Goal: Task Accomplishment & Management: Complete application form

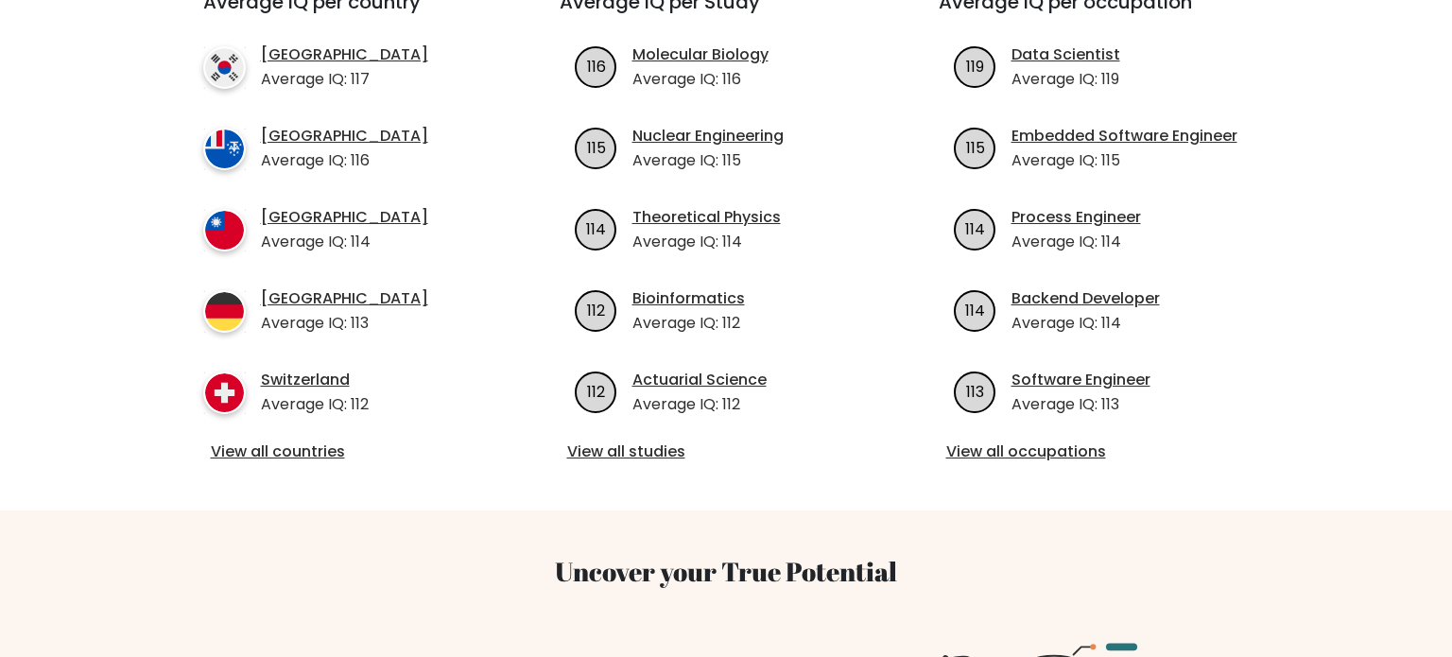
scroll to position [744, 0]
click at [256, 440] on link "View all countries" at bounding box center [347, 451] width 273 height 23
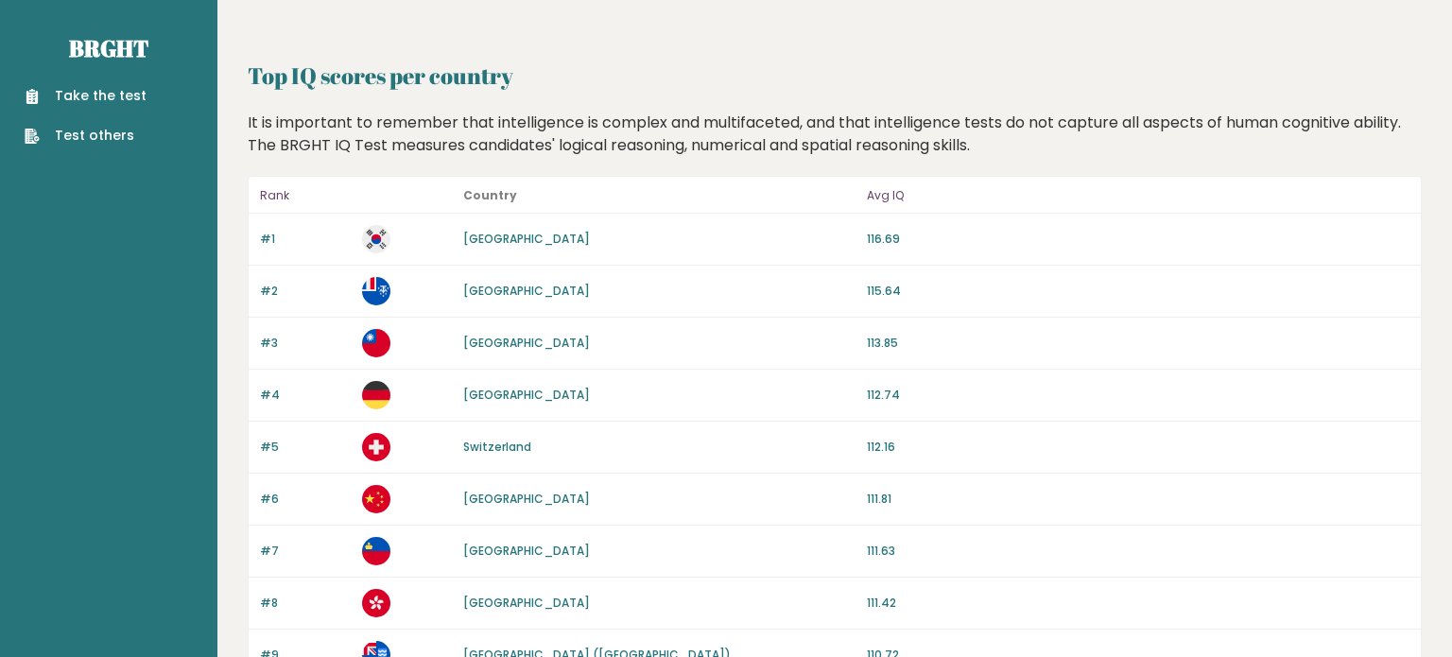
click at [69, 88] on link "Take the test" at bounding box center [86, 96] width 122 height 20
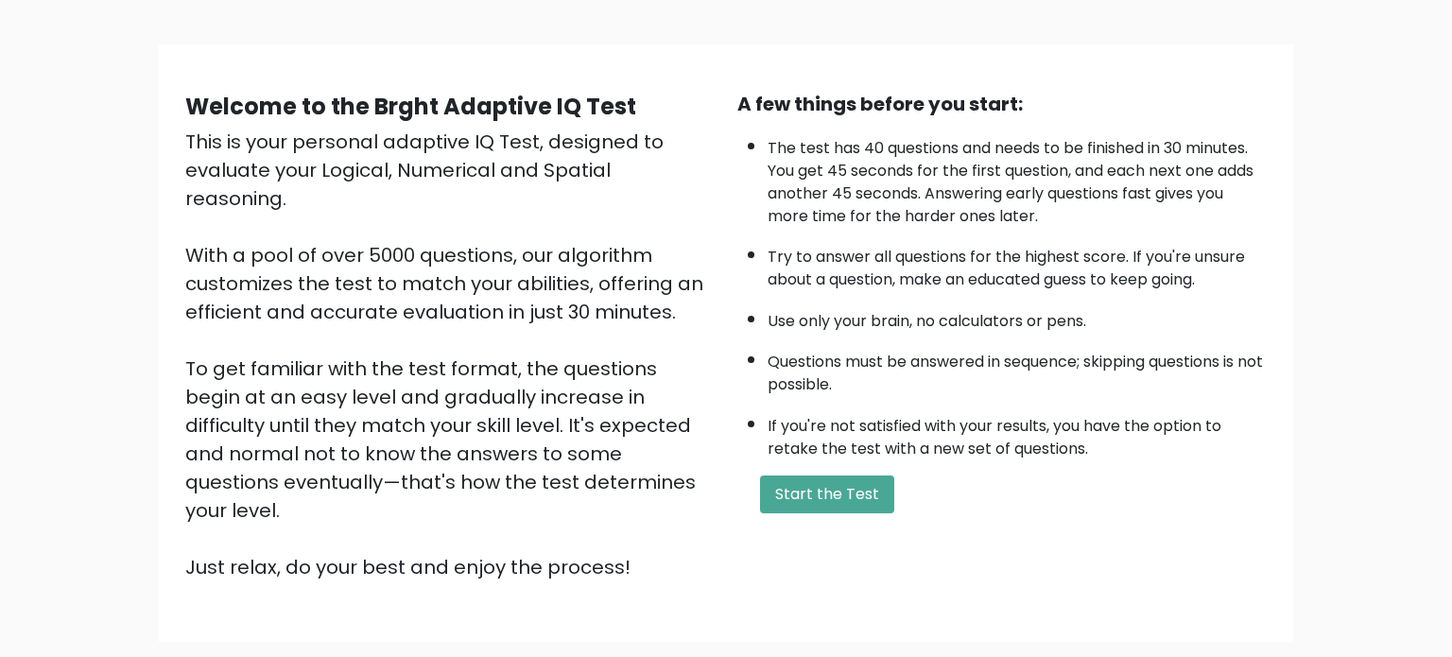
scroll to position [106, 0]
click at [806, 489] on button "Start the Test" at bounding box center [827, 494] width 134 height 38
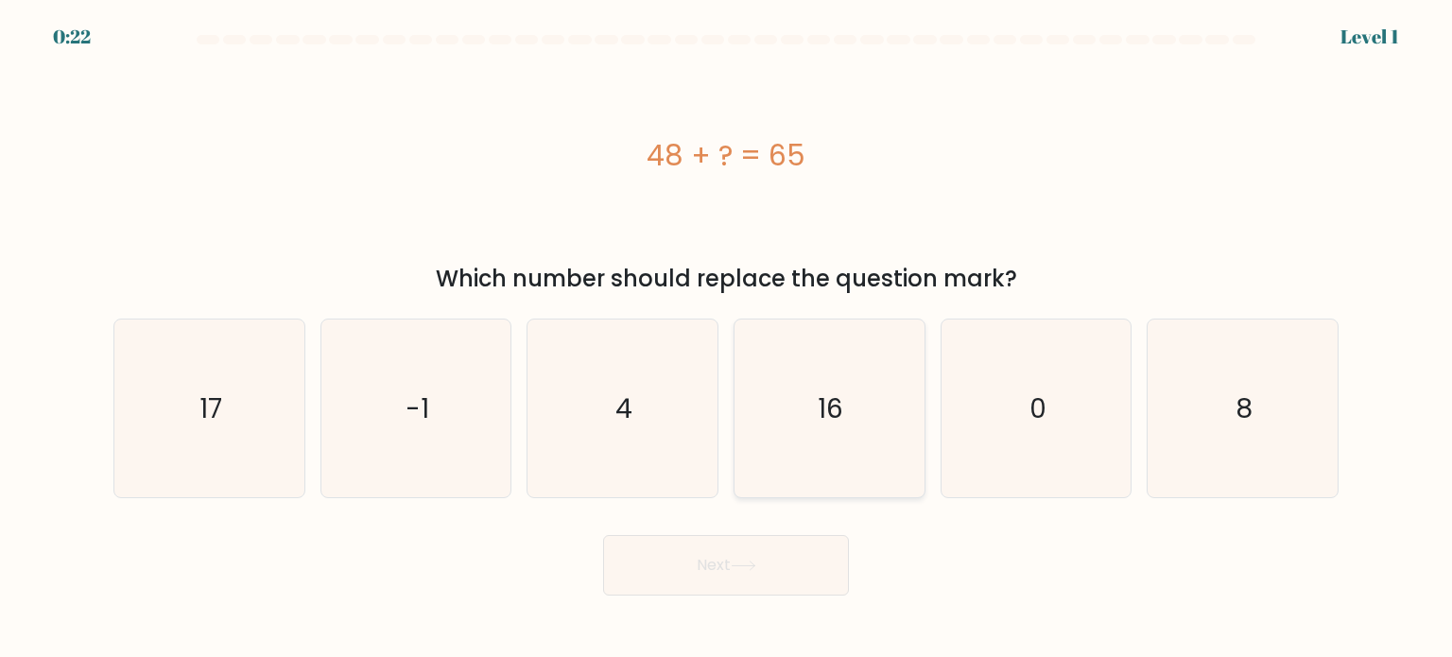
click at [791, 452] on icon "16" at bounding box center [829, 409] width 178 height 178
click at [727, 338] on input "d. 16" at bounding box center [726, 333] width 1 height 9
radio input "true"
click at [765, 552] on button "Next" at bounding box center [726, 565] width 246 height 60
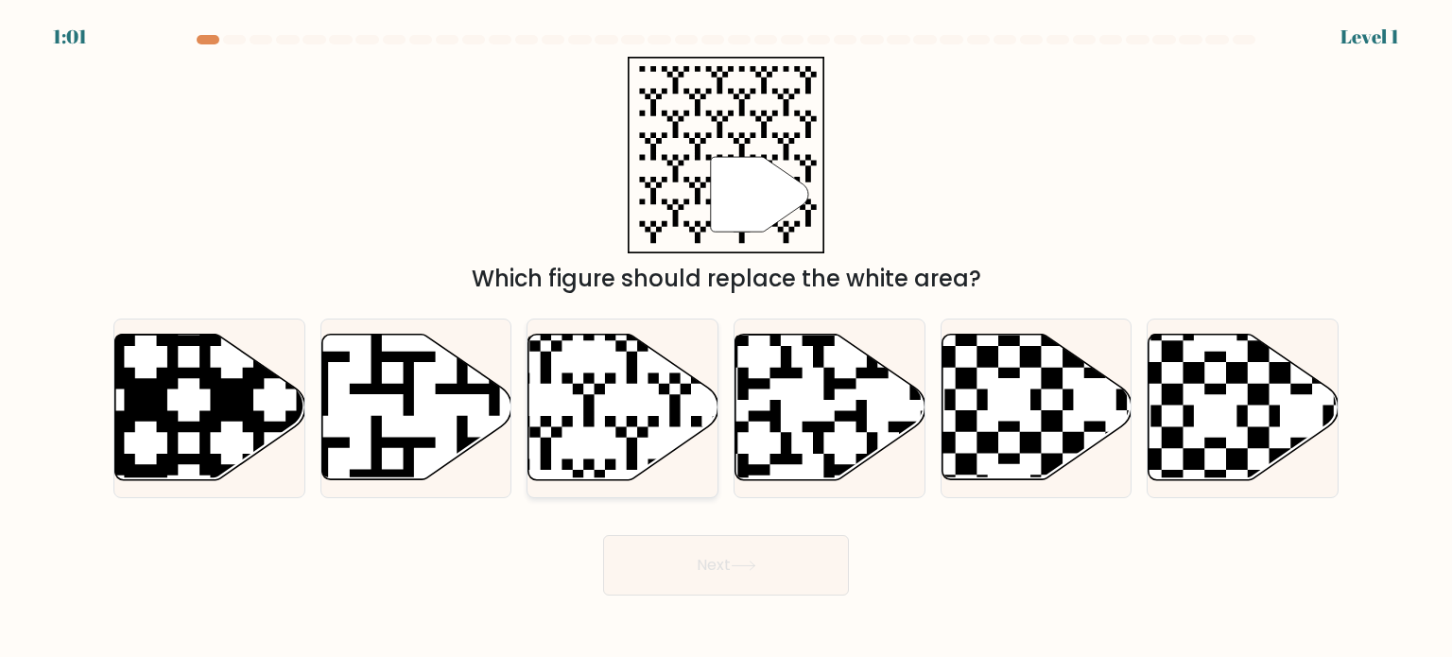
click at [583, 427] on icon at bounding box center [623, 408] width 190 height 146
click at [726, 338] on input "c." at bounding box center [726, 333] width 1 height 9
radio input "true"
click at [688, 562] on button "Next" at bounding box center [726, 565] width 246 height 60
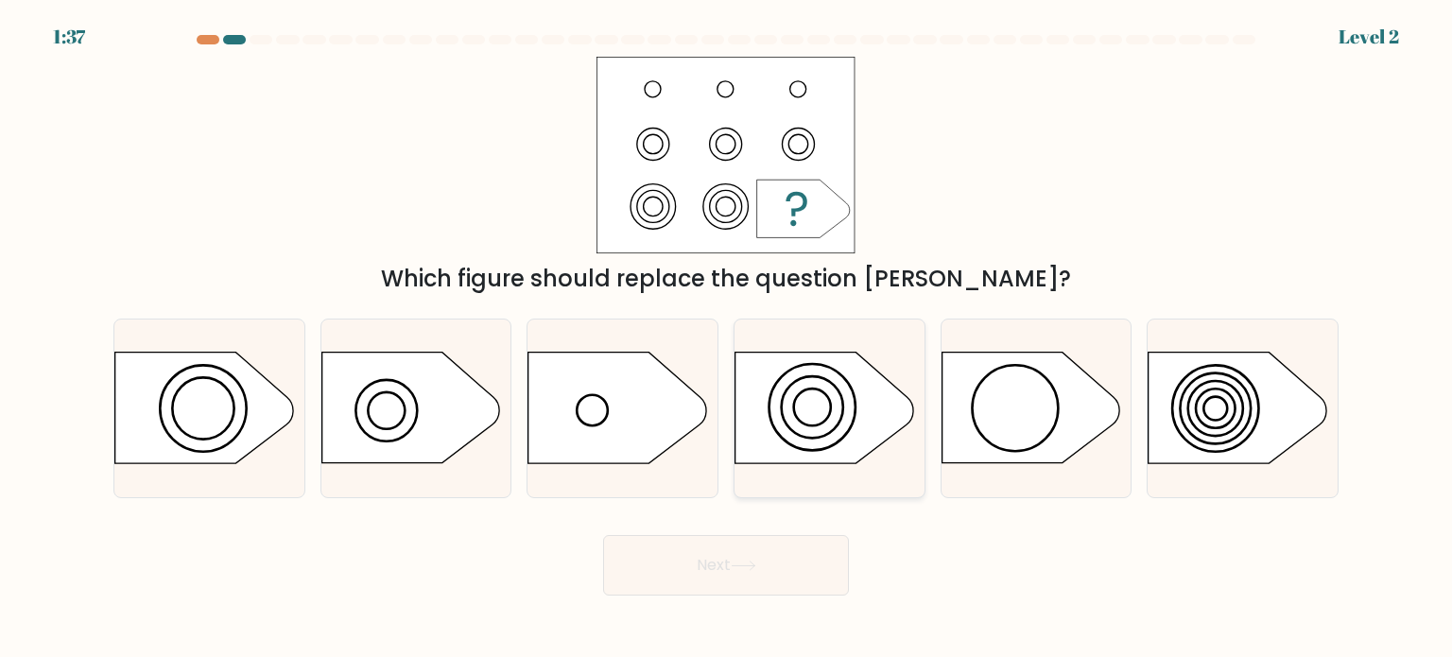
click at [802, 384] on icon at bounding box center [824, 408] width 178 height 111
click at [727, 338] on input "d." at bounding box center [726, 333] width 1 height 9
radio input "true"
click at [776, 569] on button "Next" at bounding box center [726, 565] width 246 height 60
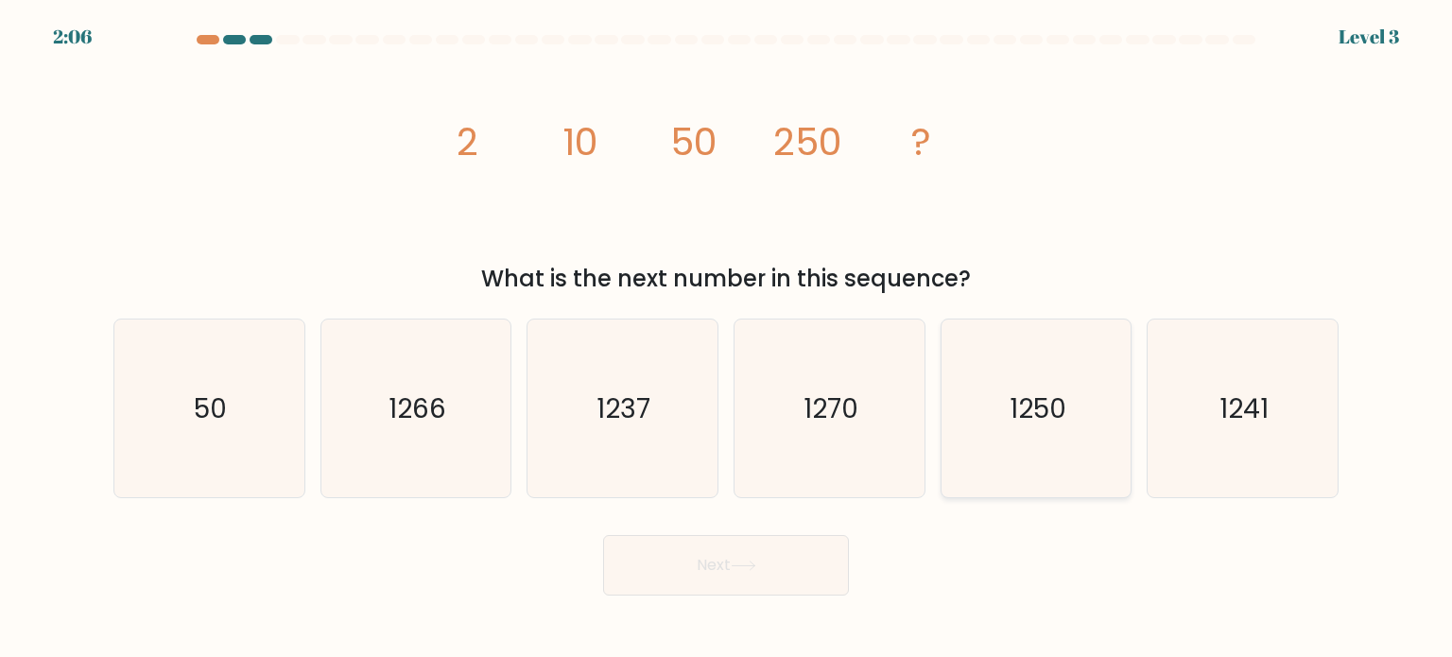
click at [1026, 421] on text "1250" at bounding box center [1038, 408] width 57 height 38
click at [727, 338] on input "e. 1250" at bounding box center [726, 333] width 1 height 9
radio input "true"
click at [777, 554] on button "Next" at bounding box center [726, 565] width 246 height 60
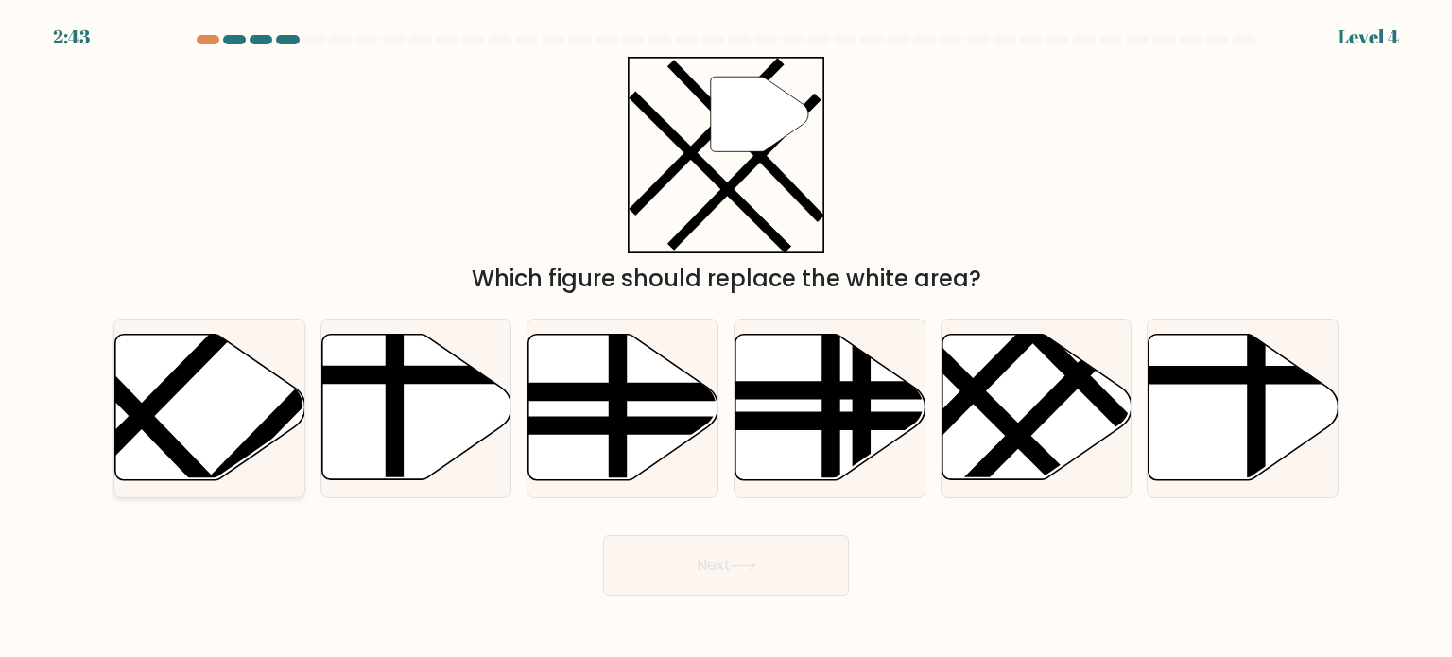
click at [226, 418] on icon at bounding box center [210, 408] width 190 height 146
click at [726, 338] on input "a." at bounding box center [726, 333] width 1 height 9
radio input "true"
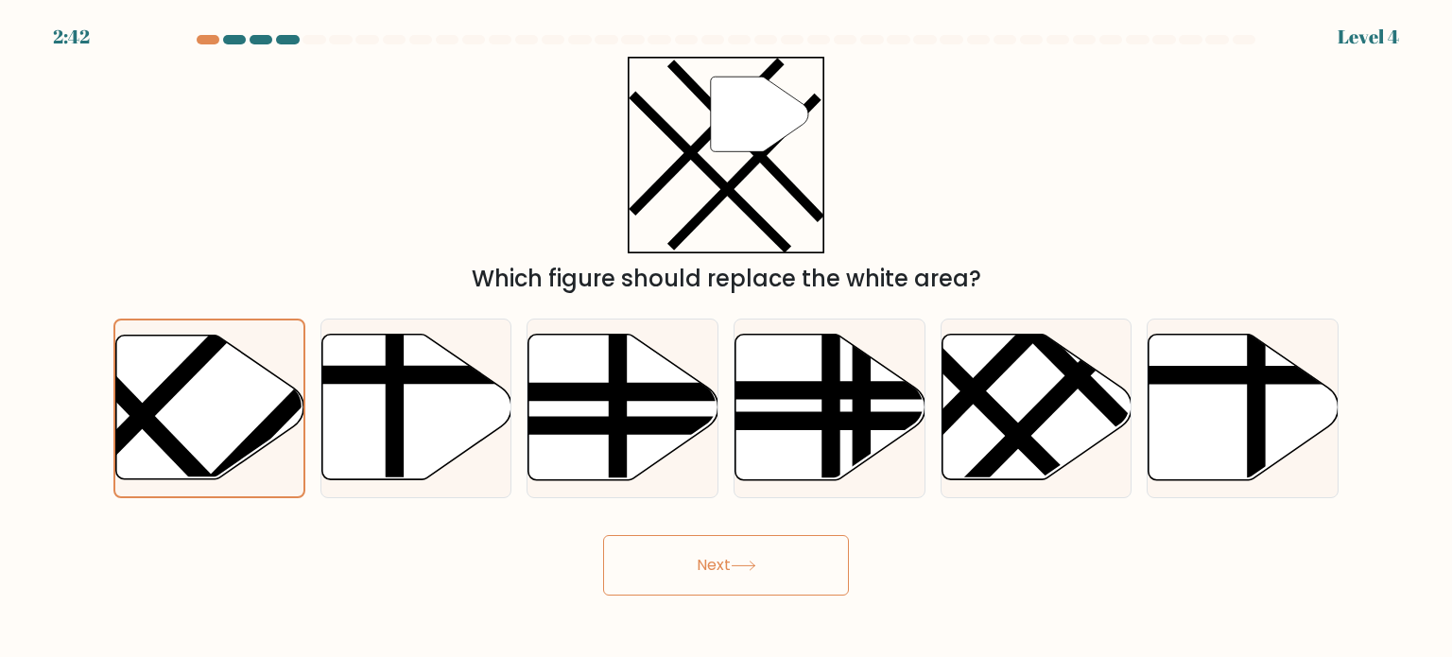
click at [699, 558] on button "Next" at bounding box center [726, 565] width 246 height 60
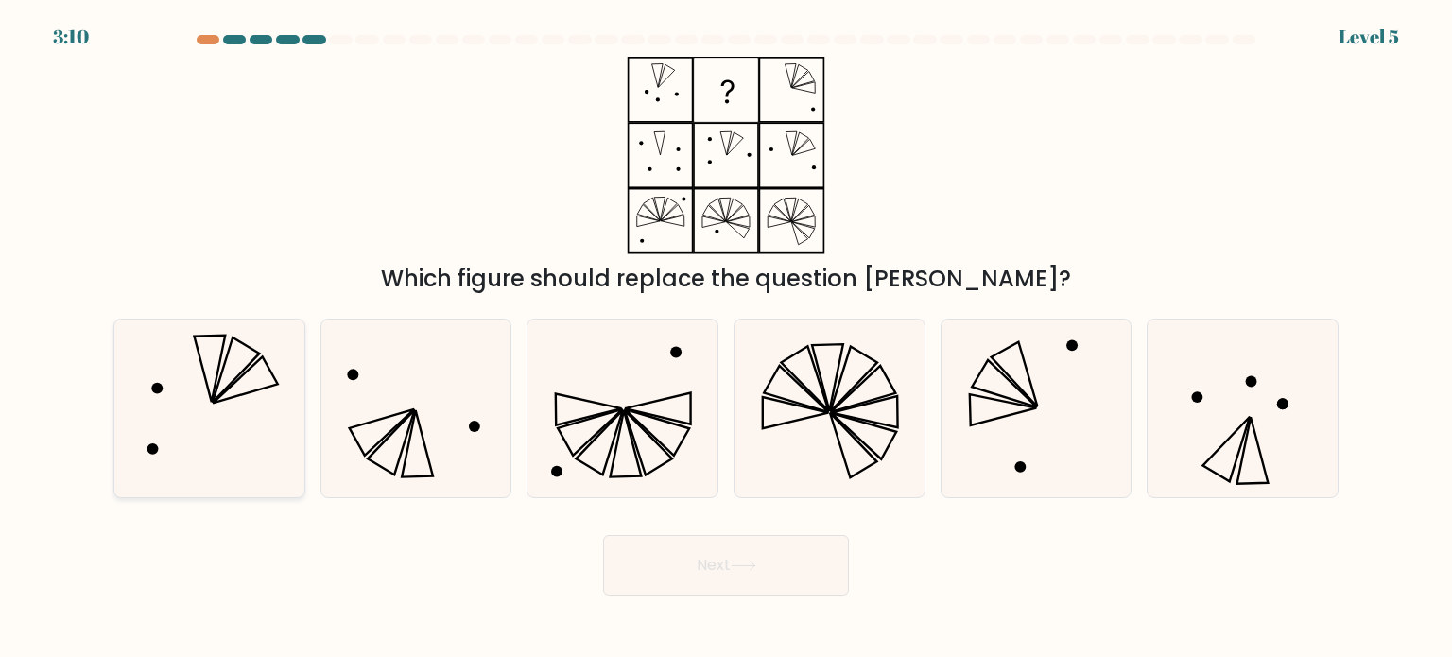
click at [244, 383] on icon at bounding box center [209, 409] width 178 height 178
click at [726, 338] on input "a." at bounding box center [726, 333] width 1 height 9
radio input "true"
click at [687, 566] on button "Next" at bounding box center [726, 565] width 246 height 60
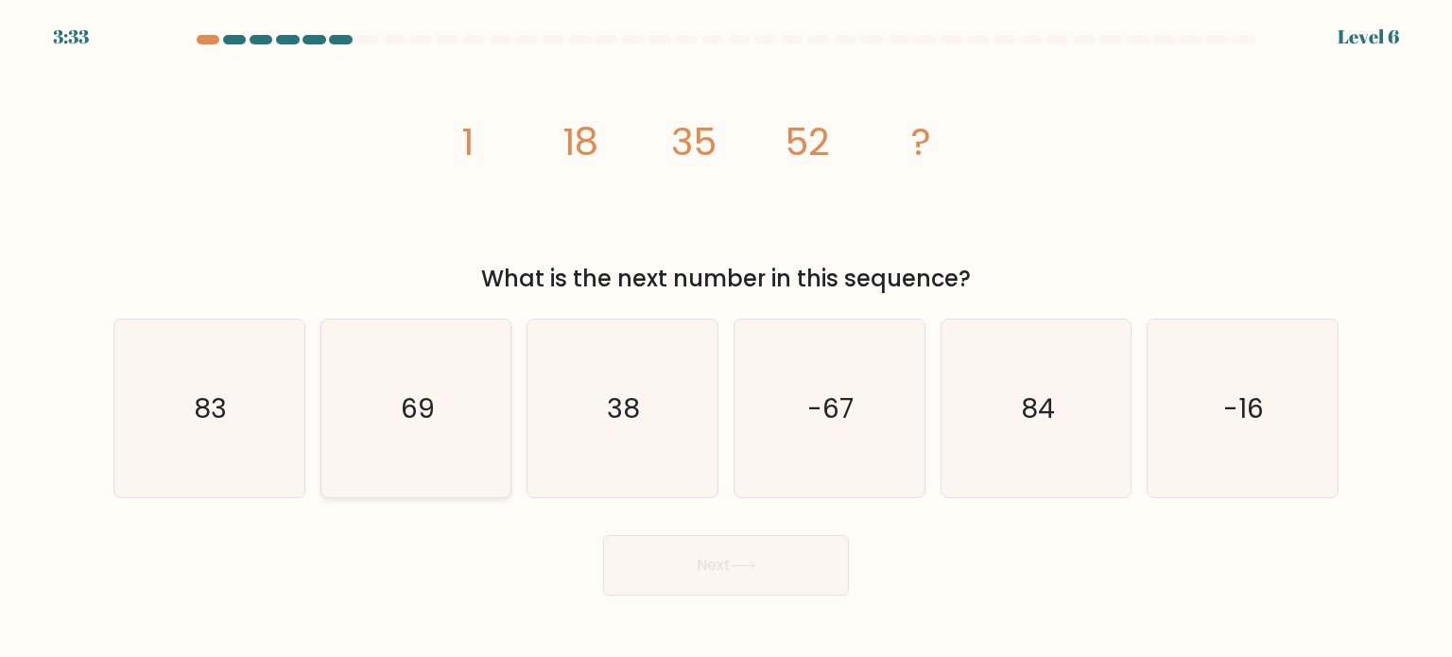
click at [420, 459] on icon "69" at bounding box center [416, 409] width 178 height 178
click at [726, 338] on input "b. 69" at bounding box center [726, 333] width 1 height 9
radio input "true"
click at [670, 555] on button "Next" at bounding box center [726, 565] width 246 height 60
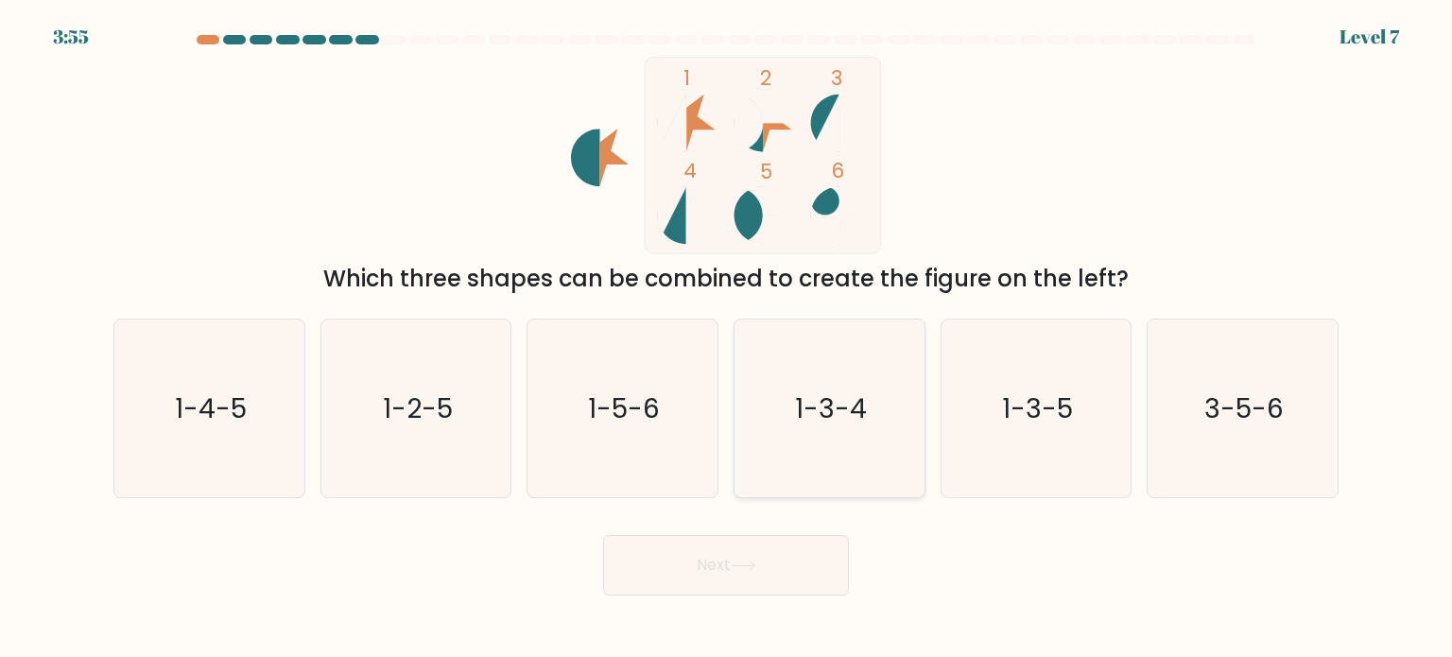
click at [809, 400] on text "1-3-4" at bounding box center [831, 408] width 72 height 38
click at [727, 338] on input "d. 1-3-4" at bounding box center [726, 333] width 1 height 9
radio input "true"
click at [710, 569] on button "Next" at bounding box center [726, 565] width 246 height 60
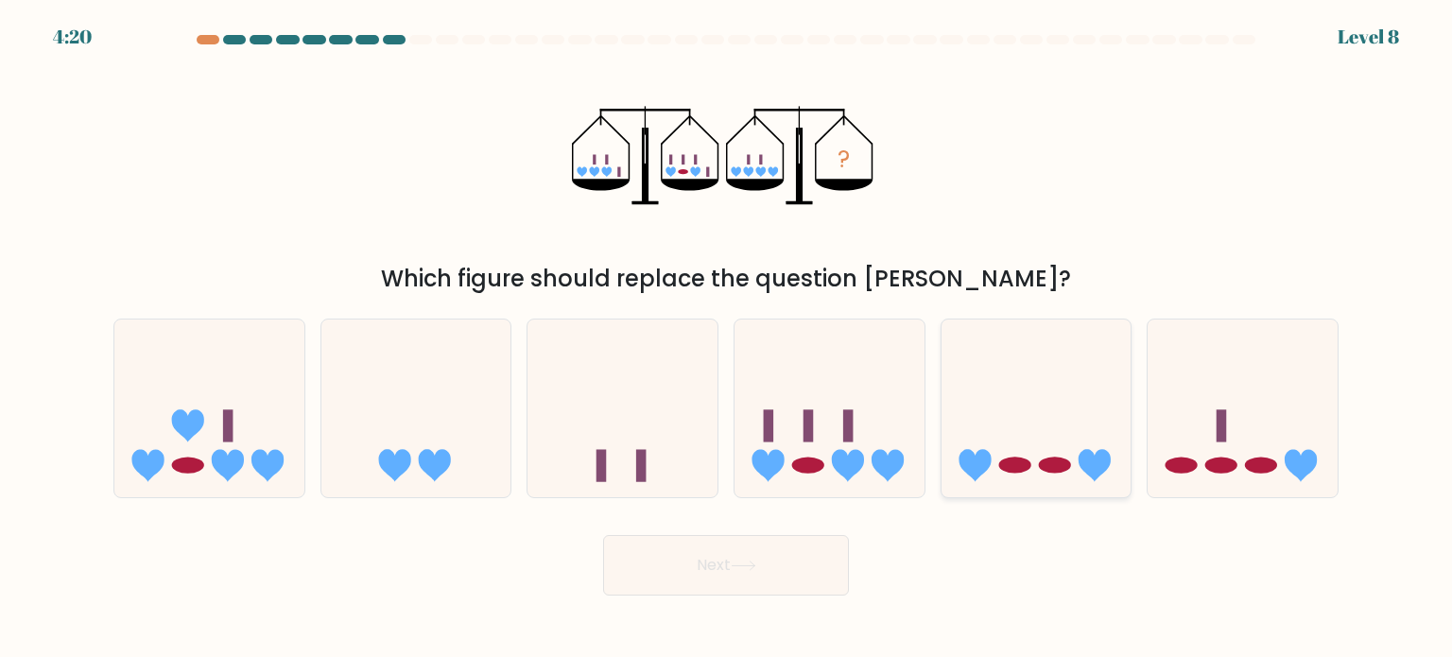
click at [1074, 437] on icon at bounding box center [1037, 408] width 190 height 157
click at [727, 338] on input "e." at bounding box center [726, 333] width 1 height 9
radio input "true"
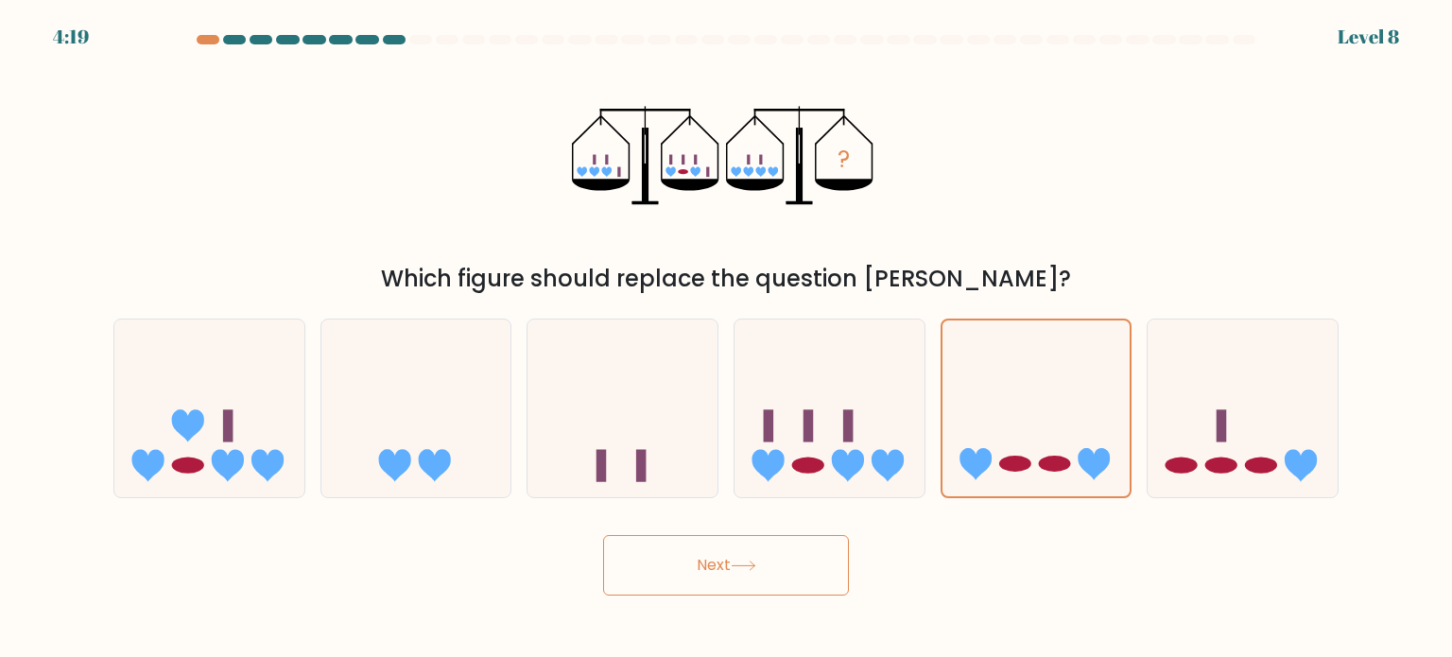
click at [784, 579] on button "Next" at bounding box center [726, 565] width 246 height 60
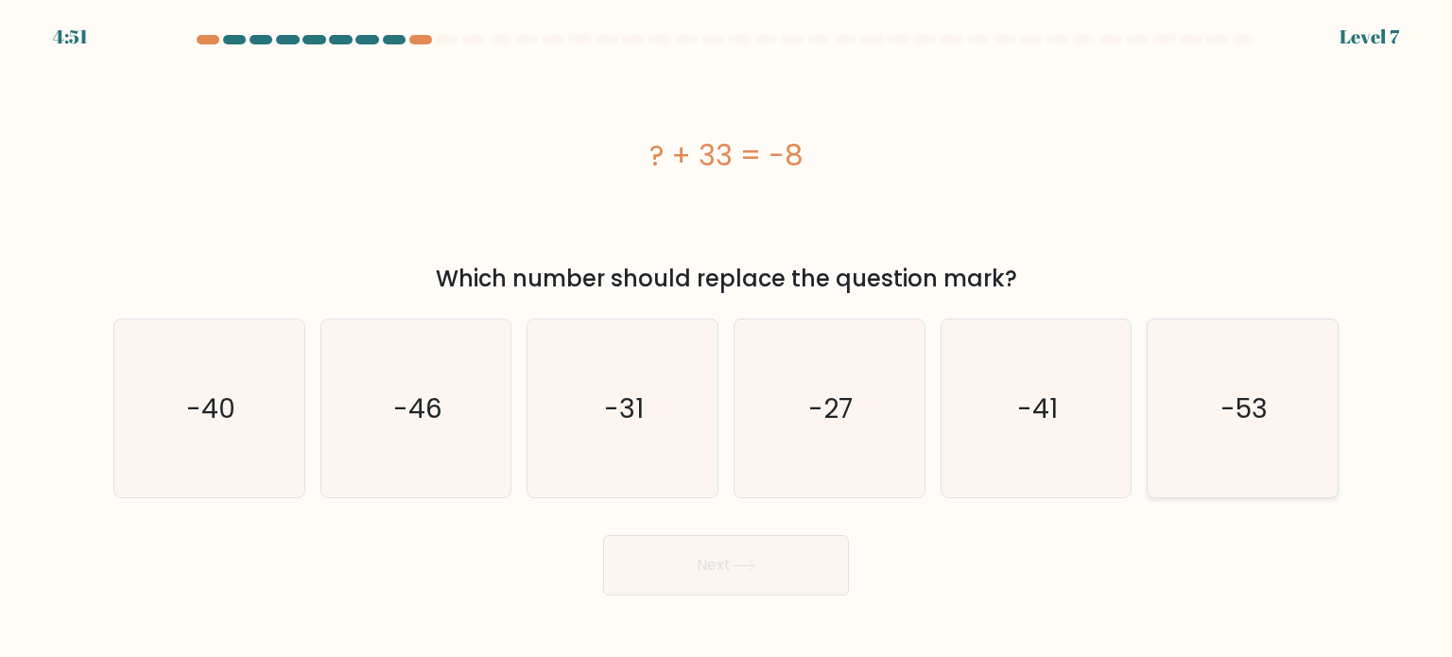
click at [1260, 379] on icon "-53" at bounding box center [1242, 409] width 178 height 178
click at [727, 338] on input "f. -53" at bounding box center [726, 333] width 1 height 9
radio input "true"
click at [767, 595] on button "Next" at bounding box center [726, 565] width 246 height 60
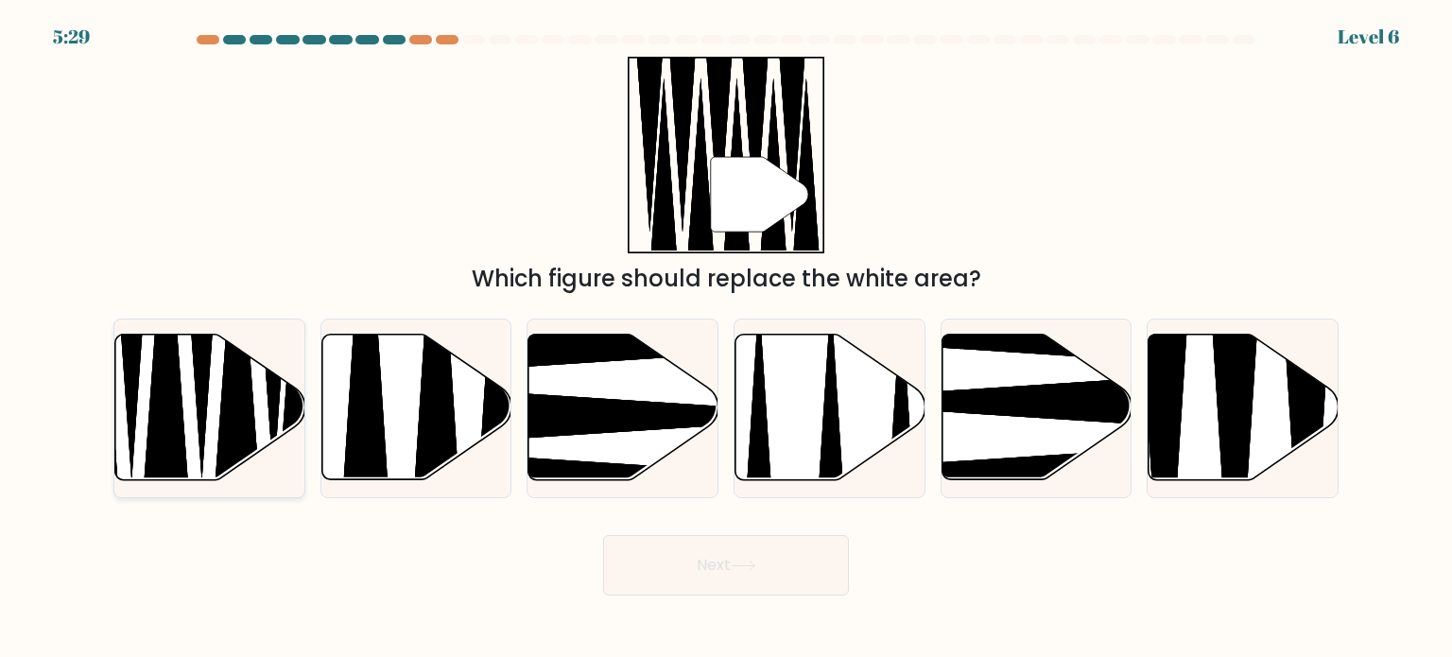
click at [179, 471] on icon at bounding box center [166, 348] width 49 height 335
click at [726, 338] on input "a." at bounding box center [726, 333] width 1 height 9
radio input "true"
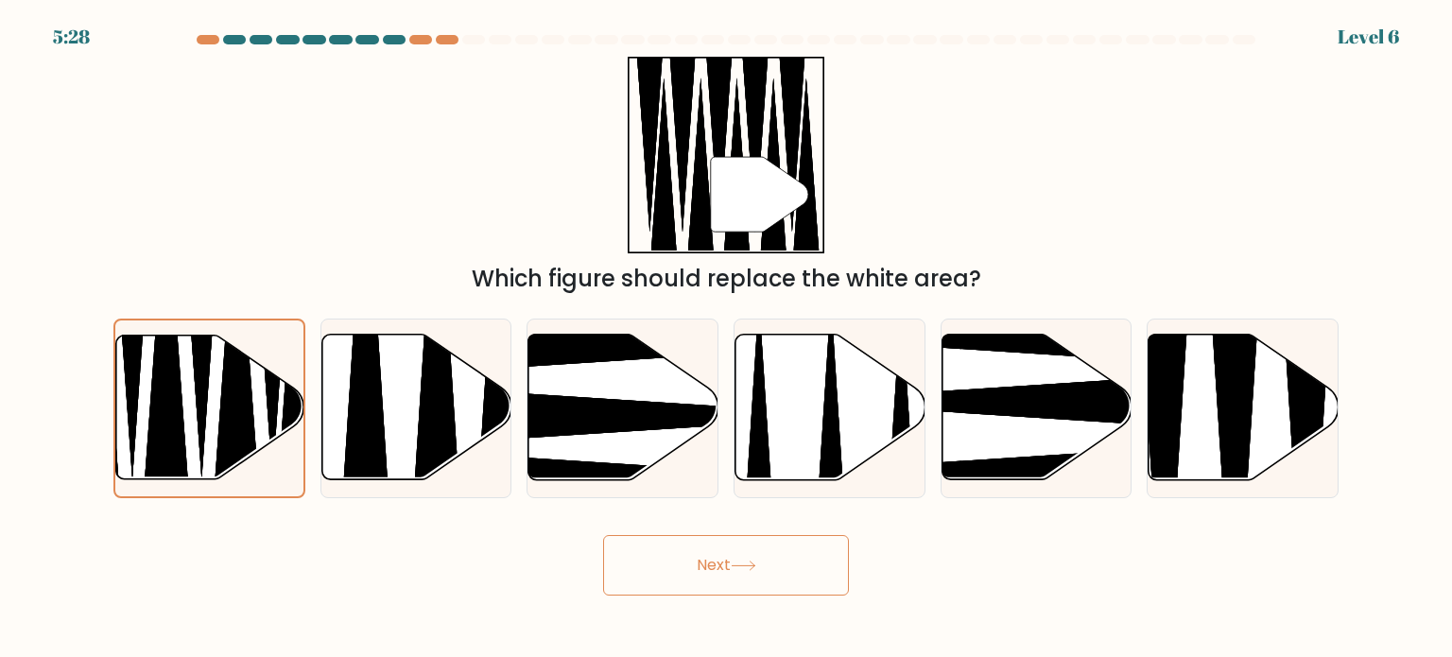
click at [710, 581] on button "Next" at bounding box center [726, 565] width 246 height 60
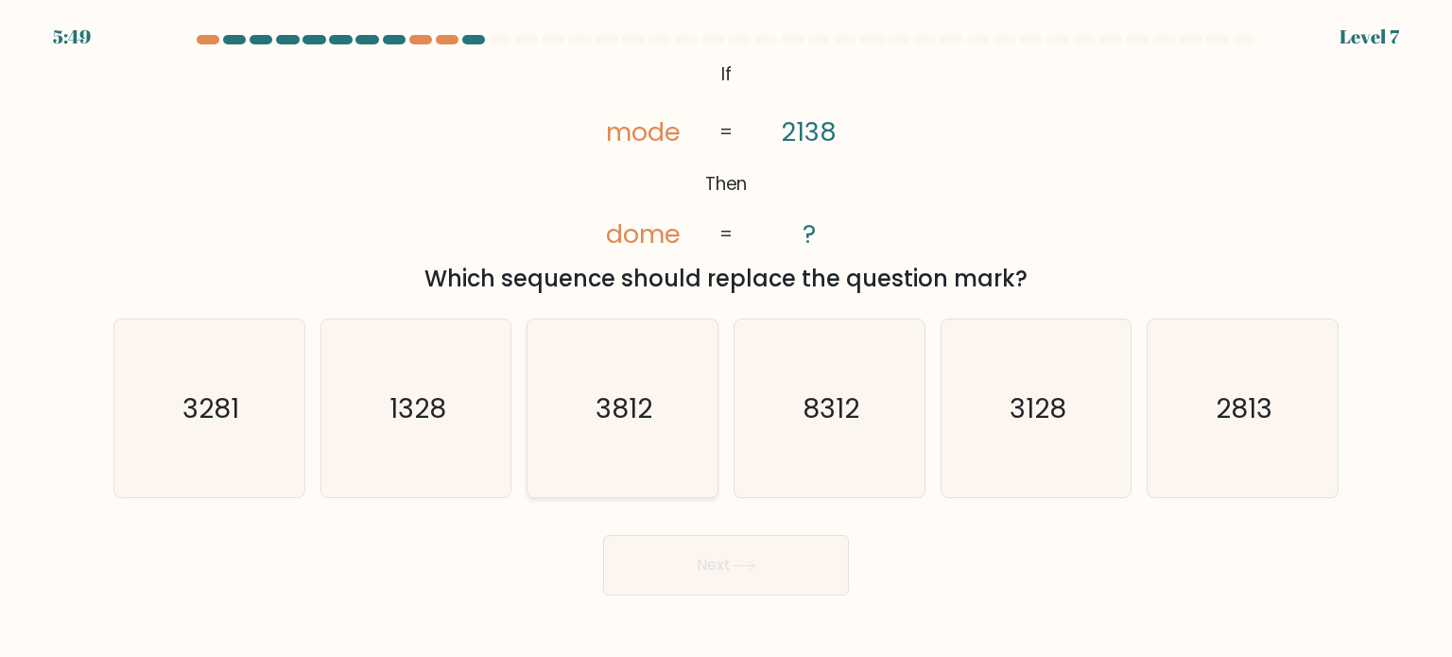
click at [616, 493] on icon "3812" at bounding box center [622, 409] width 178 height 178
click at [726, 338] on input "c. 3812" at bounding box center [726, 333] width 1 height 9
radio input "true"
click at [638, 546] on button "Next" at bounding box center [726, 565] width 246 height 60
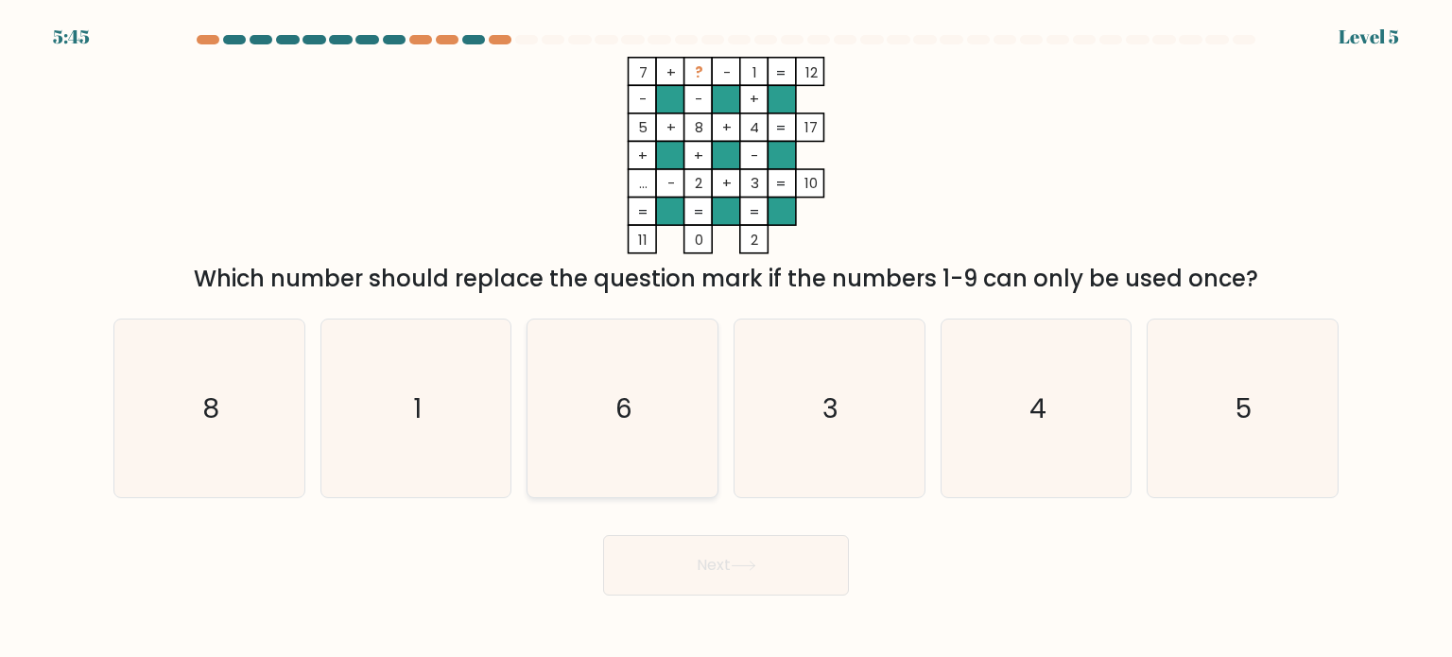
click at [679, 387] on icon "6" at bounding box center [622, 409] width 178 height 178
click at [726, 338] on input "c. 6" at bounding box center [726, 333] width 1 height 9
radio input "true"
click at [693, 561] on button "Next" at bounding box center [726, 565] width 246 height 60
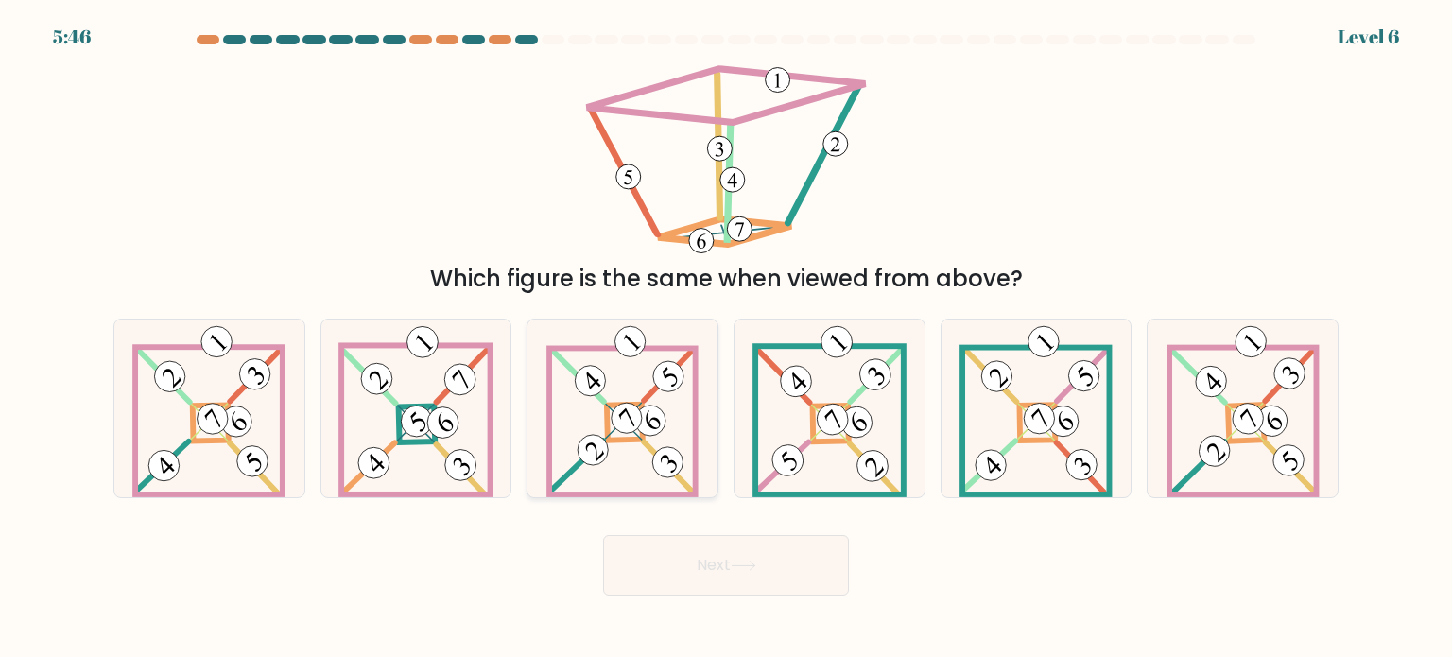
click at [582, 462] on 688 at bounding box center [578, 465] width 50 height 48
click at [726, 338] on input "c." at bounding box center [726, 333] width 1 height 9
radio input "true"
click at [718, 559] on button "Next" at bounding box center [726, 565] width 246 height 60
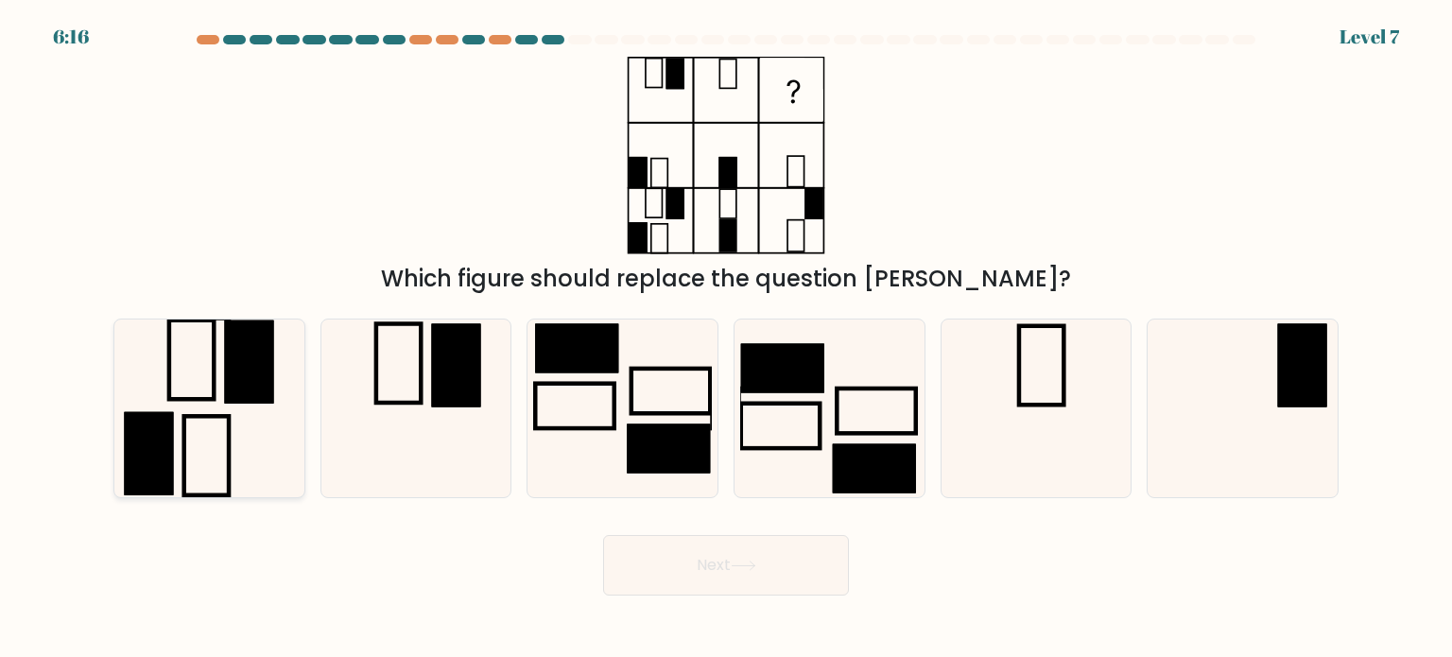
click at [217, 419] on icon at bounding box center [209, 409] width 178 height 178
click at [726, 338] on input "a." at bounding box center [726, 333] width 1 height 9
radio input "true"
click at [1214, 389] on icon at bounding box center [1242, 409] width 178 height 178
click at [727, 338] on input "f." at bounding box center [726, 333] width 1 height 9
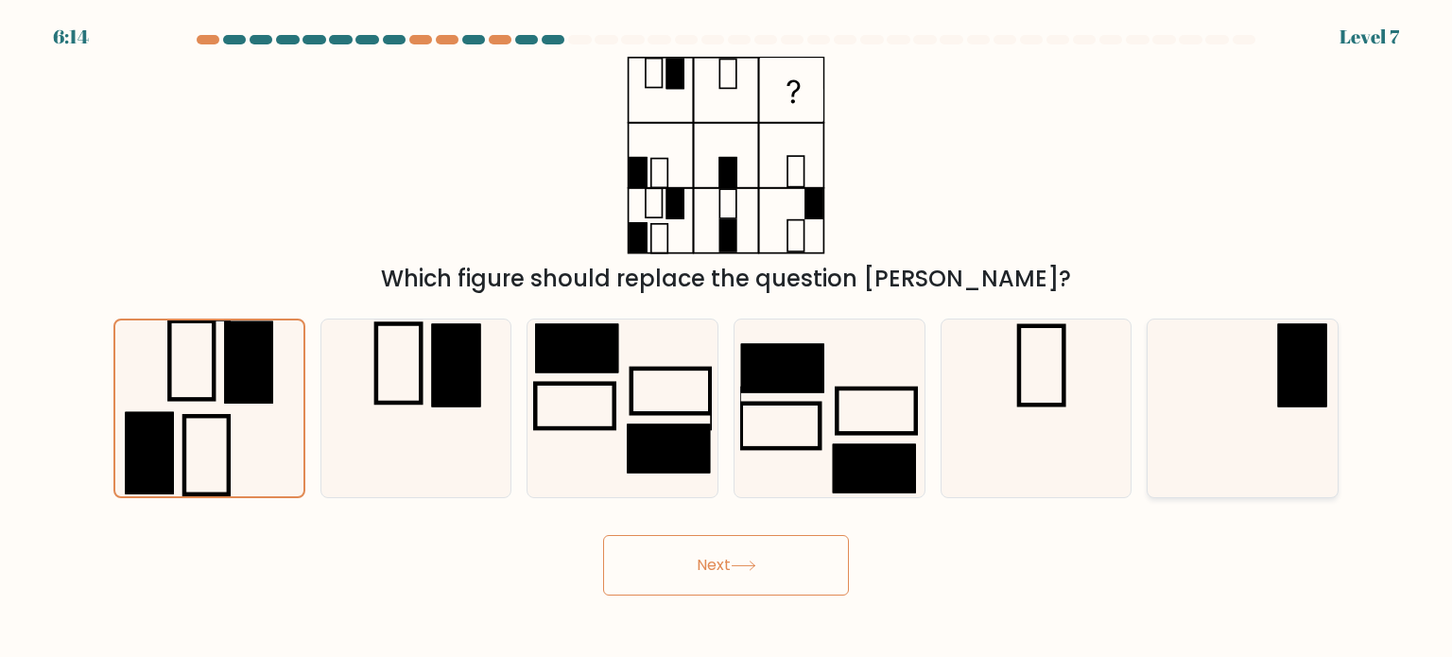
radio input "true"
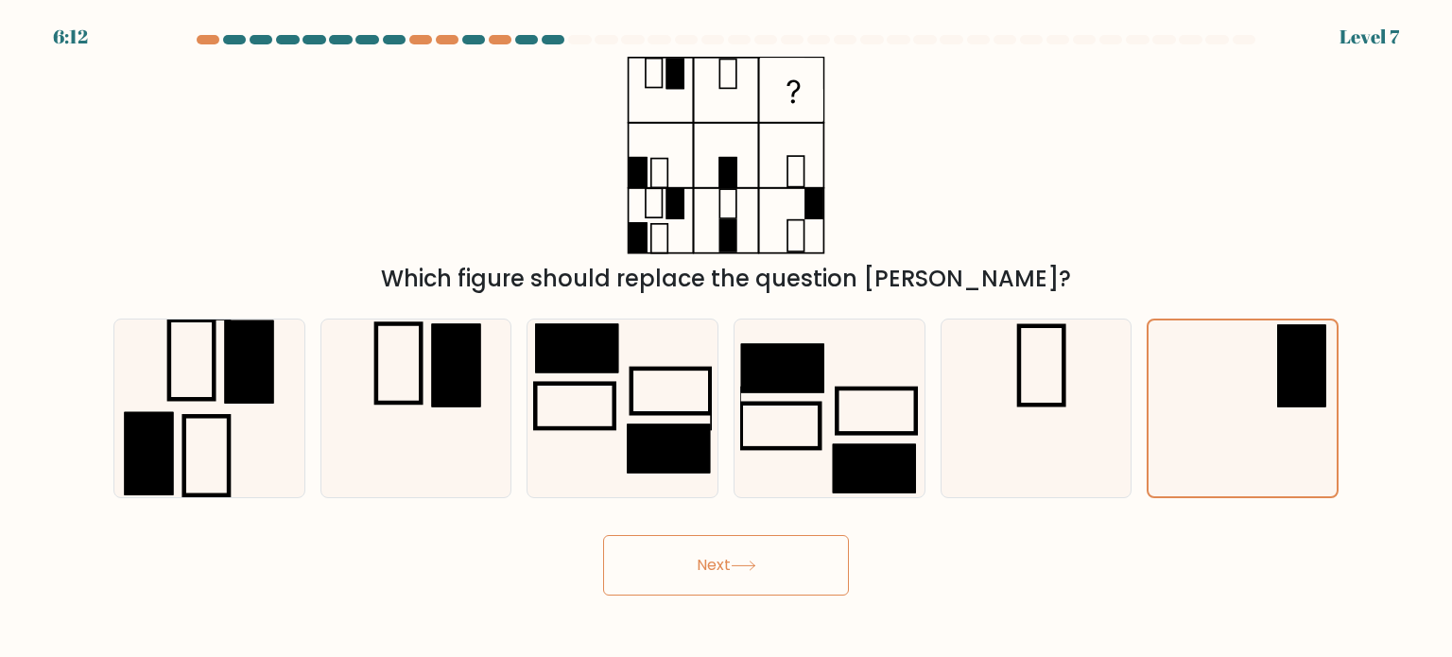
click at [711, 571] on button "Next" at bounding box center [726, 565] width 246 height 60
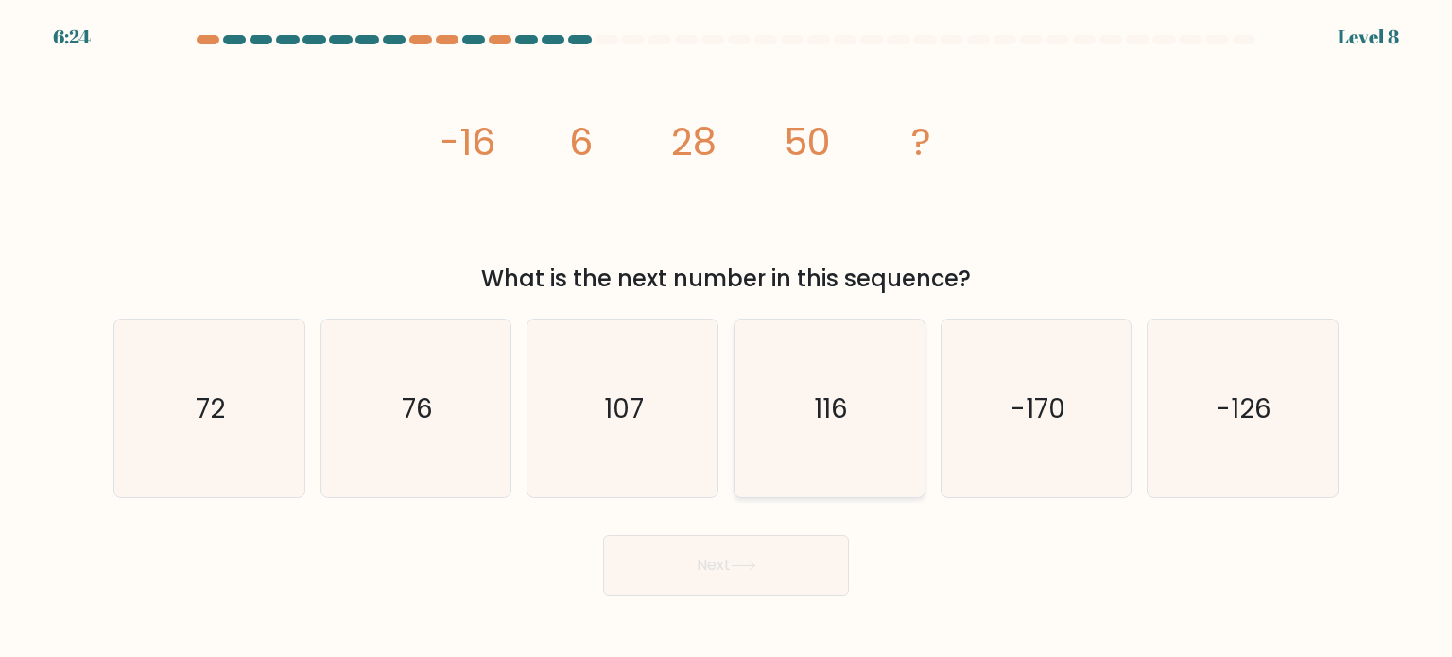
click at [842, 481] on icon "116" at bounding box center [829, 409] width 178 height 178
click at [727, 338] on input "d. 116" at bounding box center [726, 333] width 1 height 9
radio input "true"
click at [692, 573] on button "Next" at bounding box center [726, 565] width 246 height 60
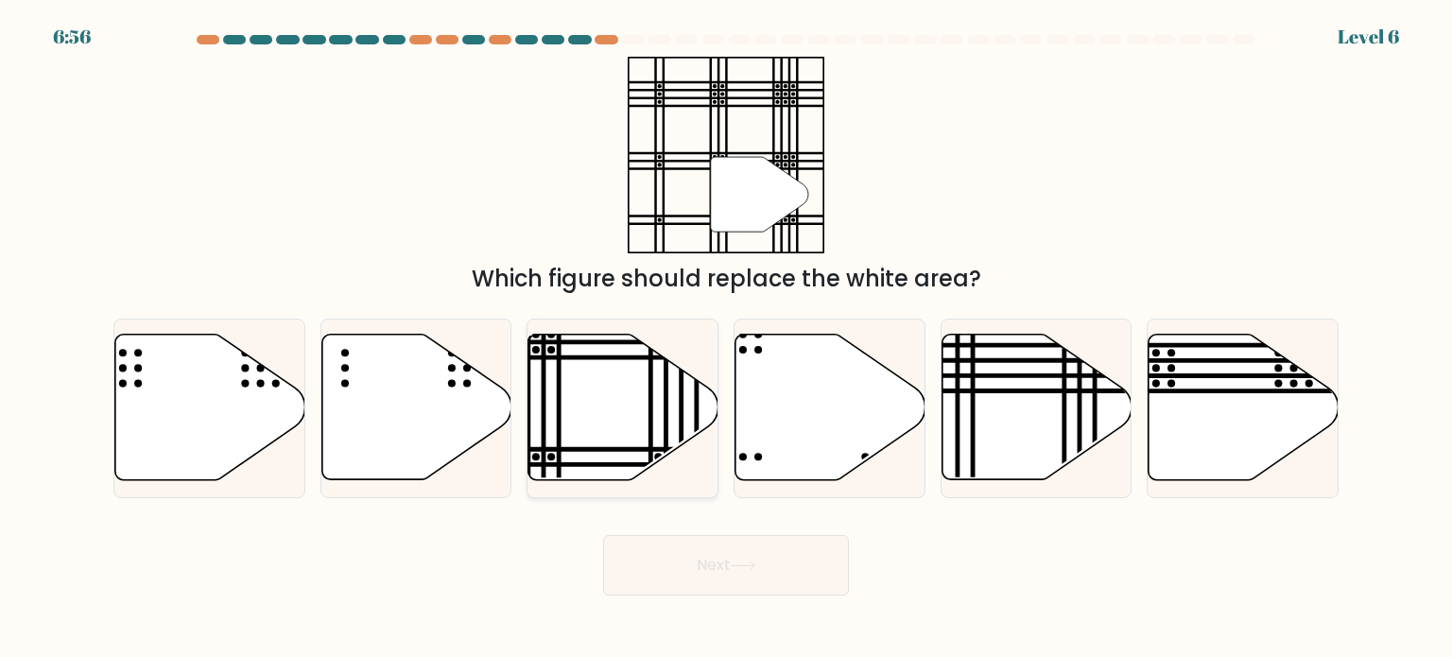
click at [578, 406] on icon at bounding box center [623, 408] width 190 height 146
click at [726, 338] on input "c." at bounding box center [726, 333] width 1 height 9
radio input "true"
click at [739, 574] on button "Next" at bounding box center [726, 565] width 246 height 60
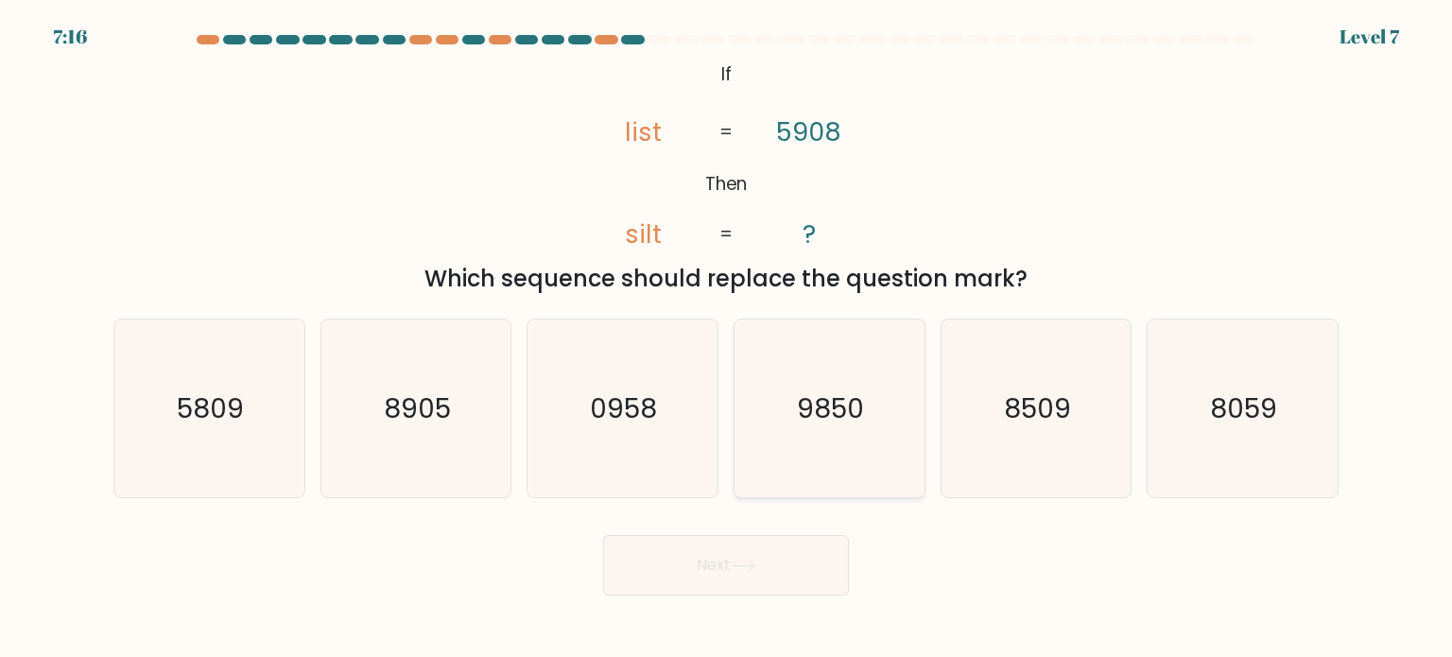
click at [861, 419] on text "9850" at bounding box center [831, 408] width 67 height 38
click at [727, 338] on input "d. 9850" at bounding box center [726, 333] width 1 height 9
radio input "true"
click at [654, 450] on icon "0958" at bounding box center [622, 409] width 178 height 178
click at [726, 338] on input "c. 0958" at bounding box center [726, 333] width 1 height 9
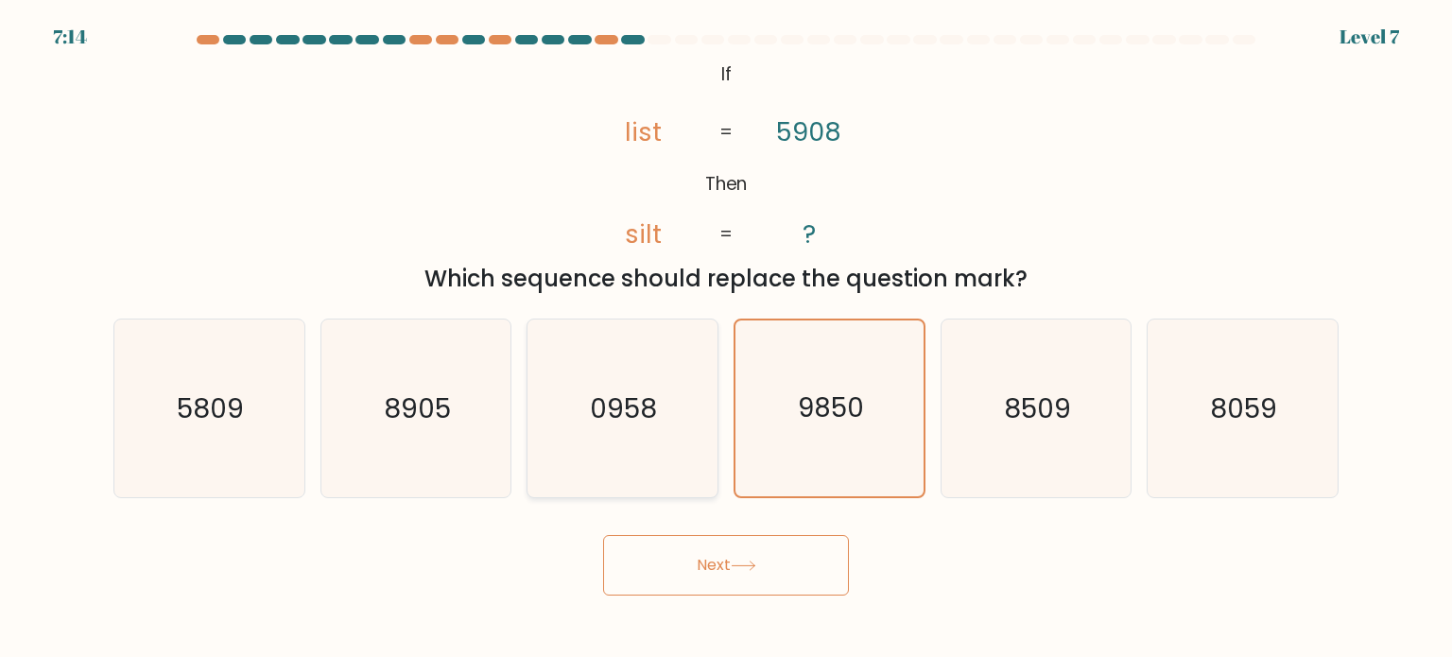
radio input "true"
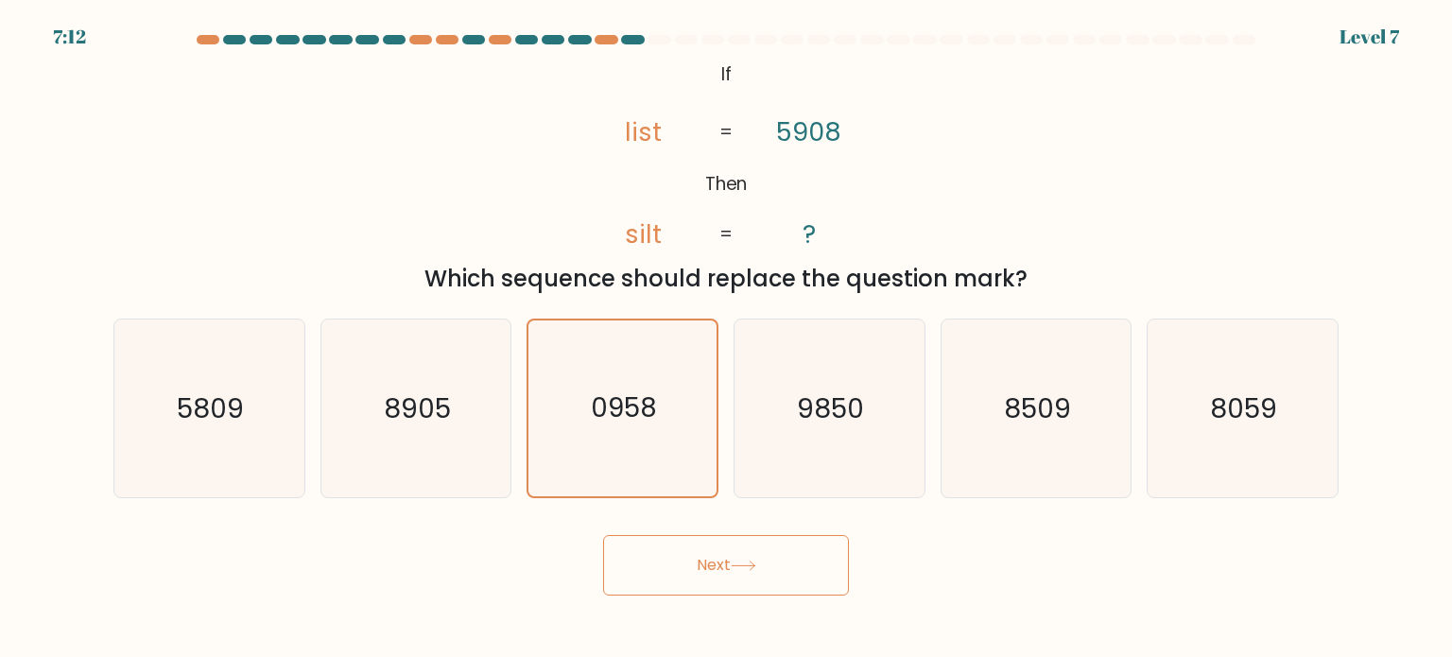
click at [711, 557] on button "Next" at bounding box center [726, 565] width 246 height 60
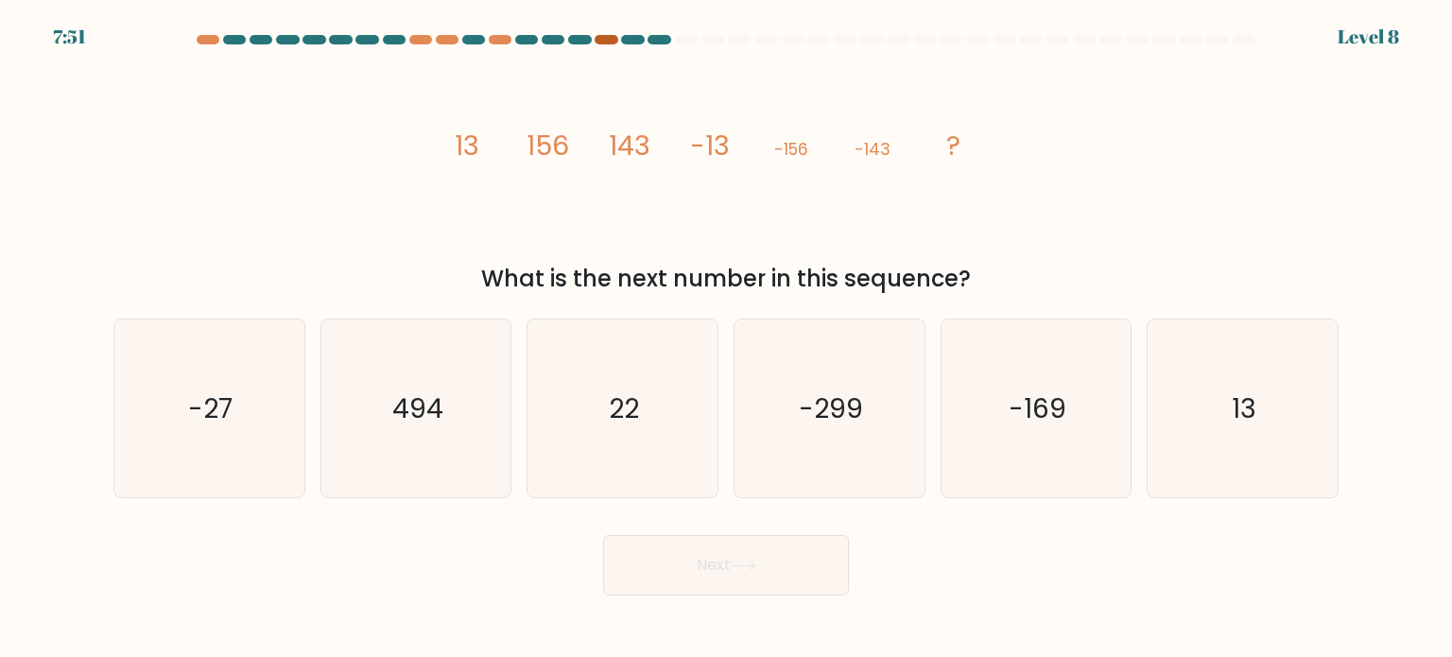
click at [602, 41] on div at bounding box center [606, 39] width 23 height 9
click at [1237, 458] on icon "13" at bounding box center [1242, 409] width 178 height 178
click at [727, 338] on input "f. 13" at bounding box center [726, 333] width 1 height 9
radio input "true"
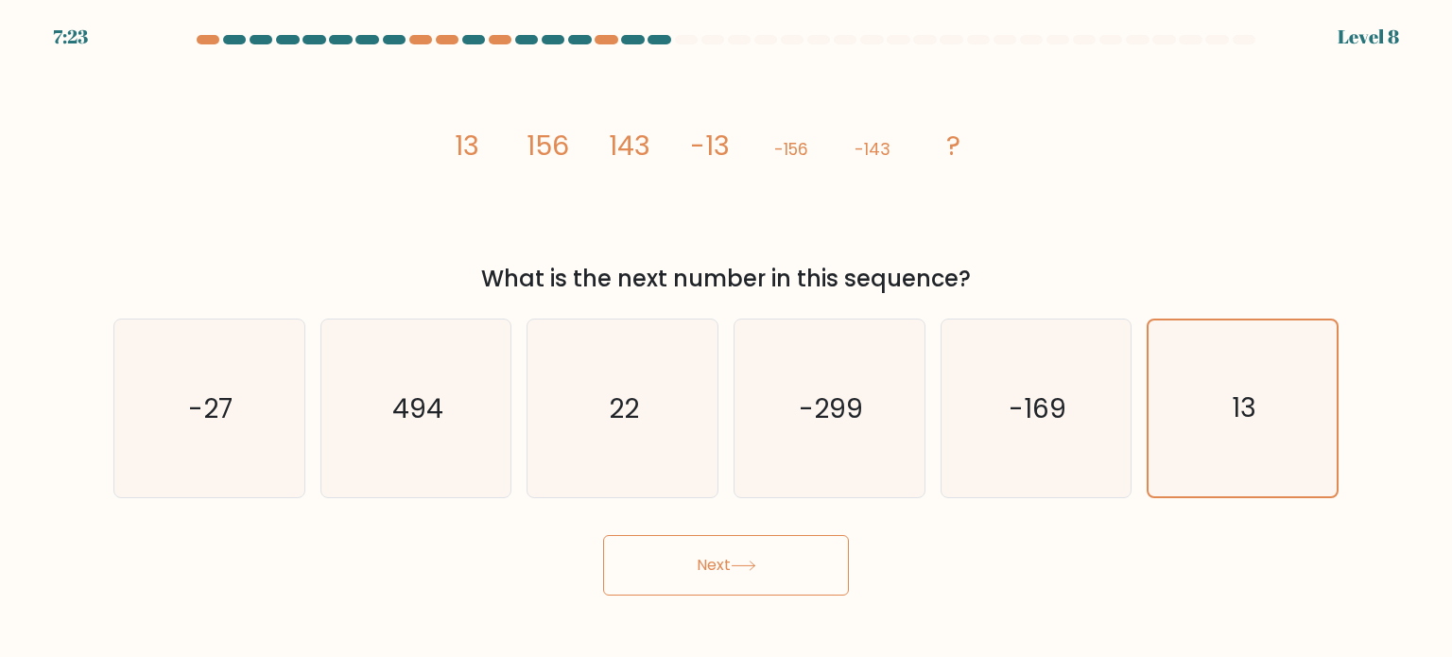
click at [671, 574] on button "Next" at bounding box center [726, 565] width 246 height 60
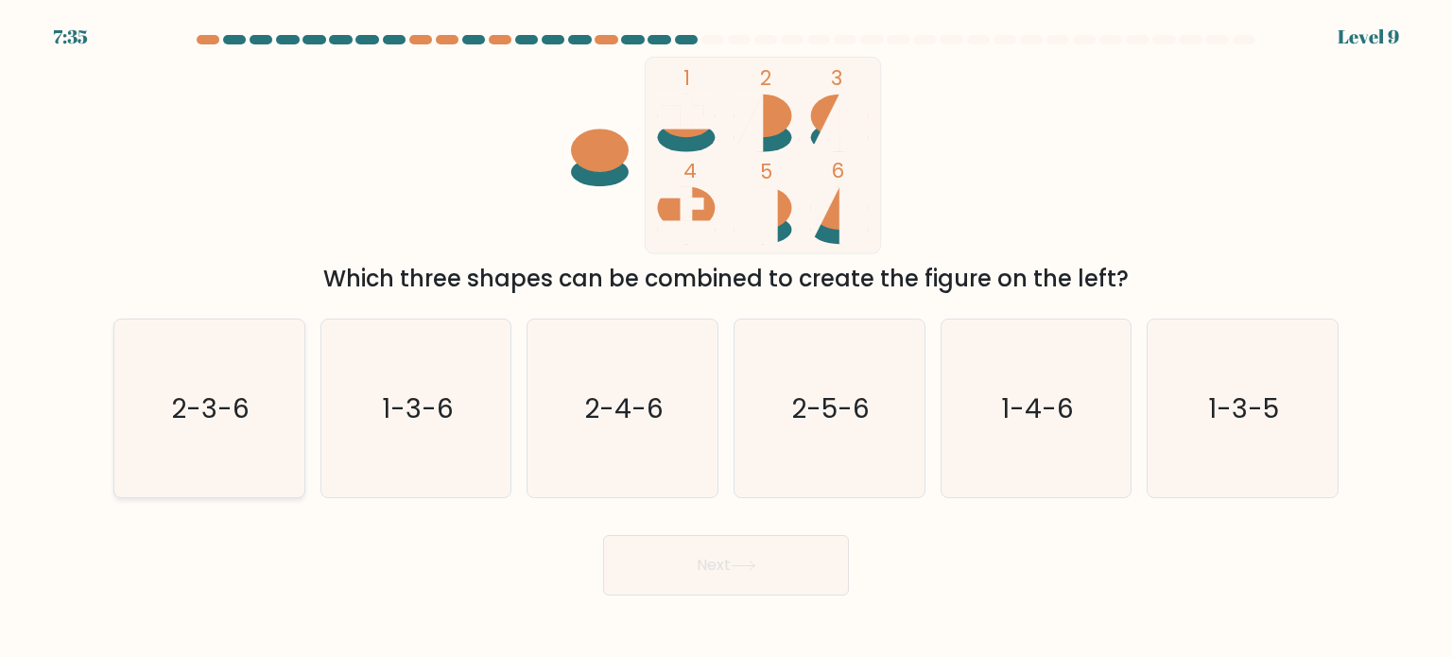
click at [255, 452] on icon "2-3-6" at bounding box center [209, 409] width 178 height 178
click at [726, 338] on input "a. 2-3-6" at bounding box center [726, 333] width 1 height 9
radio input "true"
click at [687, 564] on button "Next" at bounding box center [726, 565] width 246 height 60
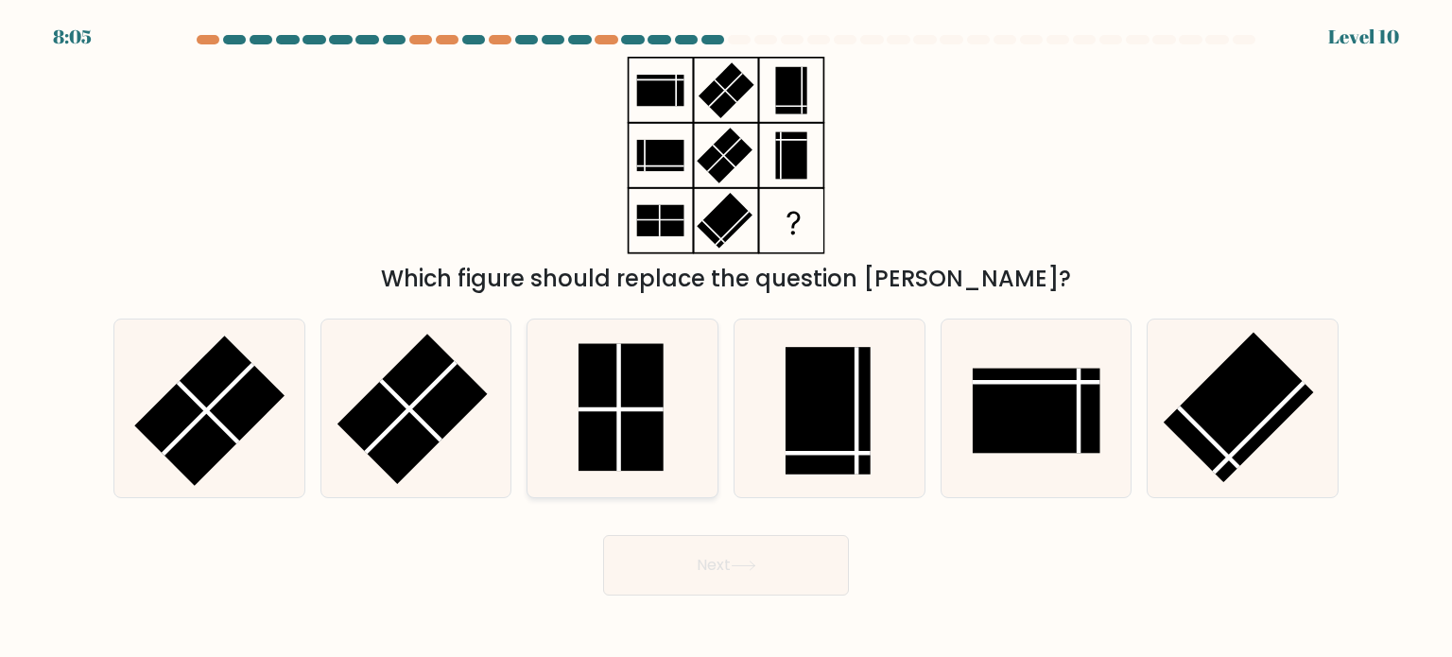
click at [614, 420] on rect at bounding box center [621, 407] width 85 height 128
click at [726, 338] on input "c." at bounding box center [726, 333] width 1 height 9
radio input "true"
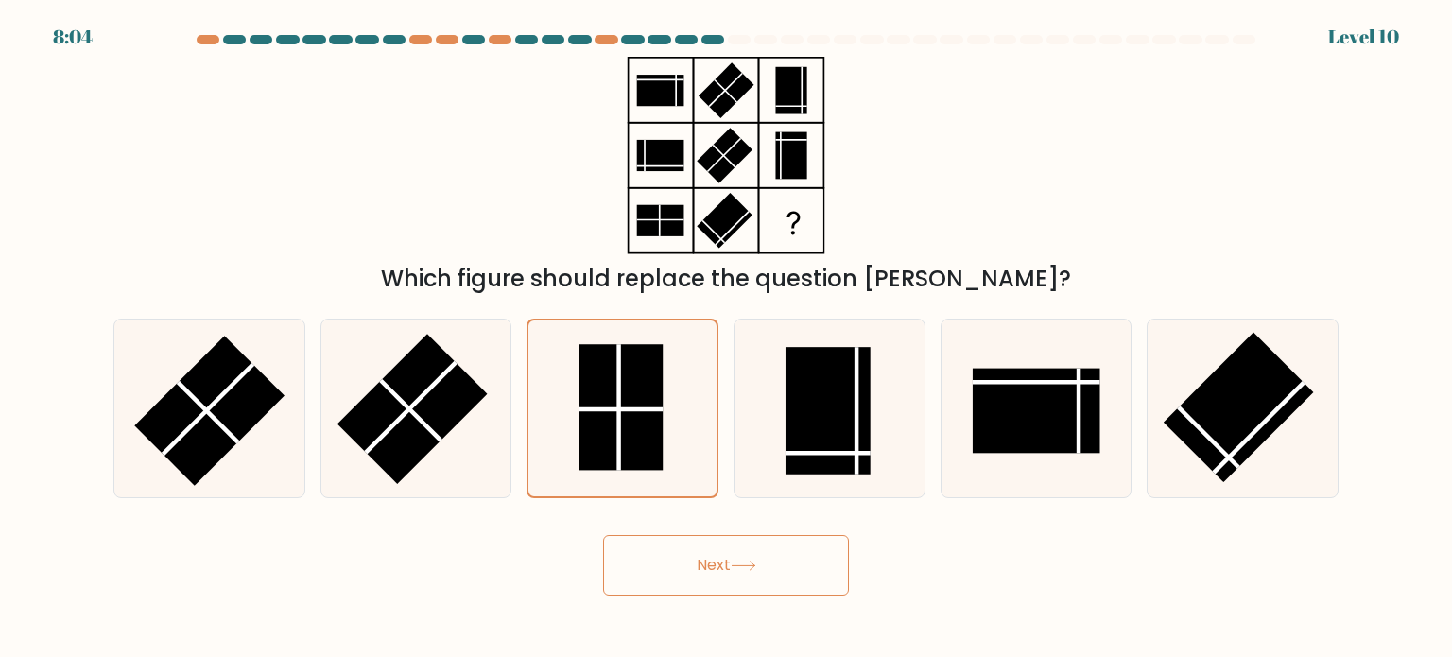
click at [792, 570] on button "Next" at bounding box center [726, 565] width 246 height 60
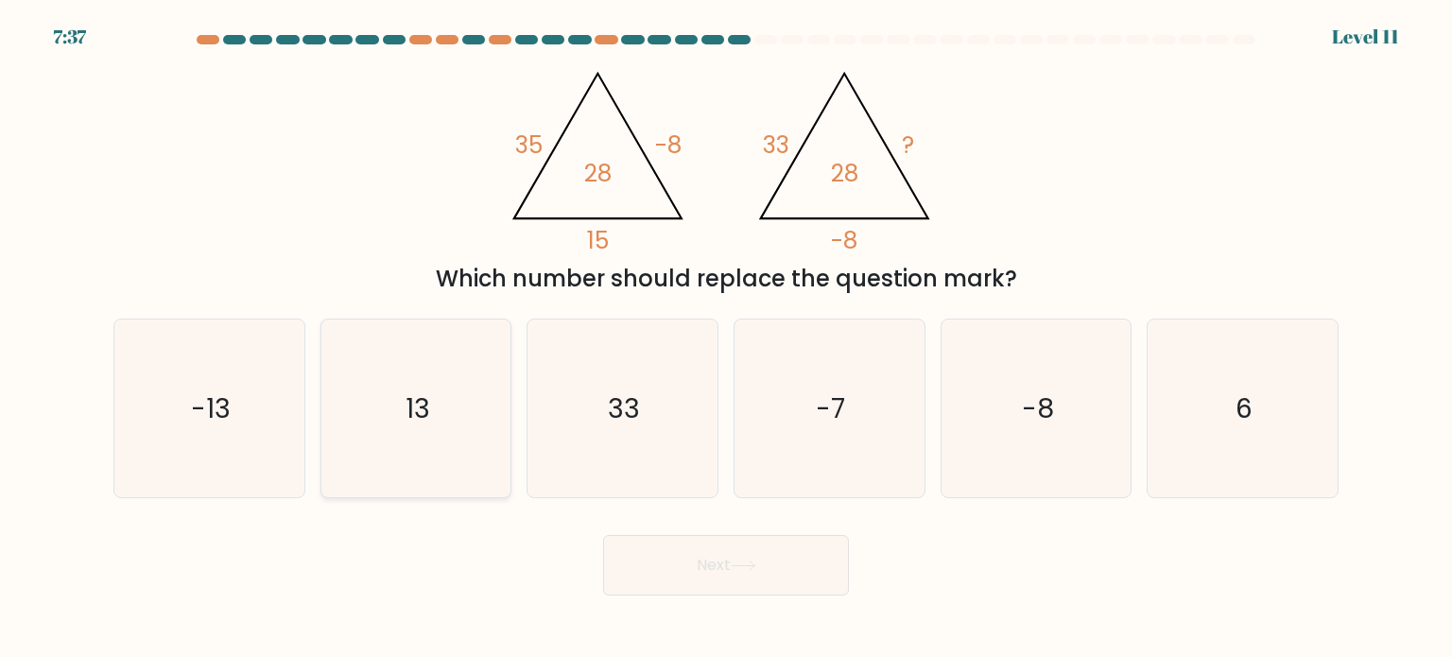
click at [474, 416] on icon "13" at bounding box center [416, 409] width 178 height 178
click at [726, 338] on input "b. 13" at bounding box center [726, 333] width 1 height 9
radio input "true"
click at [721, 571] on button "Next" at bounding box center [726, 565] width 246 height 60
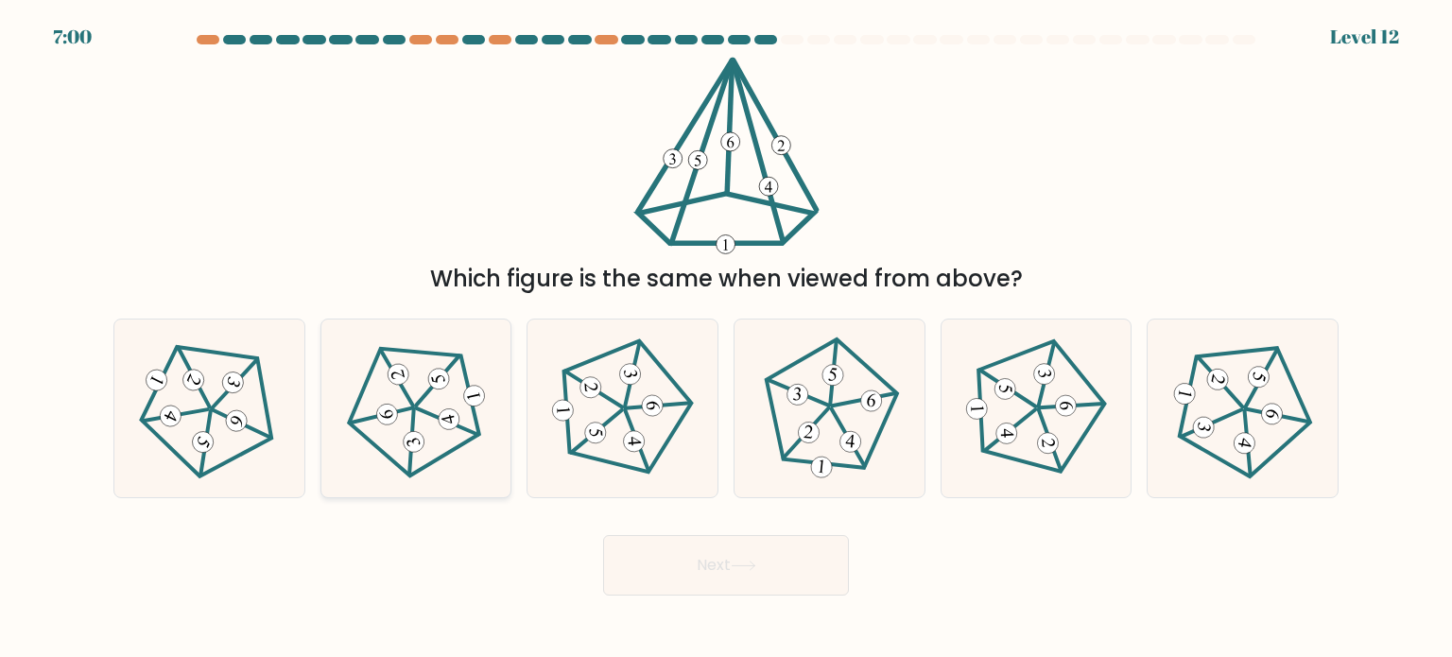
click at [463, 461] on icon at bounding box center [416, 408] width 143 height 143
click at [726, 338] on input "b." at bounding box center [726, 333] width 1 height 9
radio input "true"
click at [713, 553] on button "Next" at bounding box center [726, 565] width 246 height 60
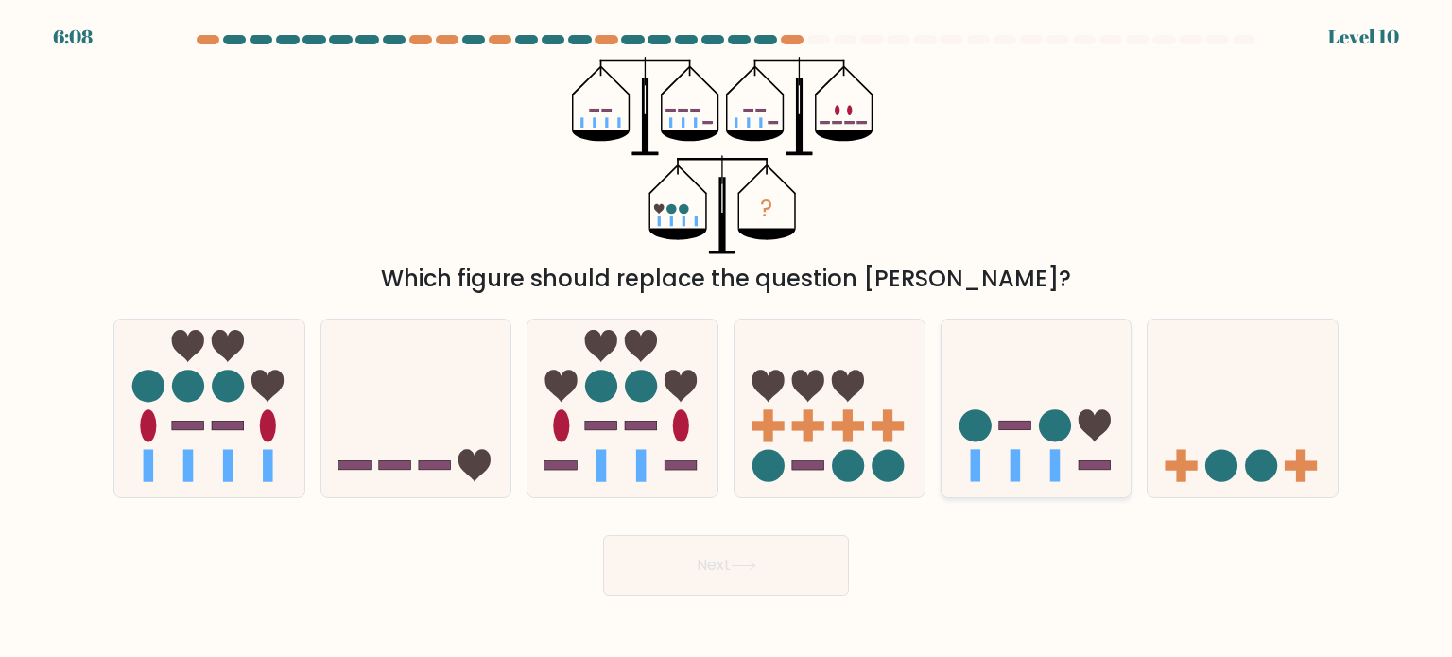
click at [1042, 399] on icon at bounding box center [1037, 408] width 190 height 157
click at [727, 338] on input "e." at bounding box center [726, 333] width 1 height 9
radio input "true"
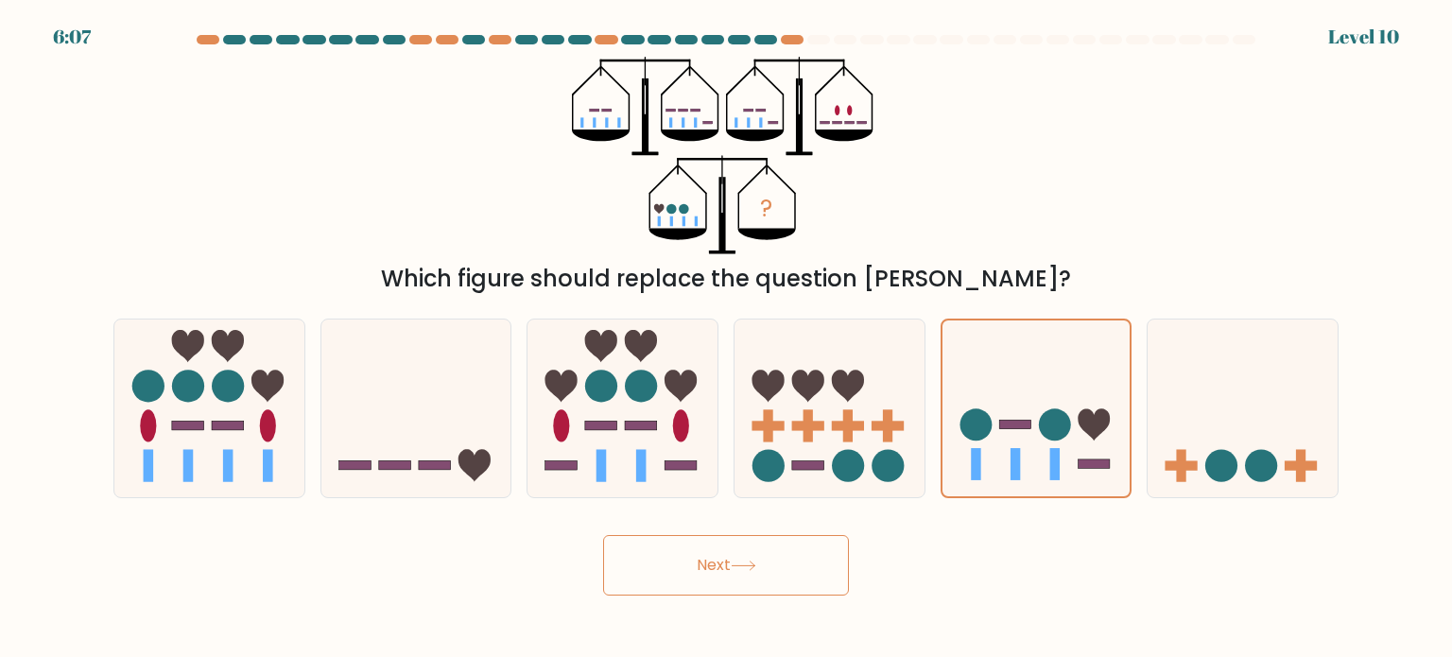
click at [726, 557] on button "Next" at bounding box center [726, 565] width 246 height 60
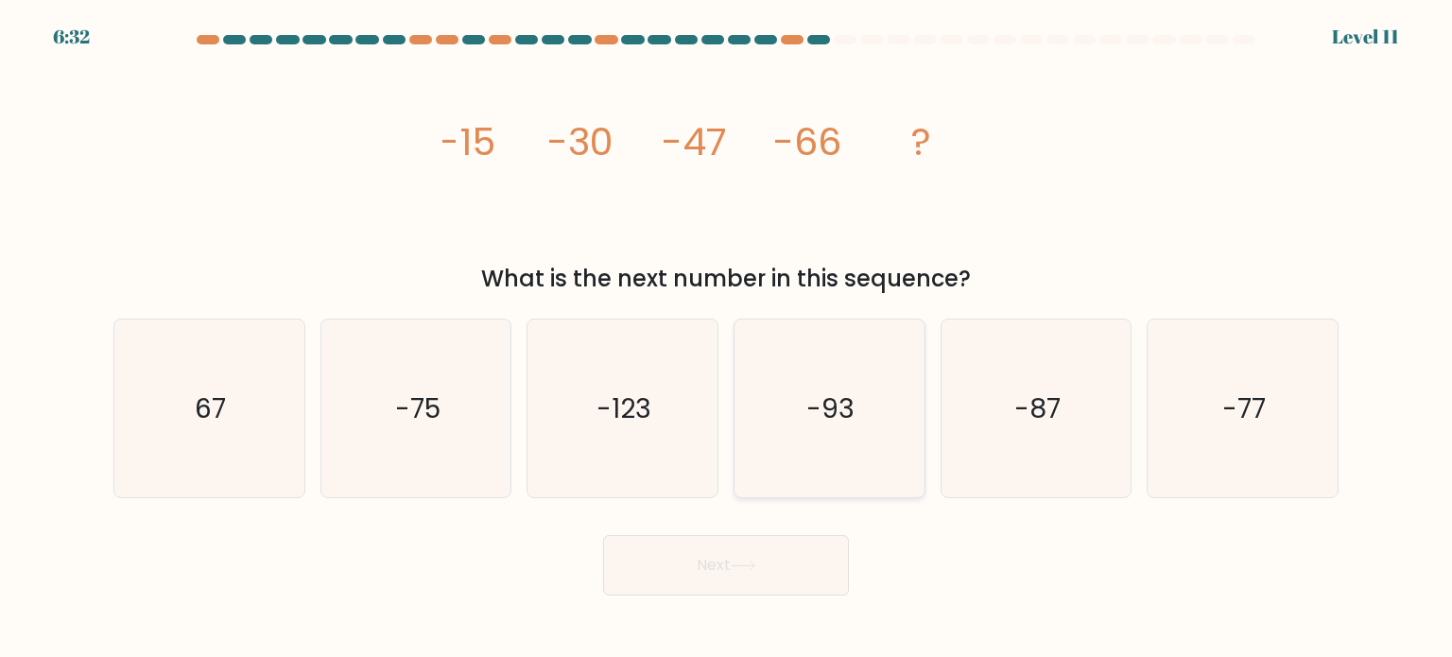
click at [847, 468] on icon "-93" at bounding box center [829, 409] width 178 height 178
click at [727, 338] on input "d. -93" at bounding box center [726, 333] width 1 height 9
radio input "true"
click at [719, 550] on button "Next" at bounding box center [726, 565] width 246 height 60
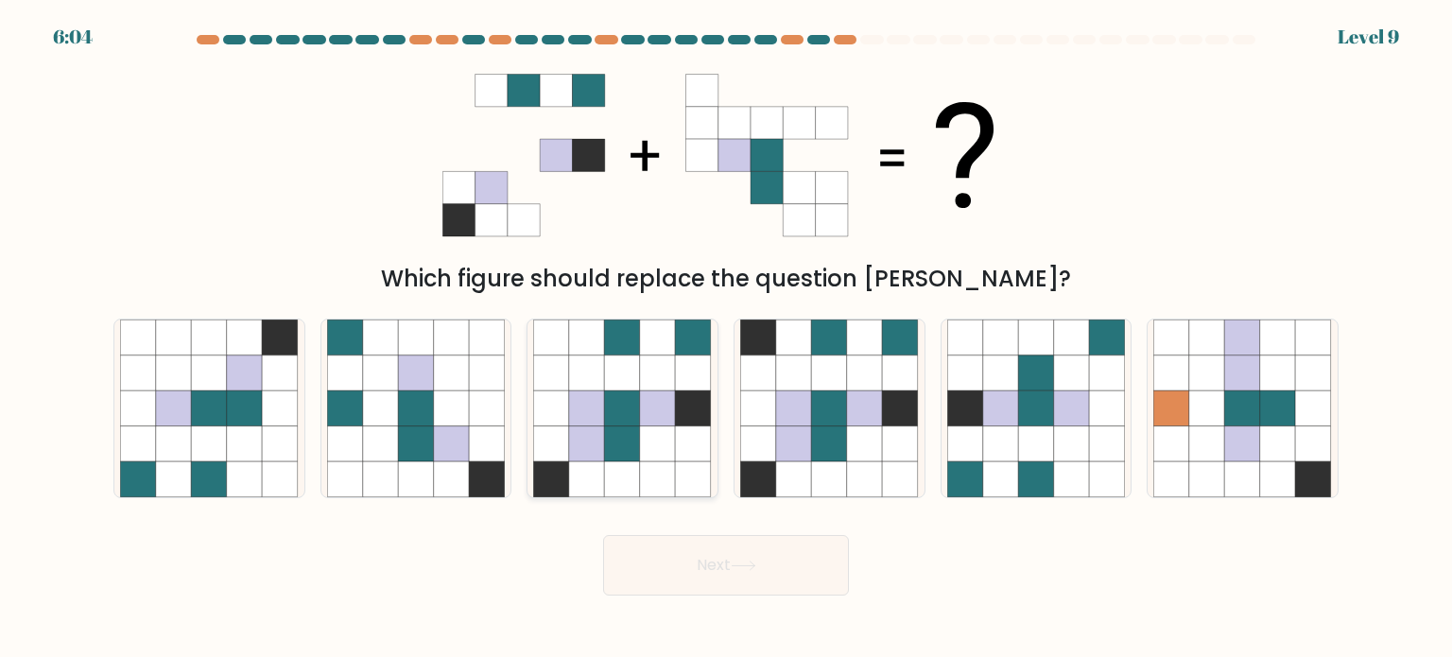
click at [611, 469] on icon at bounding box center [623, 479] width 36 height 36
click at [726, 338] on input "c." at bounding box center [726, 333] width 1 height 9
radio input "true"
click at [694, 572] on button "Next" at bounding box center [726, 565] width 246 height 60
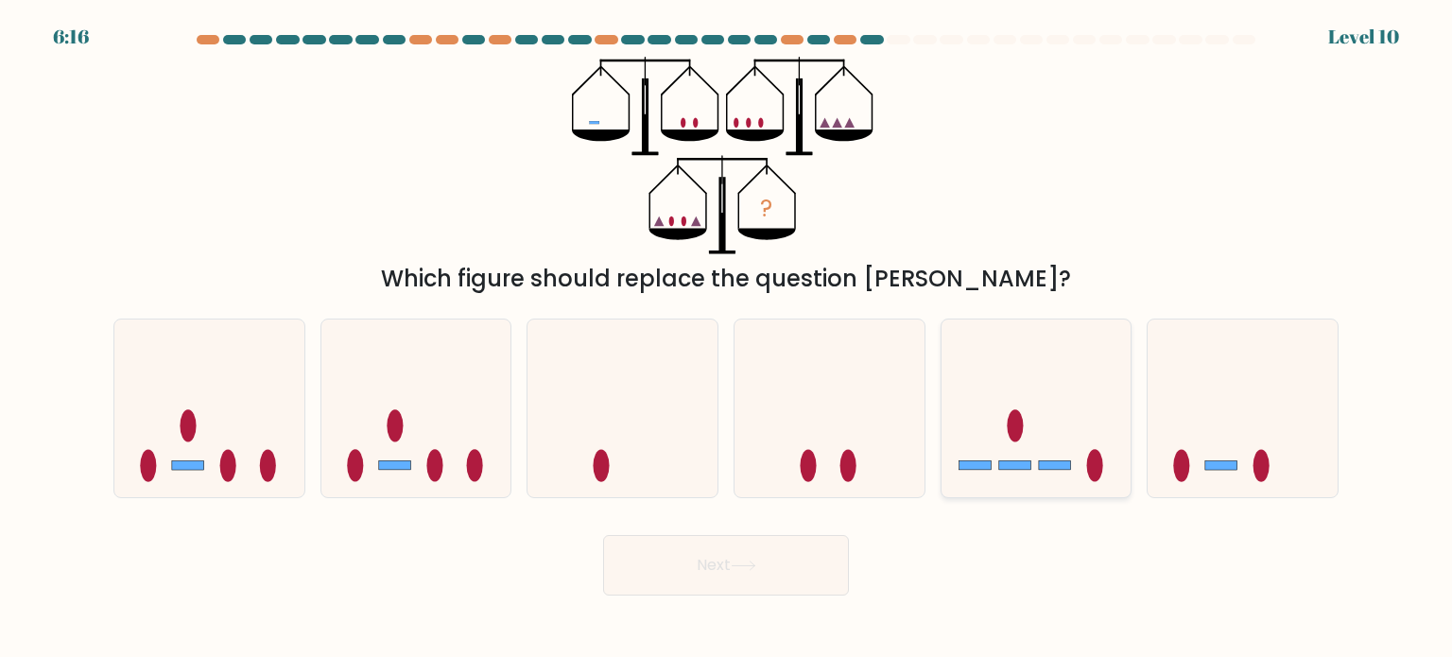
click at [984, 443] on icon at bounding box center [1037, 408] width 190 height 157
click at [727, 338] on input "e." at bounding box center [726, 333] width 1 height 9
radio input "true"
click at [745, 575] on button "Next" at bounding box center [726, 565] width 246 height 60
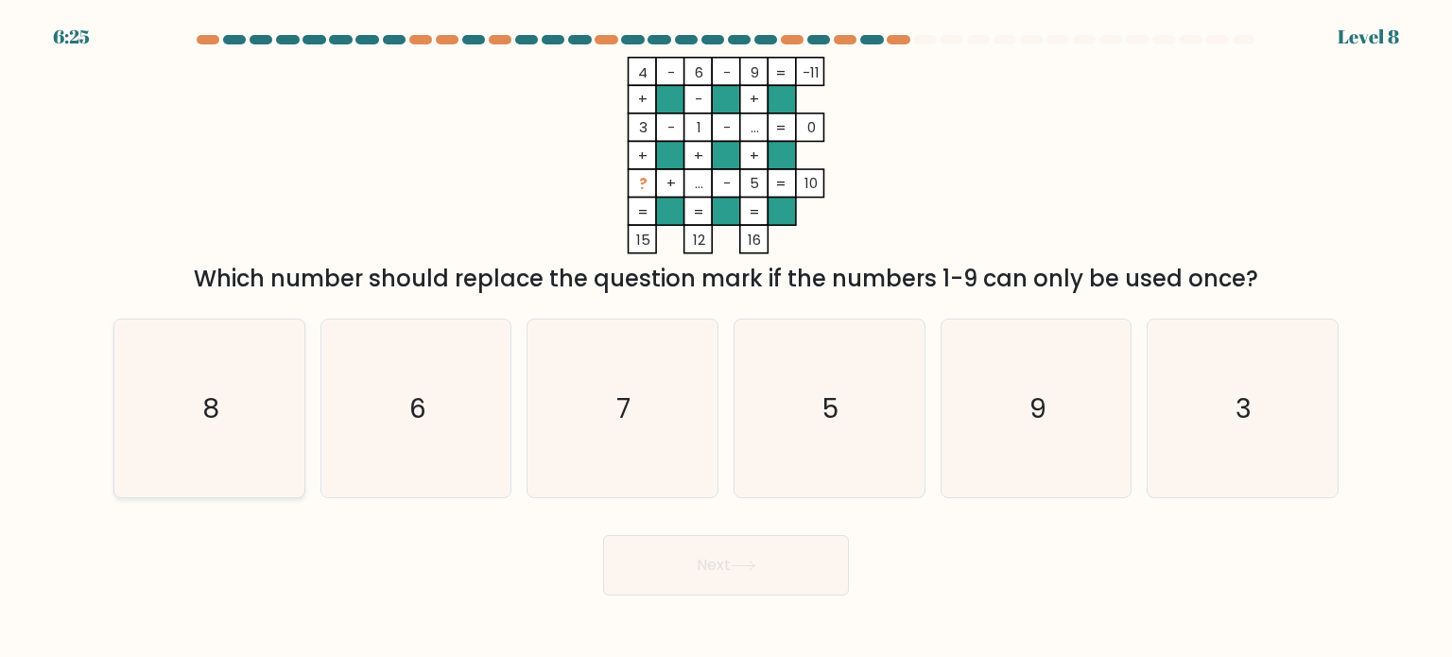
click at [164, 366] on icon "8" at bounding box center [209, 409] width 178 height 178
click at [726, 338] on input "a. 8" at bounding box center [726, 333] width 1 height 9
radio input "true"
click at [643, 560] on button "Next" at bounding box center [726, 565] width 246 height 60
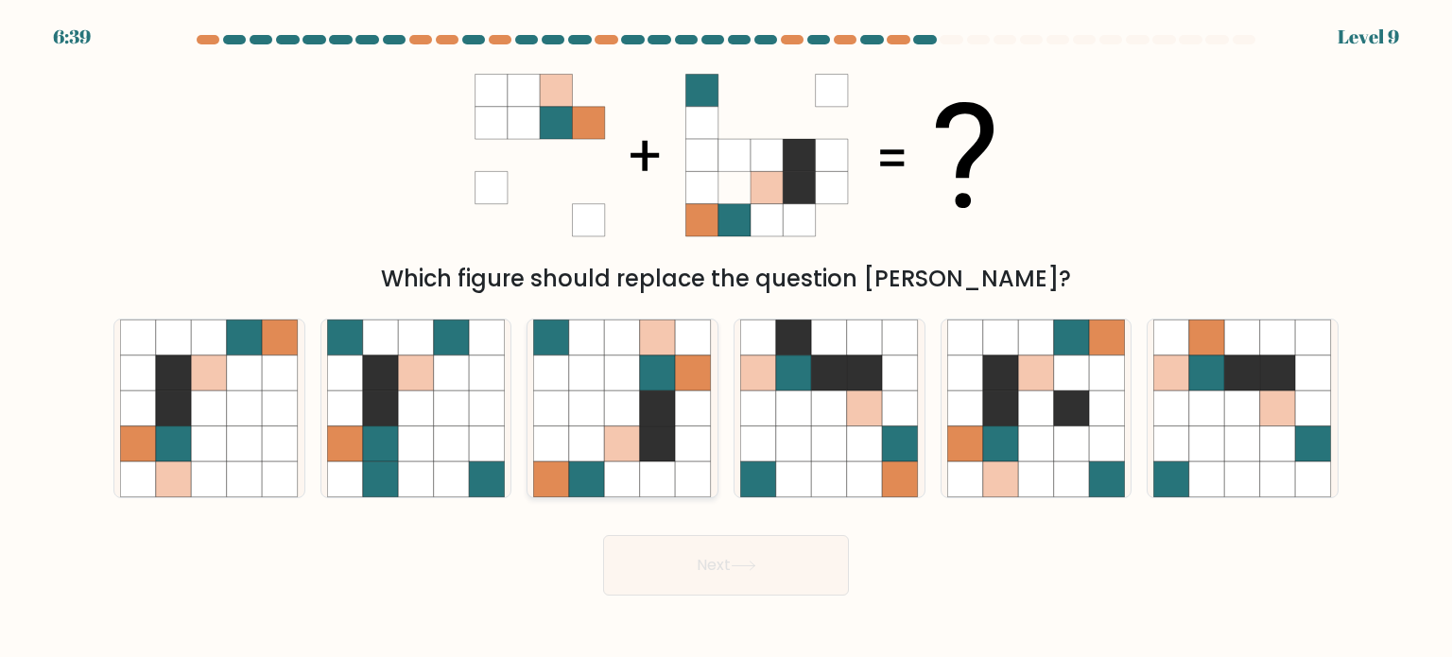
click at [631, 422] on icon at bounding box center [623, 408] width 36 height 36
click at [726, 338] on input "c." at bounding box center [726, 333] width 1 height 9
radio input "true"
click at [752, 564] on icon at bounding box center [744, 566] width 26 height 10
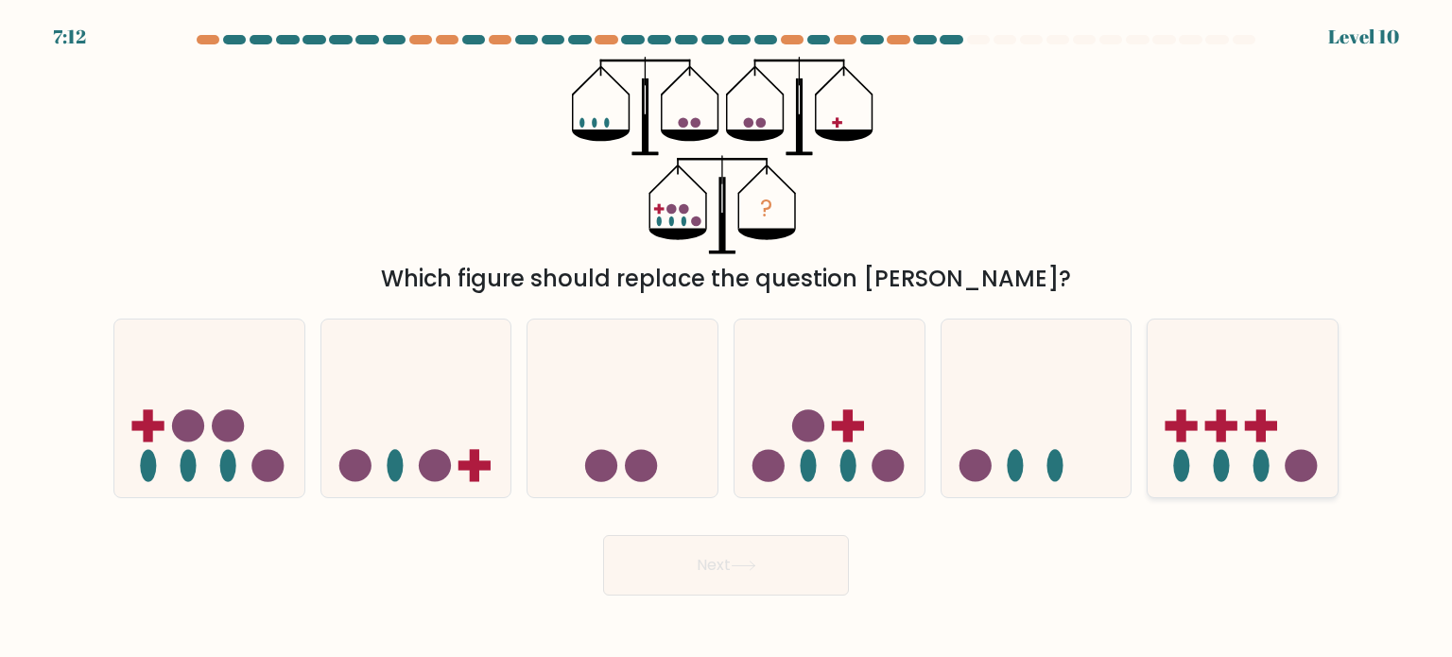
click at [1184, 447] on icon at bounding box center [1243, 408] width 190 height 157
click at [727, 338] on input "f." at bounding box center [726, 333] width 1 height 9
radio input "true"
click at [798, 580] on button "Next" at bounding box center [726, 565] width 246 height 60
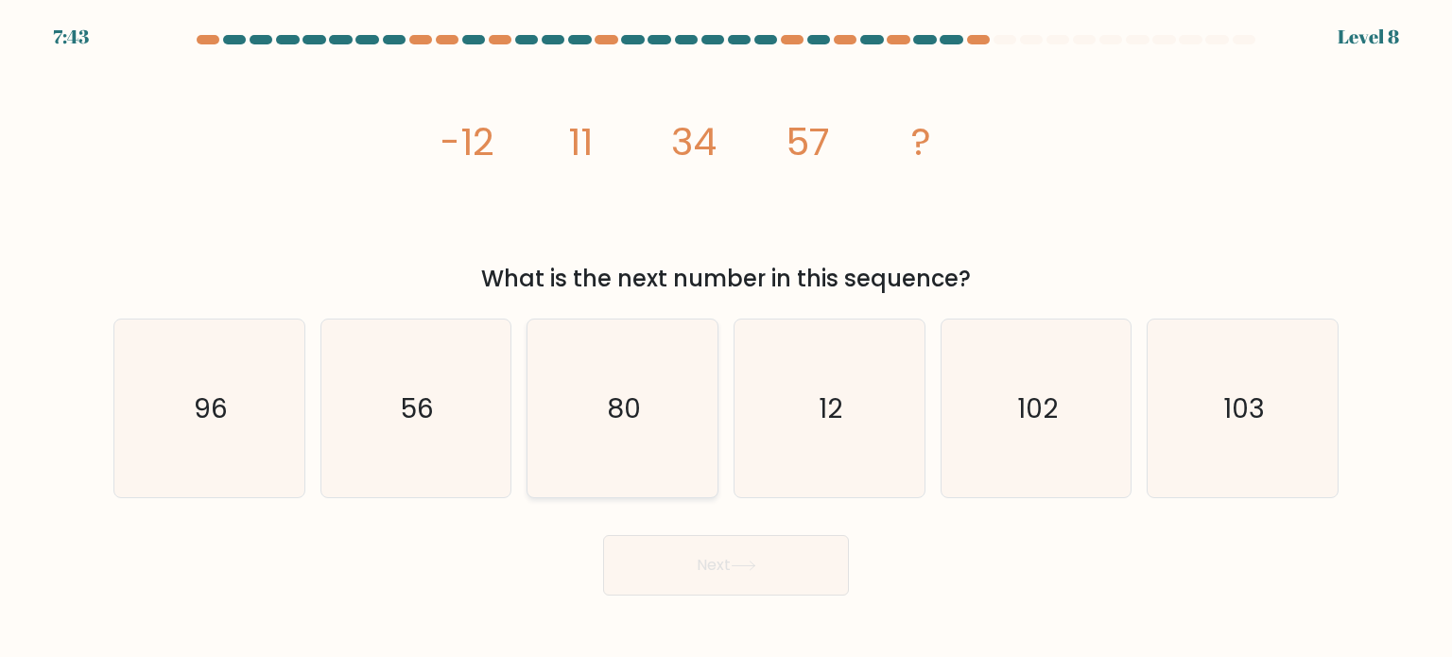
click at [588, 399] on icon "80" at bounding box center [622, 409] width 178 height 178
click at [726, 338] on input "c. 80" at bounding box center [726, 333] width 1 height 9
radio input "true"
click at [684, 571] on button "Next" at bounding box center [726, 565] width 246 height 60
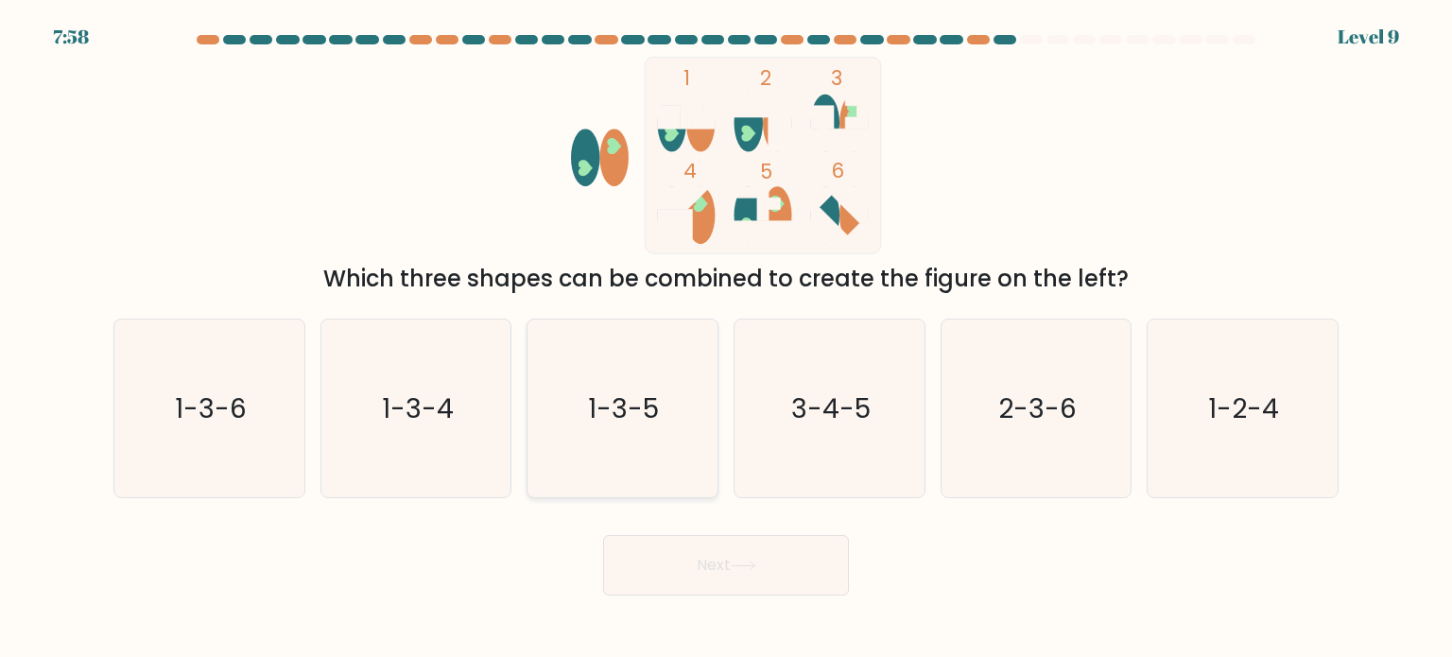
click at [551, 394] on icon "1-3-5" at bounding box center [622, 409] width 178 height 178
click at [726, 338] on input "c. 1-3-5" at bounding box center [726, 333] width 1 height 9
radio input "true"
click at [734, 563] on button "Next" at bounding box center [726, 565] width 246 height 60
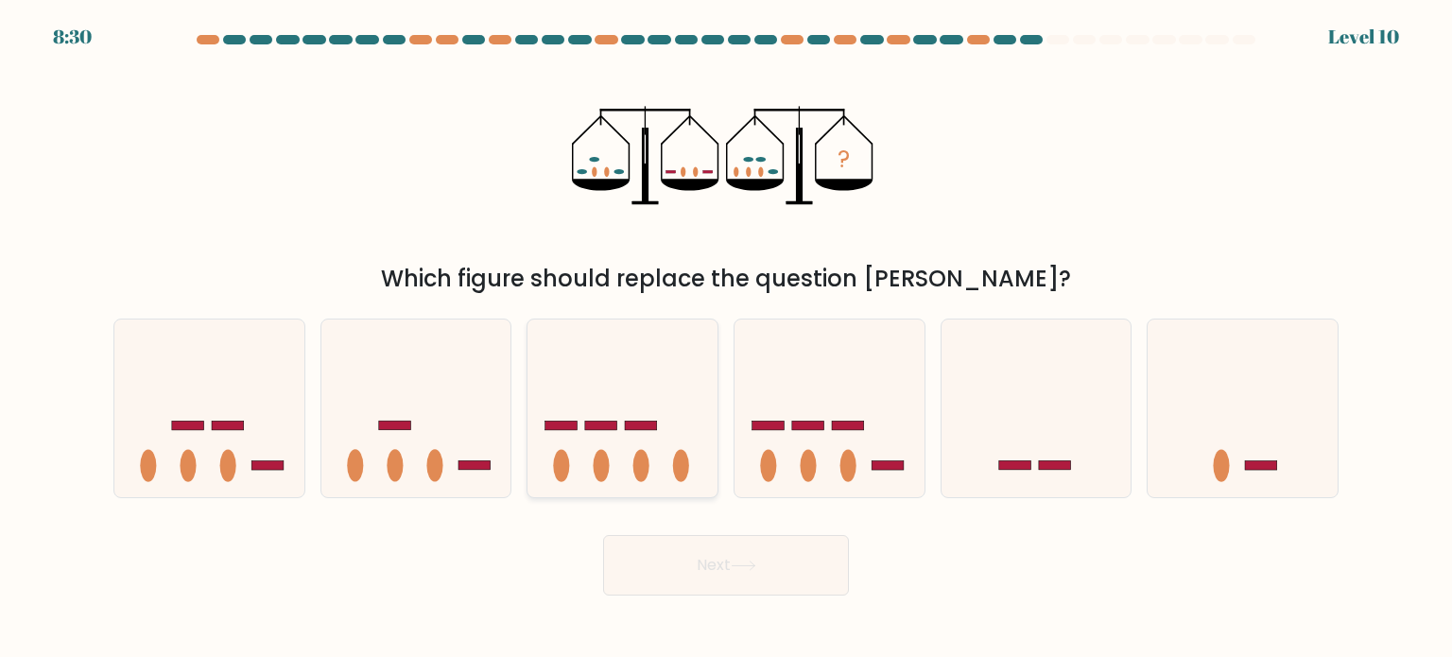
click at [656, 441] on icon at bounding box center [622, 408] width 190 height 157
click at [726, 338] on input "c." at bounding box center [726, 333] width 1 height 9
radio input "true"
click at [741, 559] on button "Next" at bounding box center [726, 565] width 246 height 60
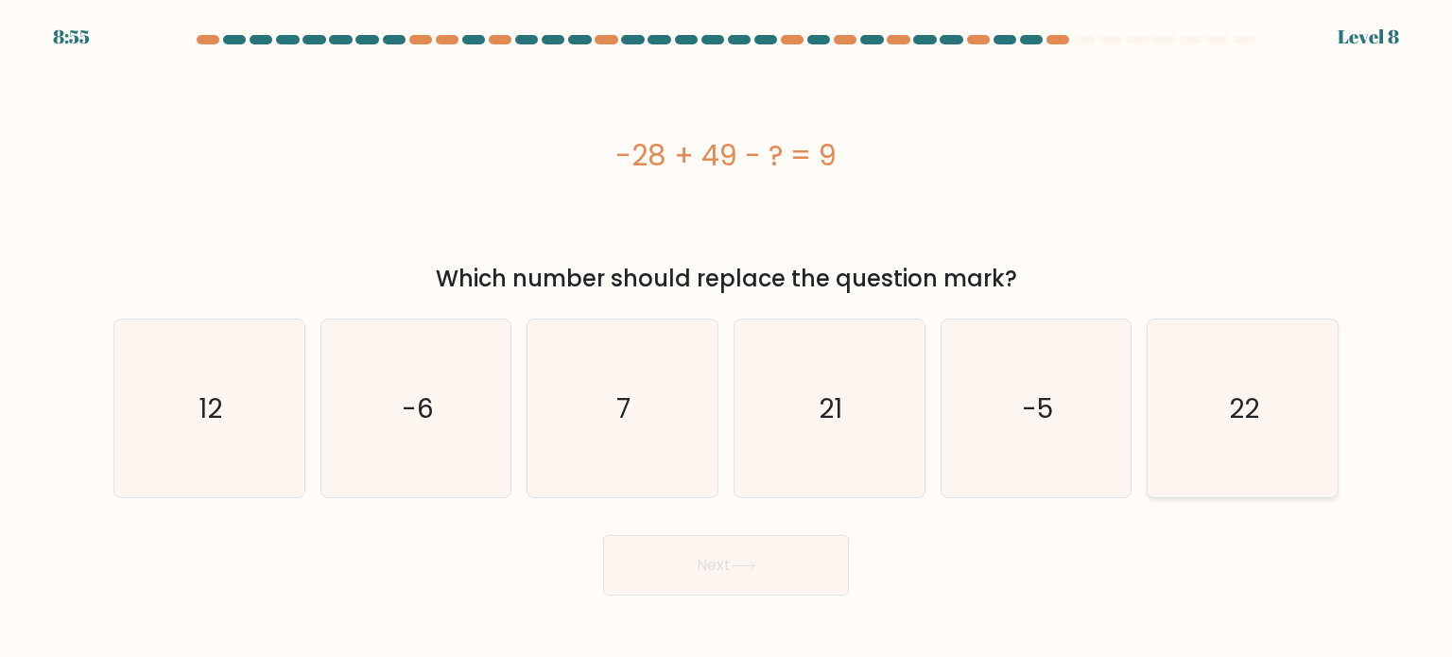
click at [1220, 379] on icon "22" at bounding box center [1242, 409] width 178 height 178
click at [727, 338] on input "f. 22" at bounding box center [726, 333] width 1 height 9
radio input "true"
click at [676, 574] on button "Next" at bounding box center [726, 565] width 246 height 60
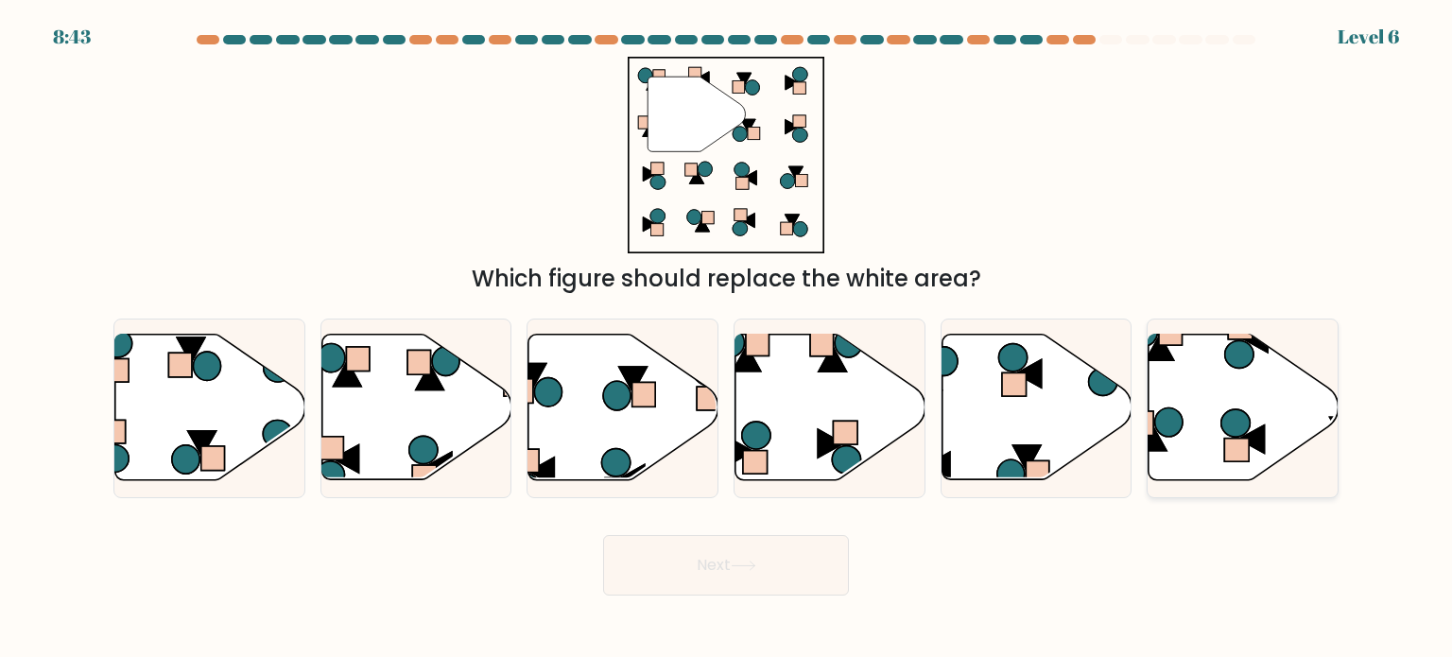
click at [1217, 422] on icon at bounding box center [1244, 408] width 190 height 146
click at [727, 338] on input "f." at bounding box center [726, 333] width 1 height 9
radio input "true"
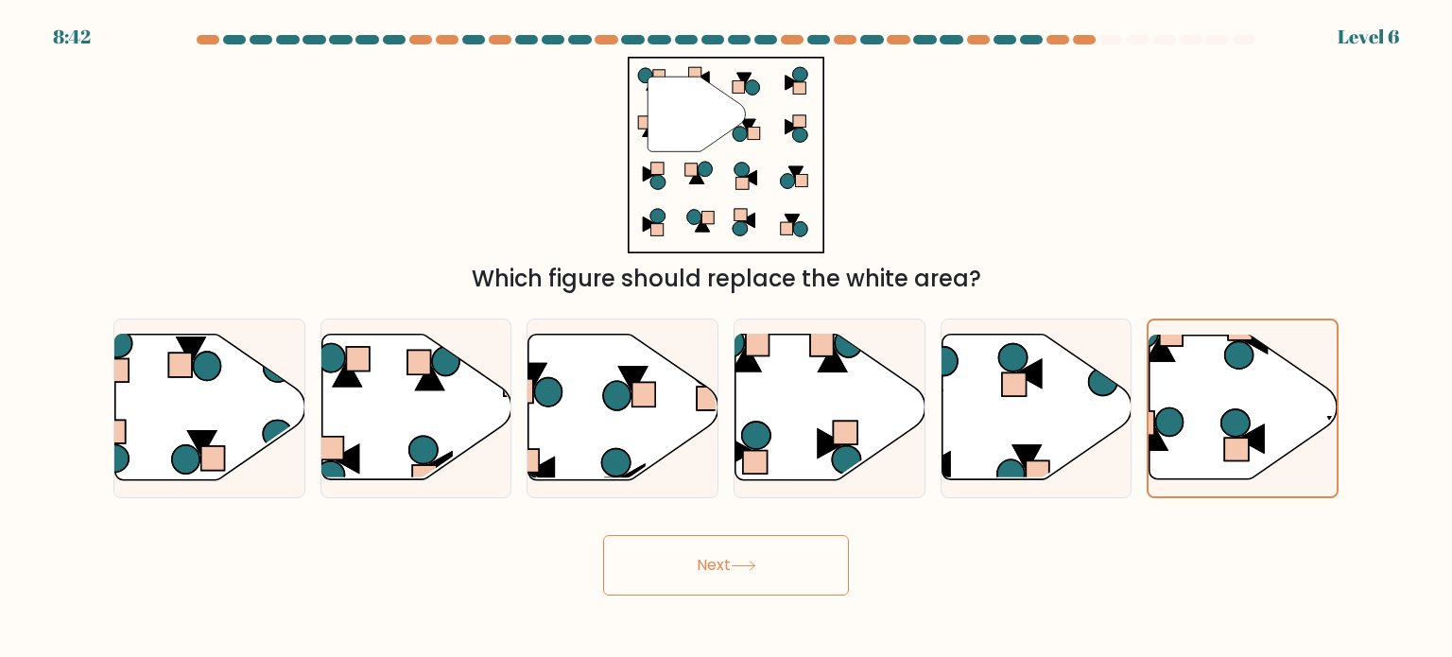
click at [731, 542] on button "Next" at bounding box center [726, 565] width 246 height 60
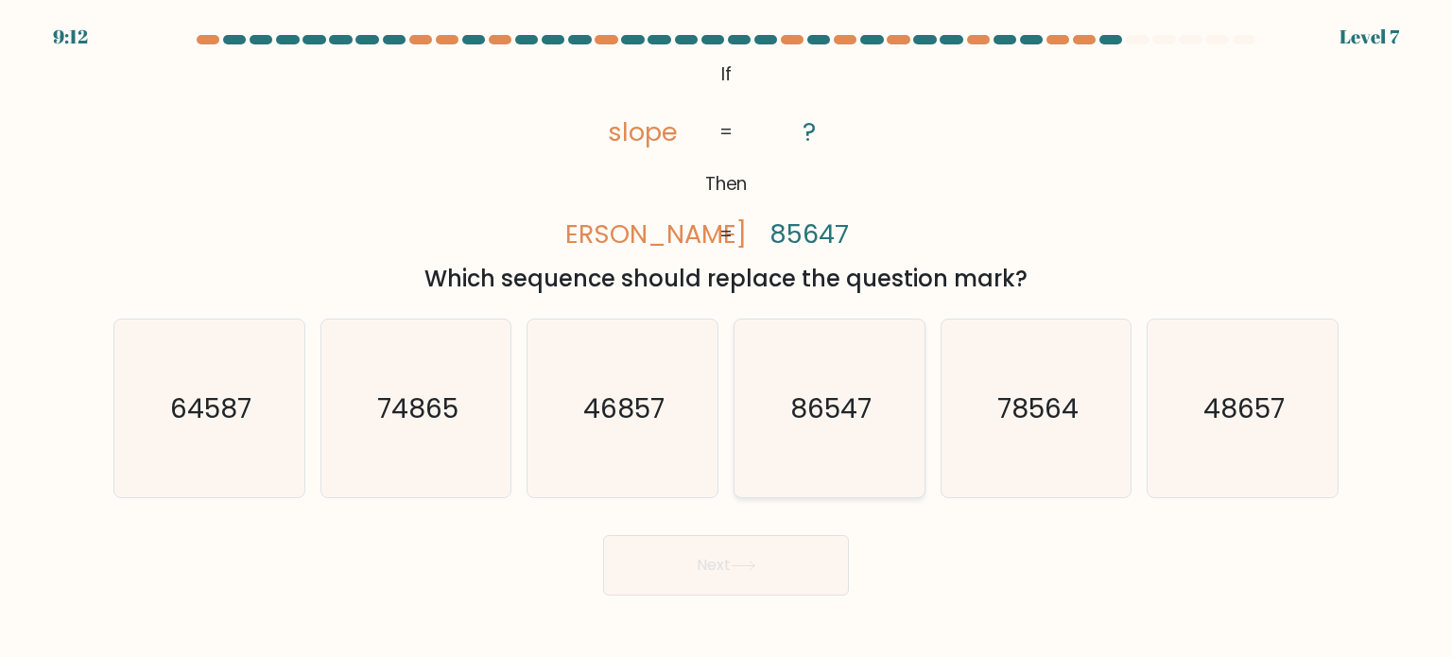
click at [855, 468] on icon "86547" at bounding box center [829, 409] width 178 height 178
click at [727, 338] on input "d. 86547" at bounding box center [726, 333] width 1 height 9
radio input "true"
click at [718, 554] on button "Next" at bounding box center [726, 565] width 246 height 60
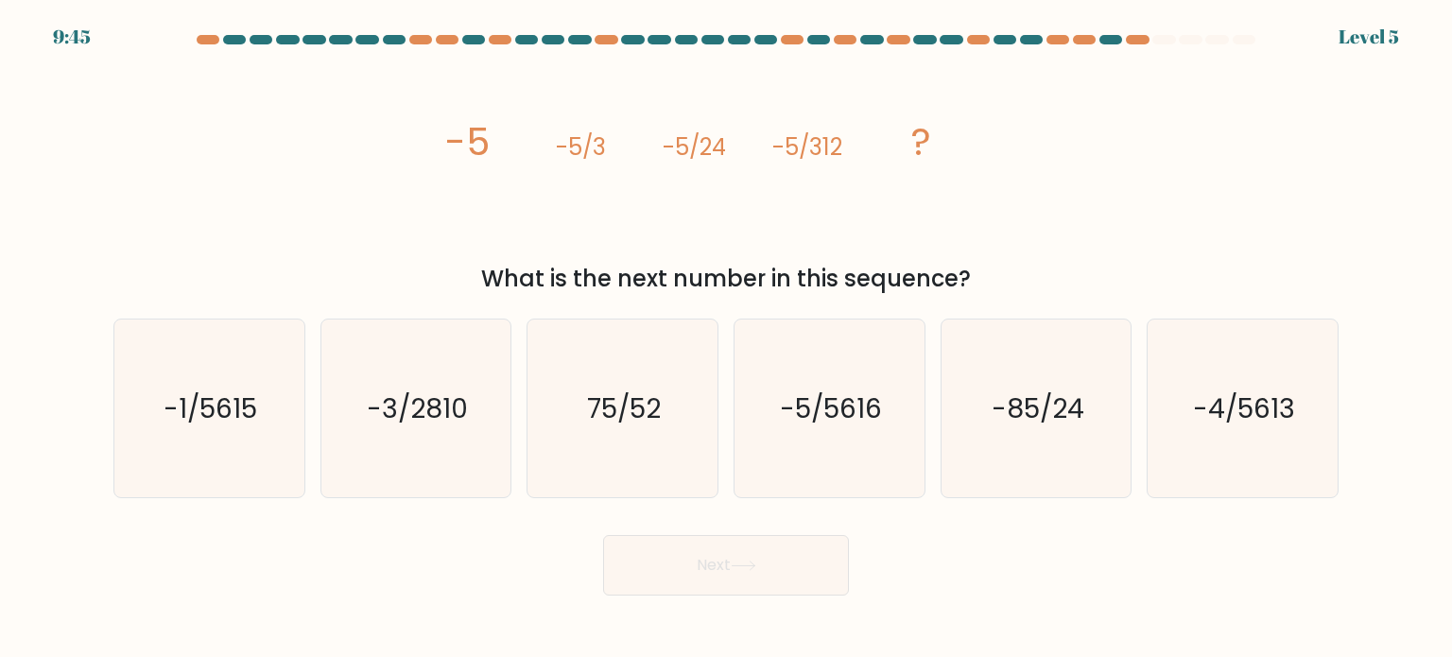
click at [718, 554] on button "Next" at bounding box center [726, 565] width 246 height 60
click at [671, 571] on button "Next" at bounding box center [726, 565] width 246 height 60
click at [809, 422] on text "-5/5616" at bounding box center [831, 408] width 102 height 38
click at [727, 338] on input "d. -5/5616" at bounding box center [726, 333] width 1 height 9
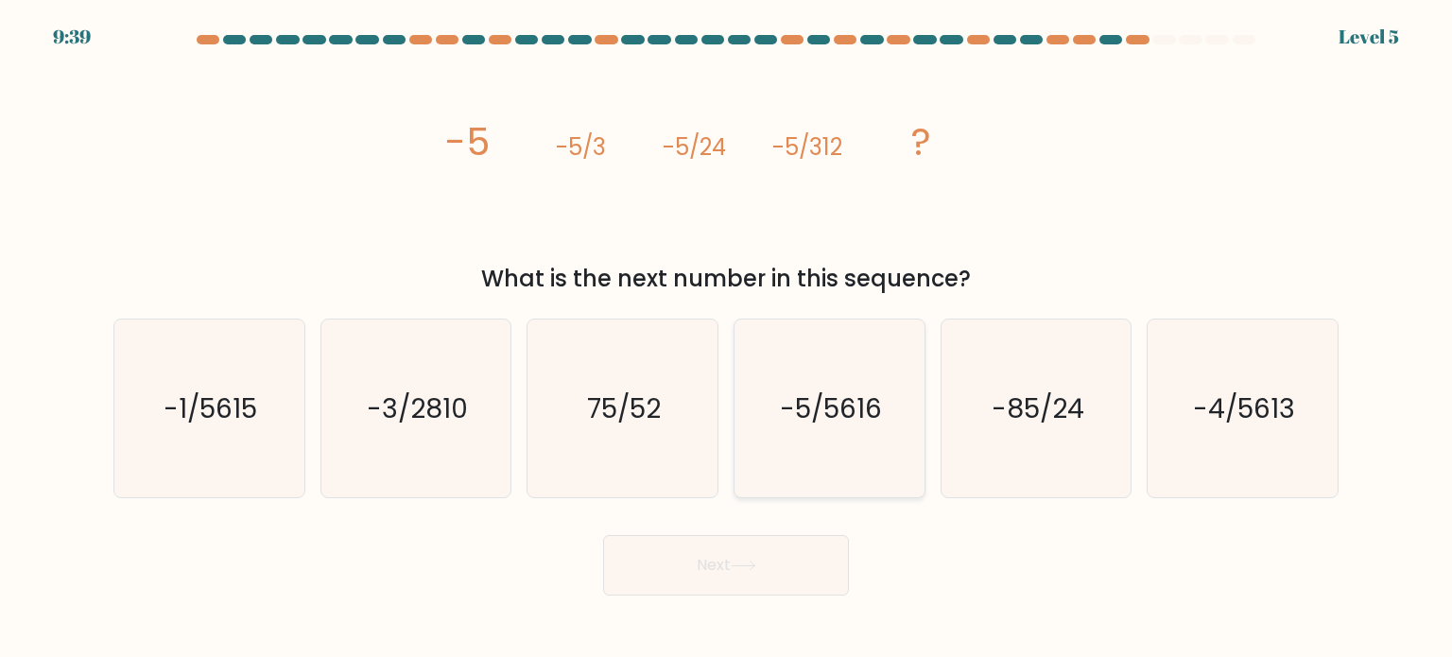
radio input "true"
click at [673, 583] on button "Next" at bounding box center [726, 565] width 246 height 60
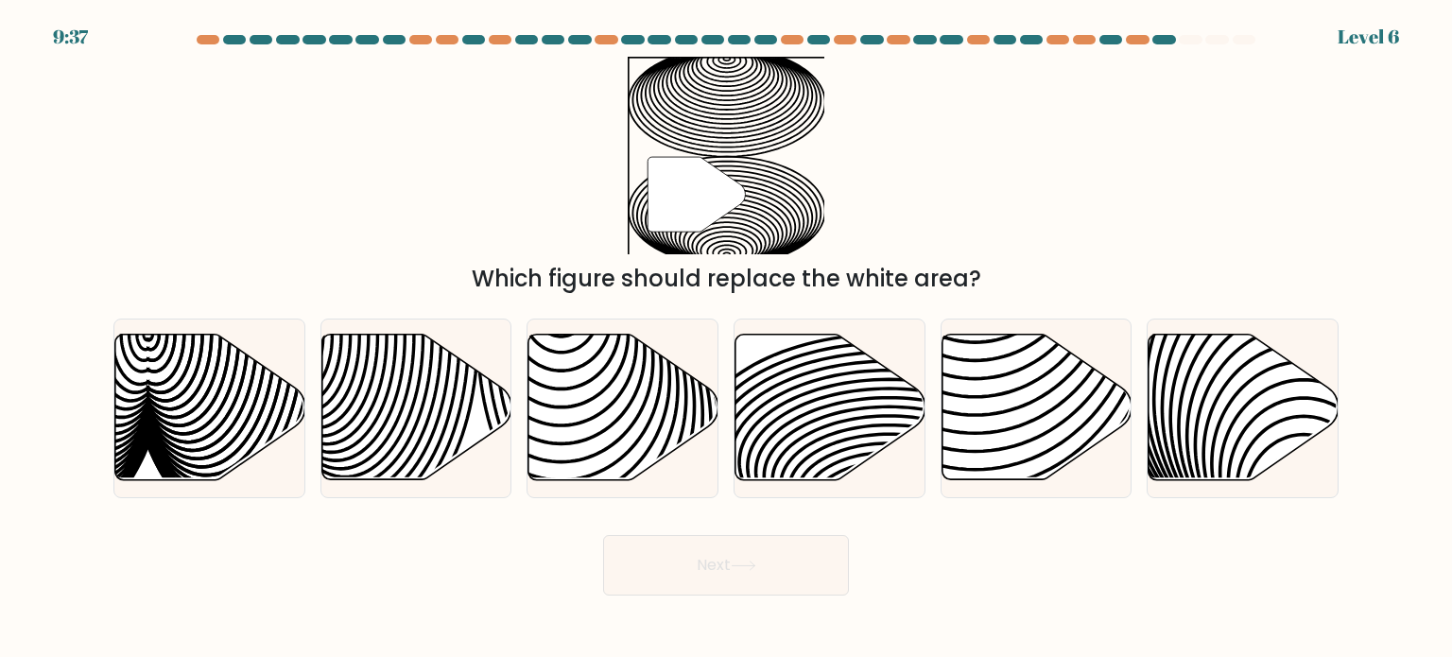
click at [670, 567] on button "Next" at bounding box center [726, 565] width 246 height 60
click at [817, 431] on icon at bounding box center [830, 408] width 190 height 146
click at [727, 338] on input "d." at bounding box center [726, 333] width 1 height 9
radio input "true"
click at [708, 567] on button "Next" at bounding box center [726, 565] width 246 height 60
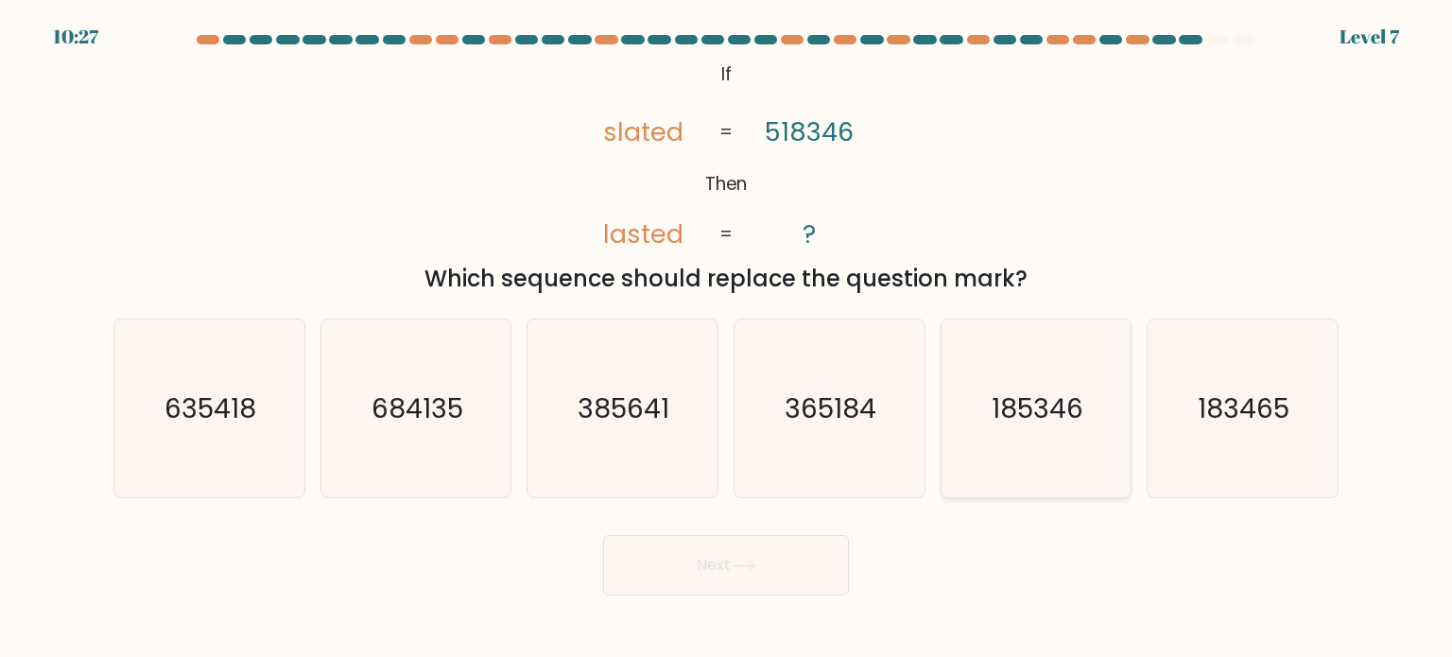
click at [1059, 408] on text "185346" at bounding box center [1038, 408] width 92 height 38
click at [727, 338] on input "e. 185346" at bounding box center [726, 333] width 1 height 9
radio input "true"
click at [688, 569] on button "Next" at bounding box center [726, 565] width 246 height 60
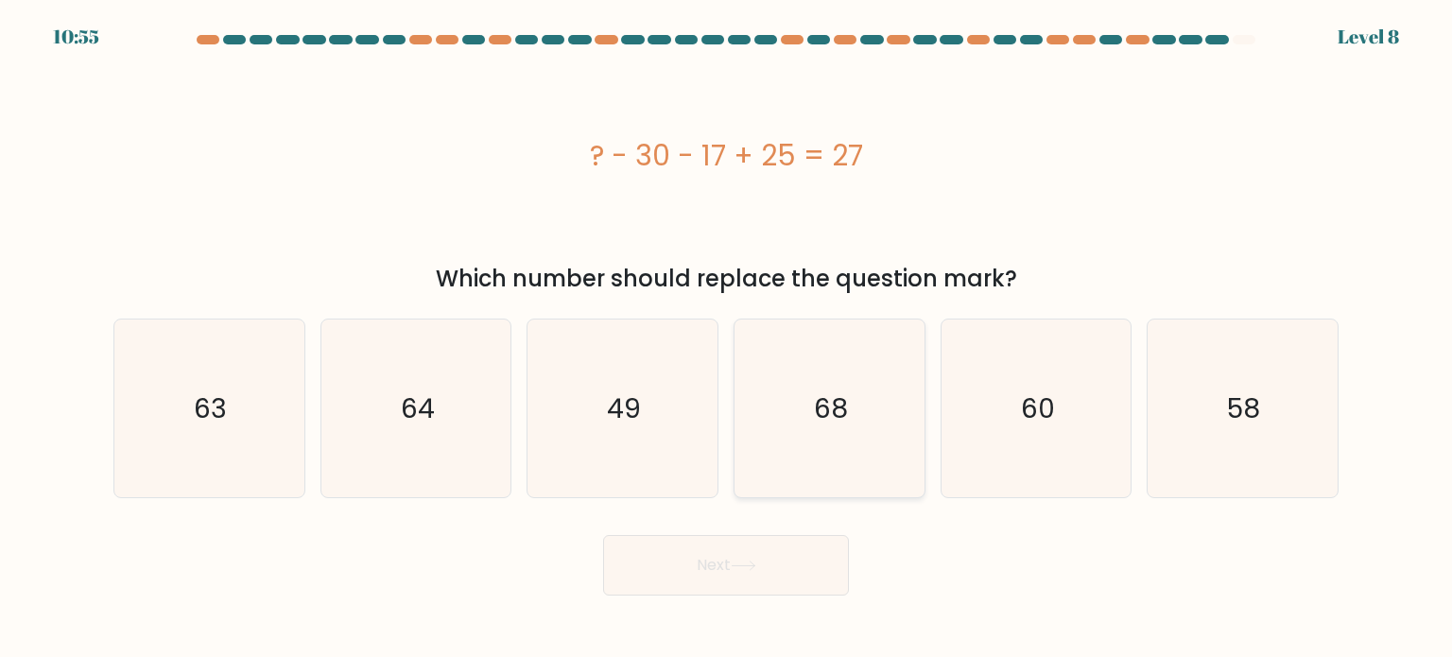
click at [832, 426] on text "68" at bounding box center [831, 408] width 34 height 38
click at [727, 338] on input "d. 68" at bounding box center [726, 333] width 1 height 9
radio input "true"
click at [725, 565] on button "Next" at bounding box center [726, 565] width 246 height 60
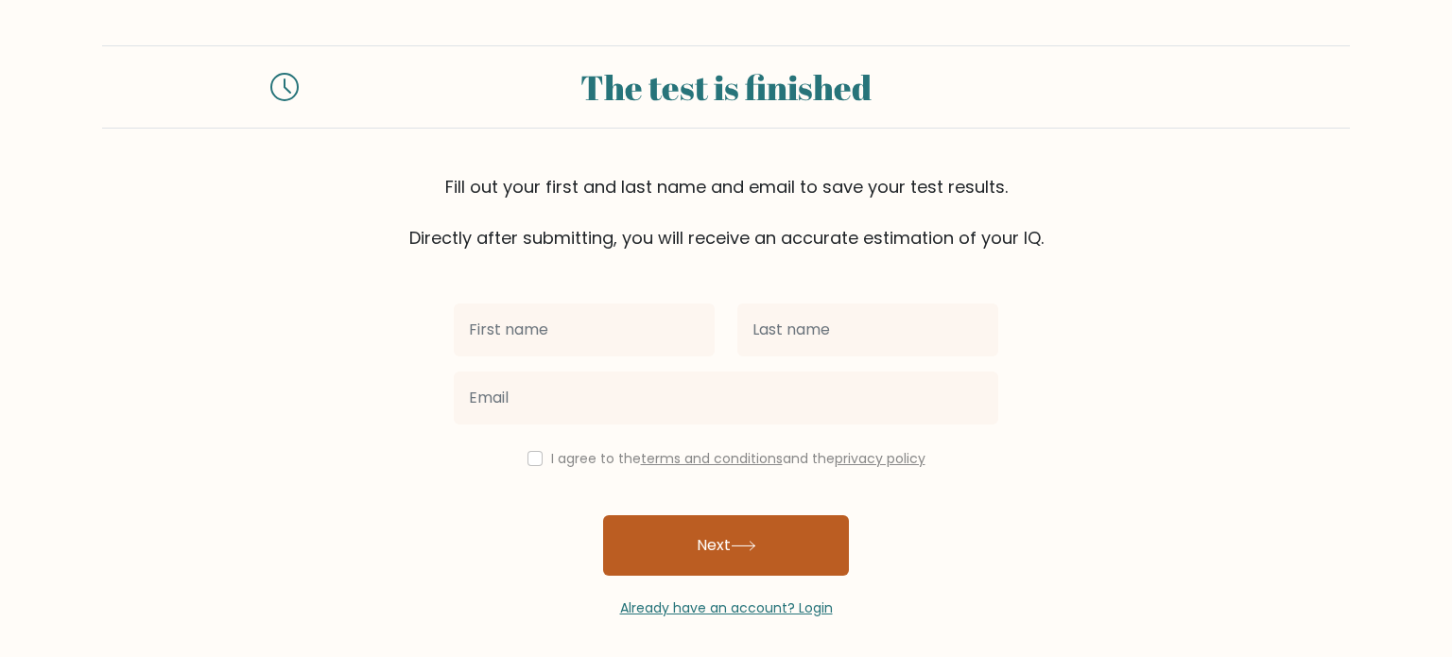
click at [770, 566] on button "Next" at bounding box center [726, 545] width 246 height 60
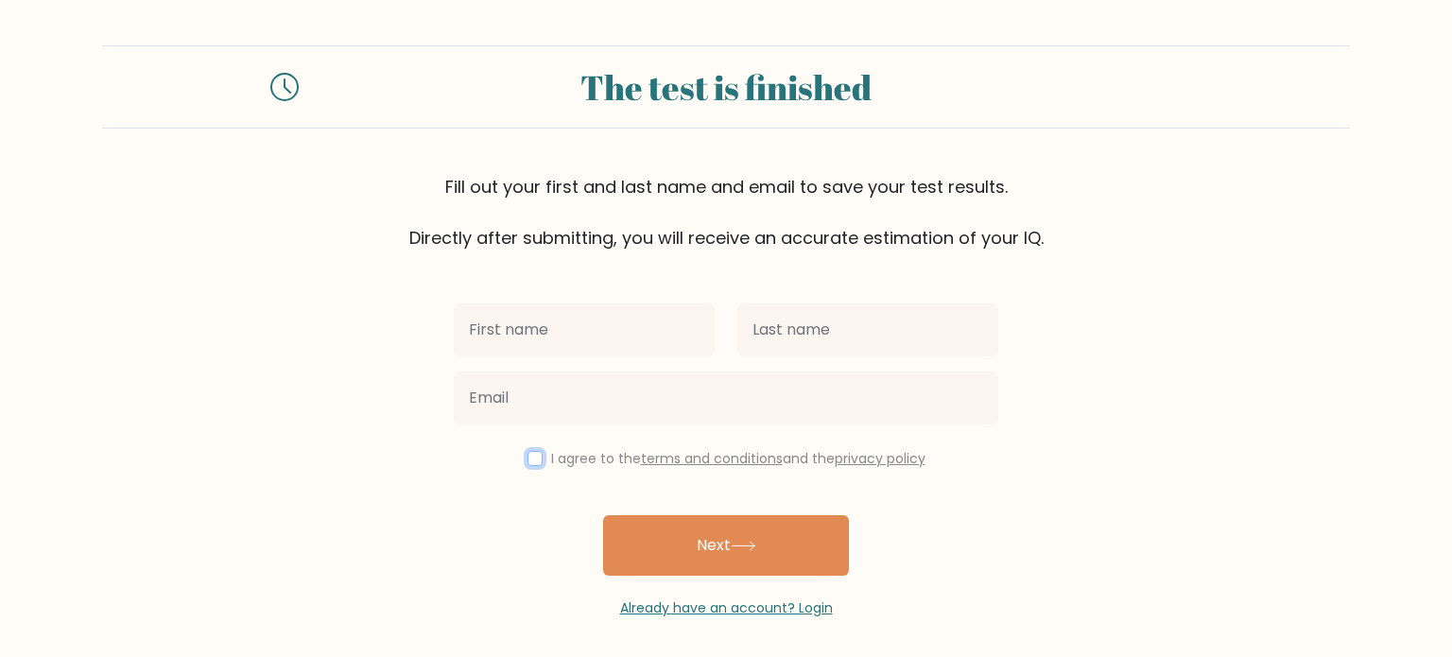
click at [527, 463] on input "checkbox" at bounding box center [534, 458] width 15 height 15
checkbox input "true"
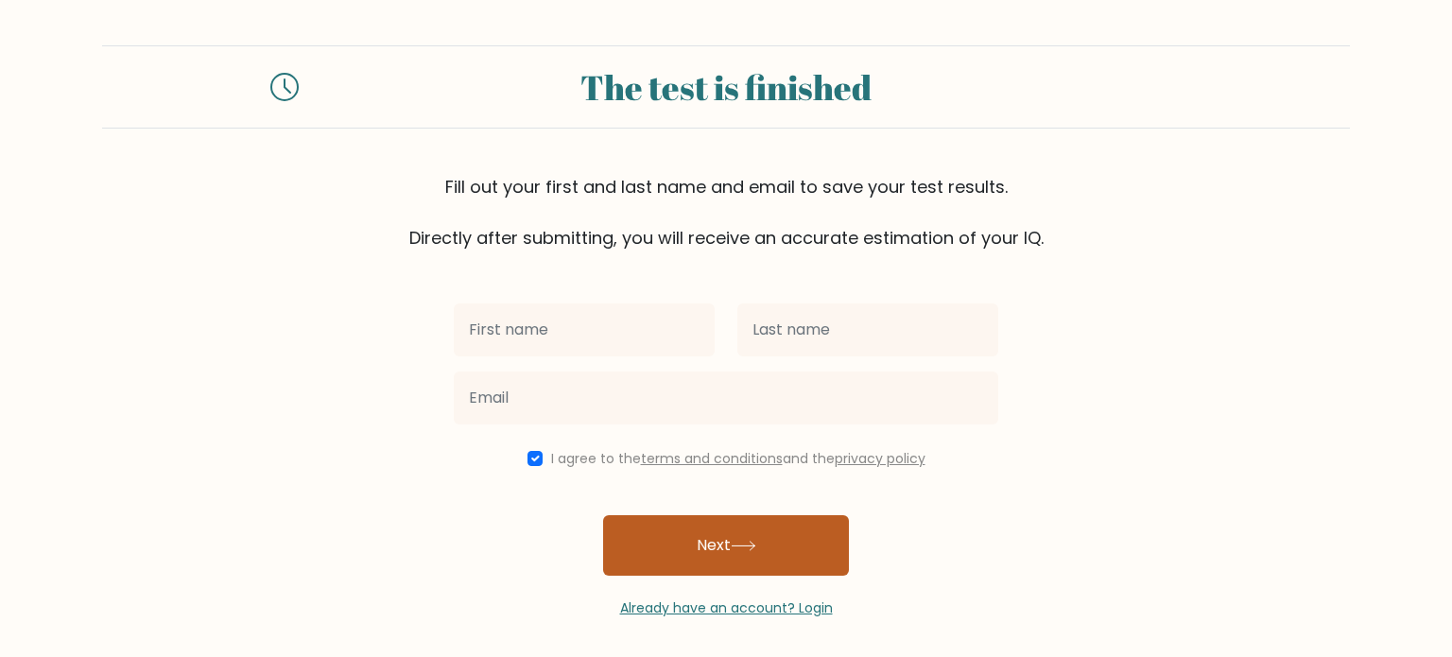
click at [754, 552] on button "Next" at bounding box center [726, 545] width 246 height 60
click at [785, 531] on button "Next" at bounding box center [726, 545] width 246 height 60
click at [787, 527] on button "Next" at bounding box center [726, 545] width 246 height 60
click at [786, 527] on button "Next" at bounding box center [726, 545] width 246 height 60
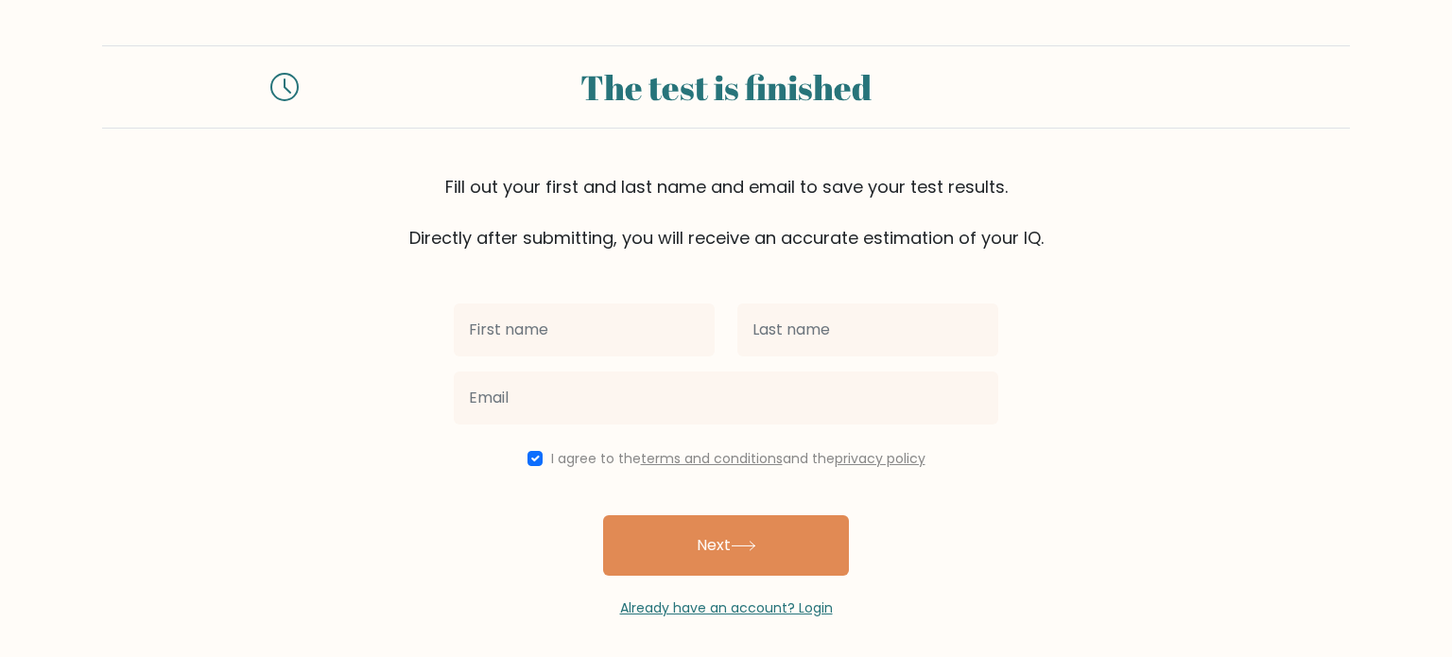
click at [284, 77] on icon at bounding box center [284, 87] width 28 height 28
click at [299, 74] on div at bounding box center [206, 87] width 208 height 28
click at [289, 89] on icon at bounding box center [284, 87] width 28 height 28
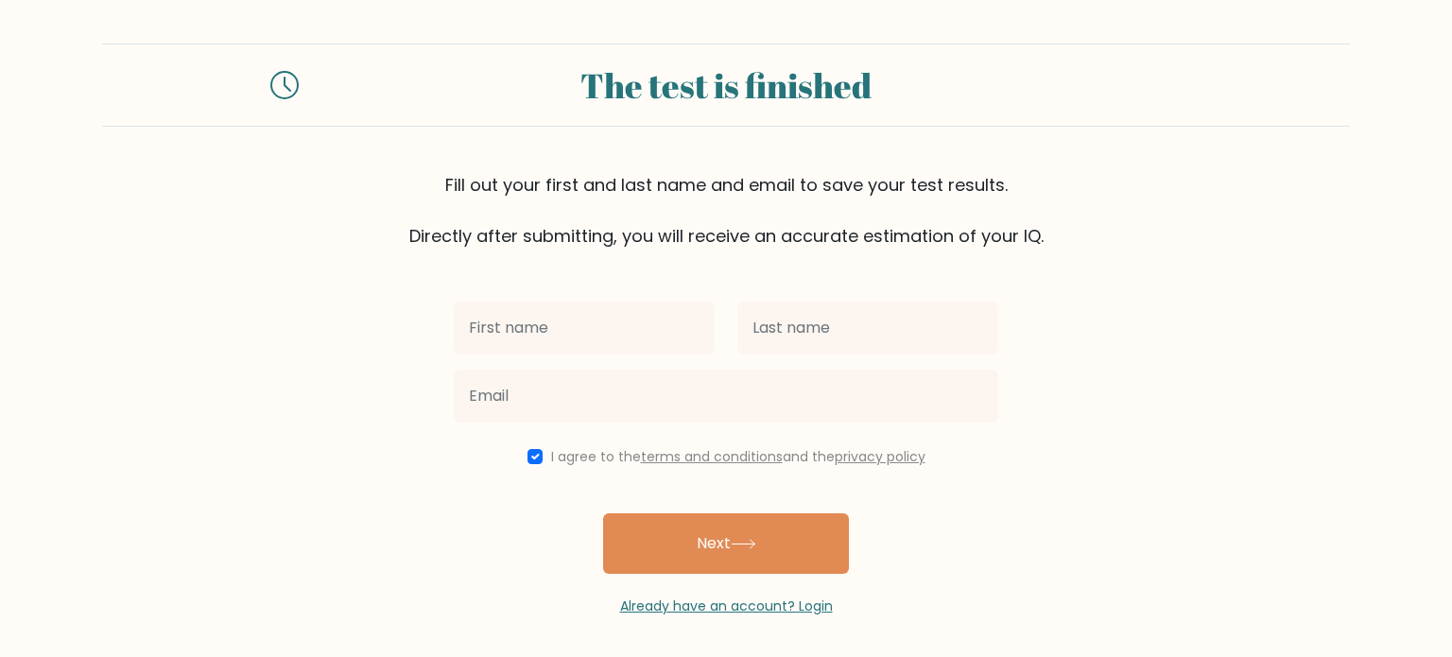
scroll to position [4, 0]
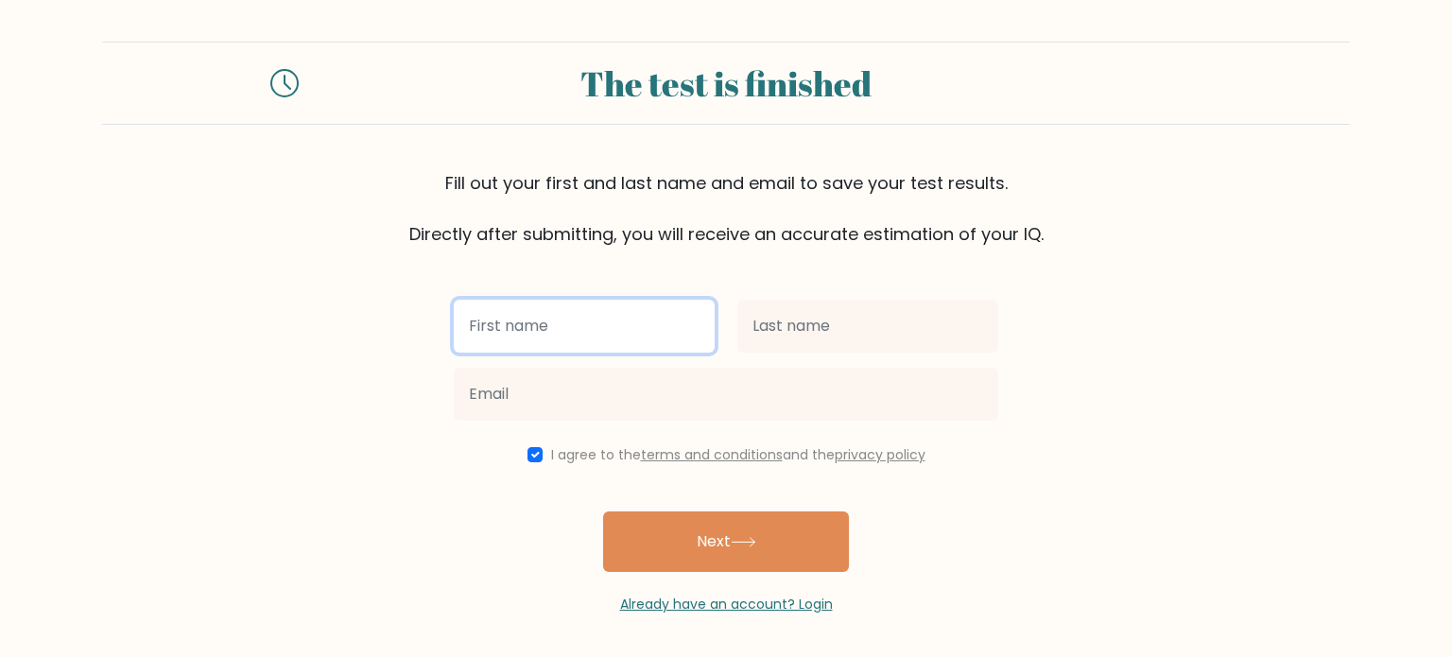
click at [583, 334] on input "text" at bounding box center [584, 326] width 261 height 53
type input "[PERSON_NAME]"
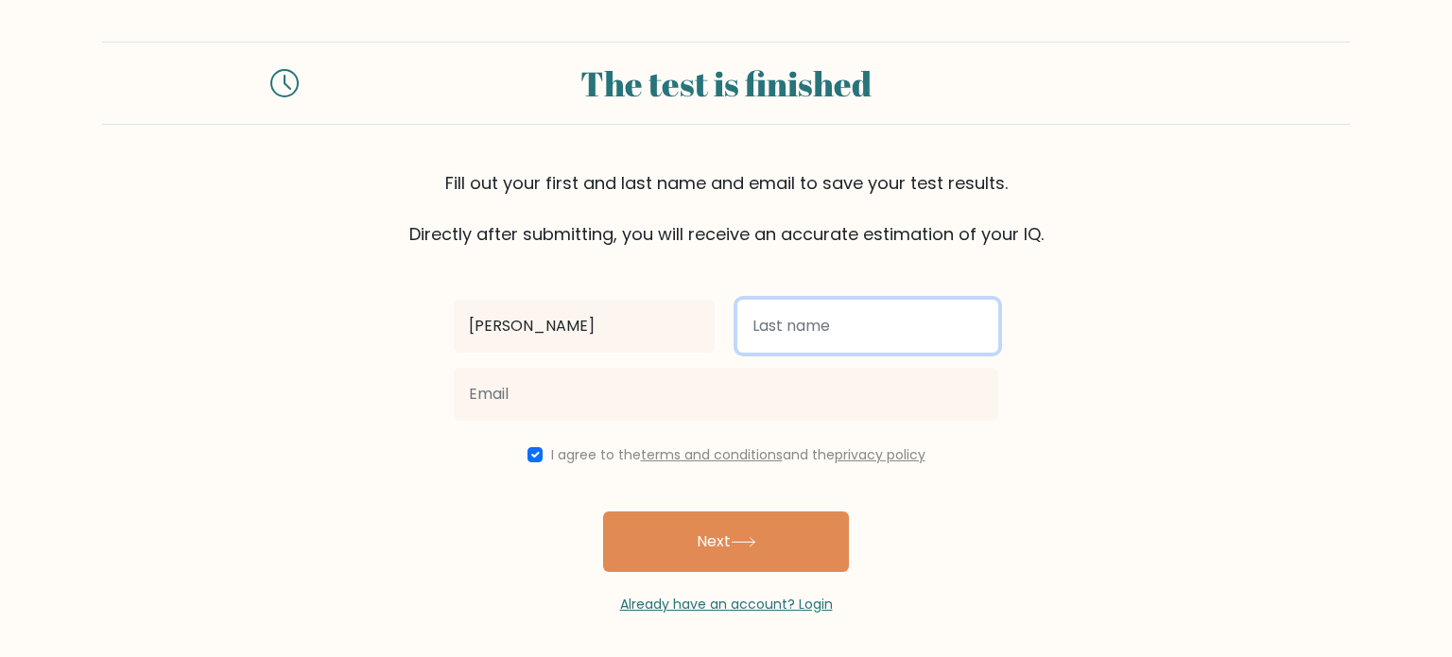
click at [825, 320] on input "text" at bounding box center [867, 326] width 261 height 53
type input "Appleseed"
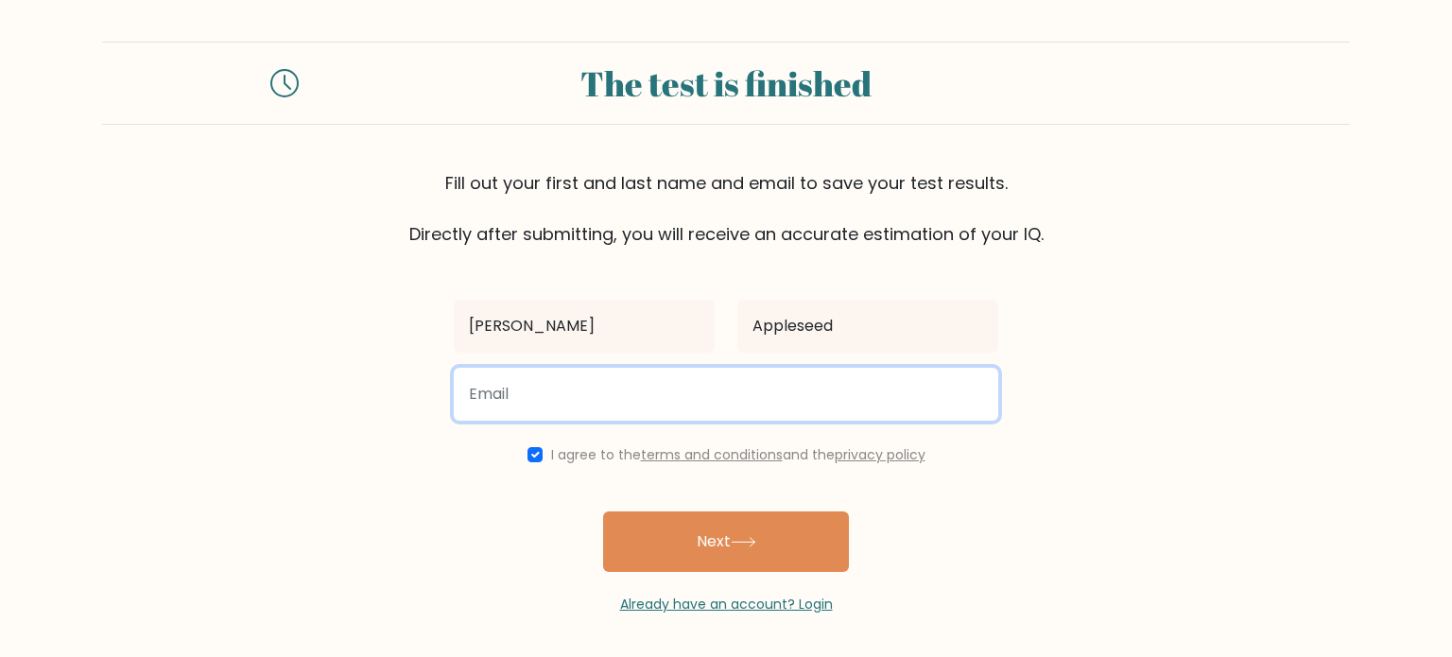
click at [682, 404] on input "email" at bounding box center [726, 394] width 544 height 53
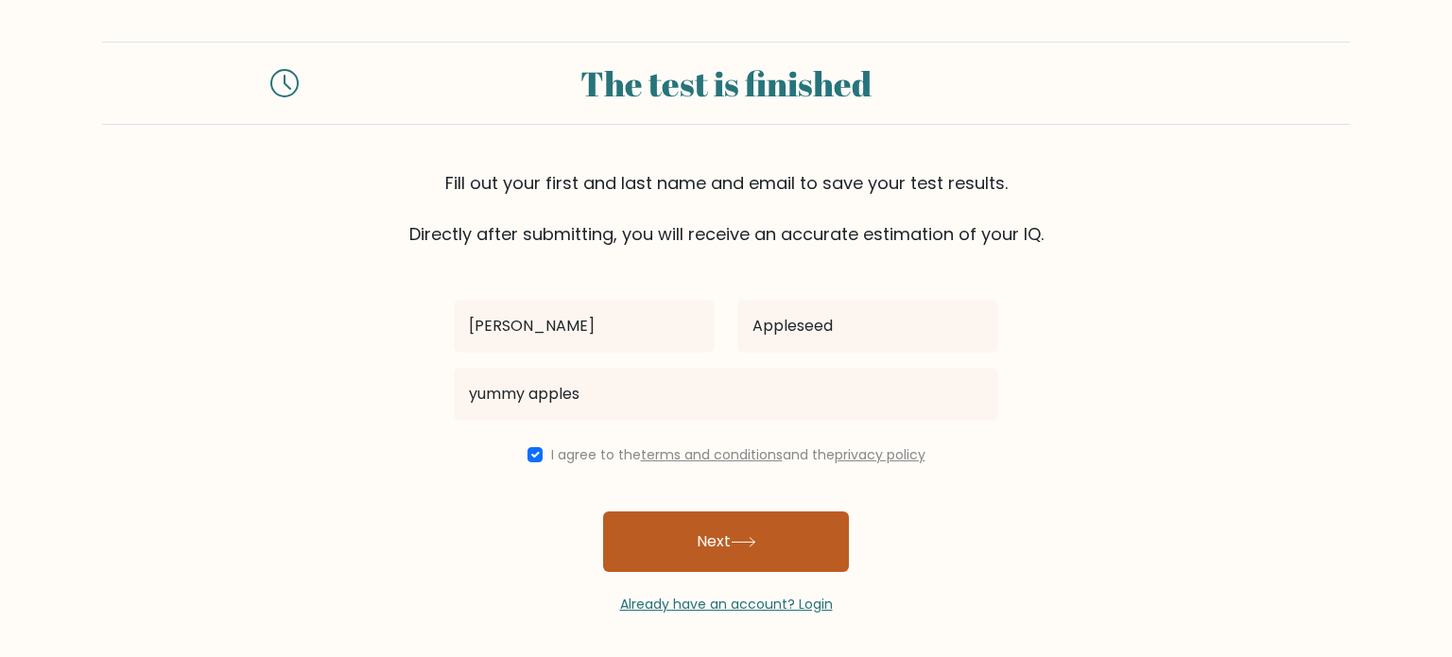
click at [723, 532] on button "Next" at bounding box center [726, 541] width 246 height 60
click at [713, 532] on button "Next" at bounding box center [726, 541] width 246 height 60
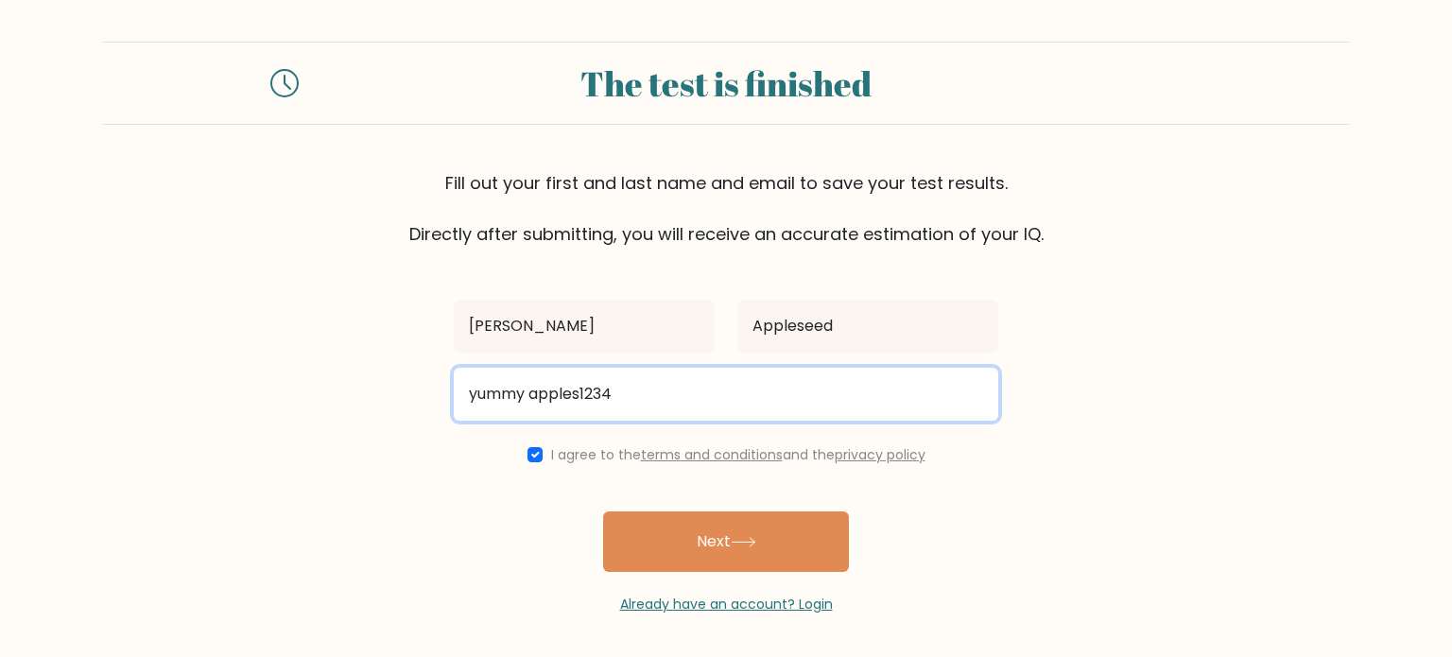
click at [603, 511] on button "Next" at bounding box center [726, 541] width 246 height 60
type input "y"
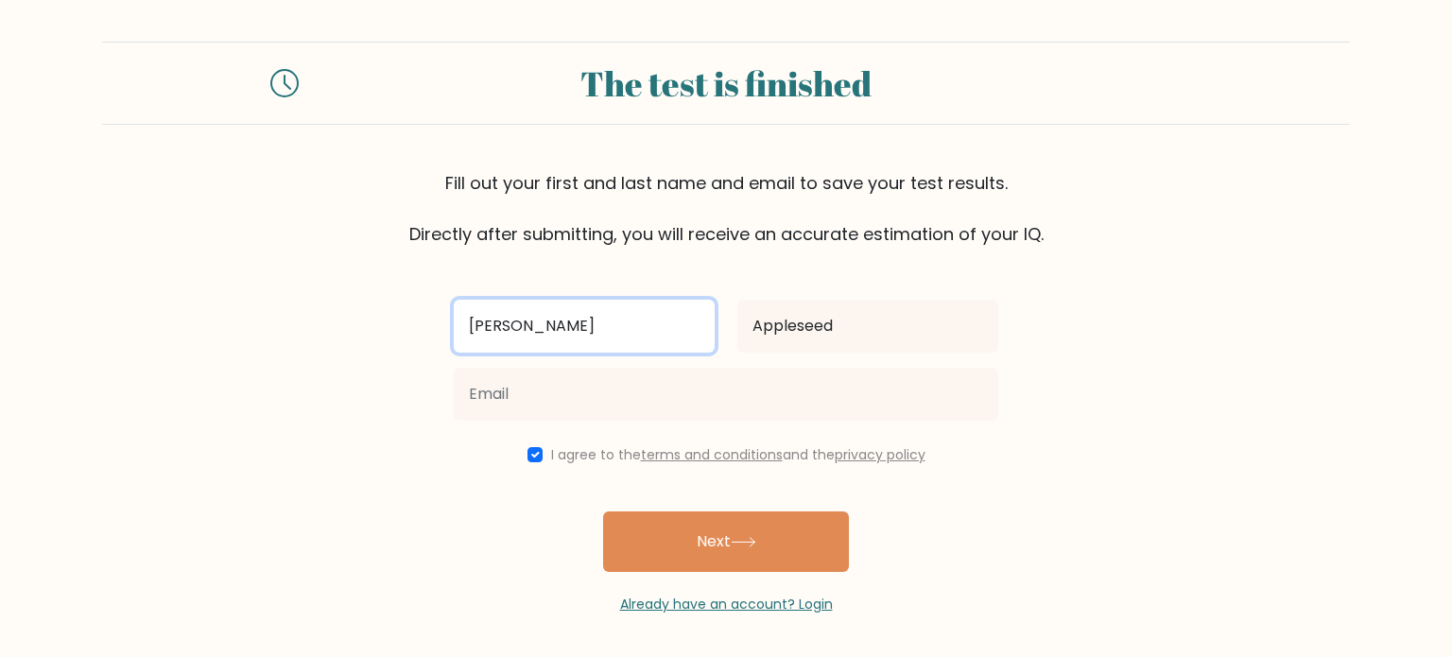
click at [629, 335] on input "[PERSON_NAME]" at bounding box center [584, 326] width 261 height 53
type input "J"
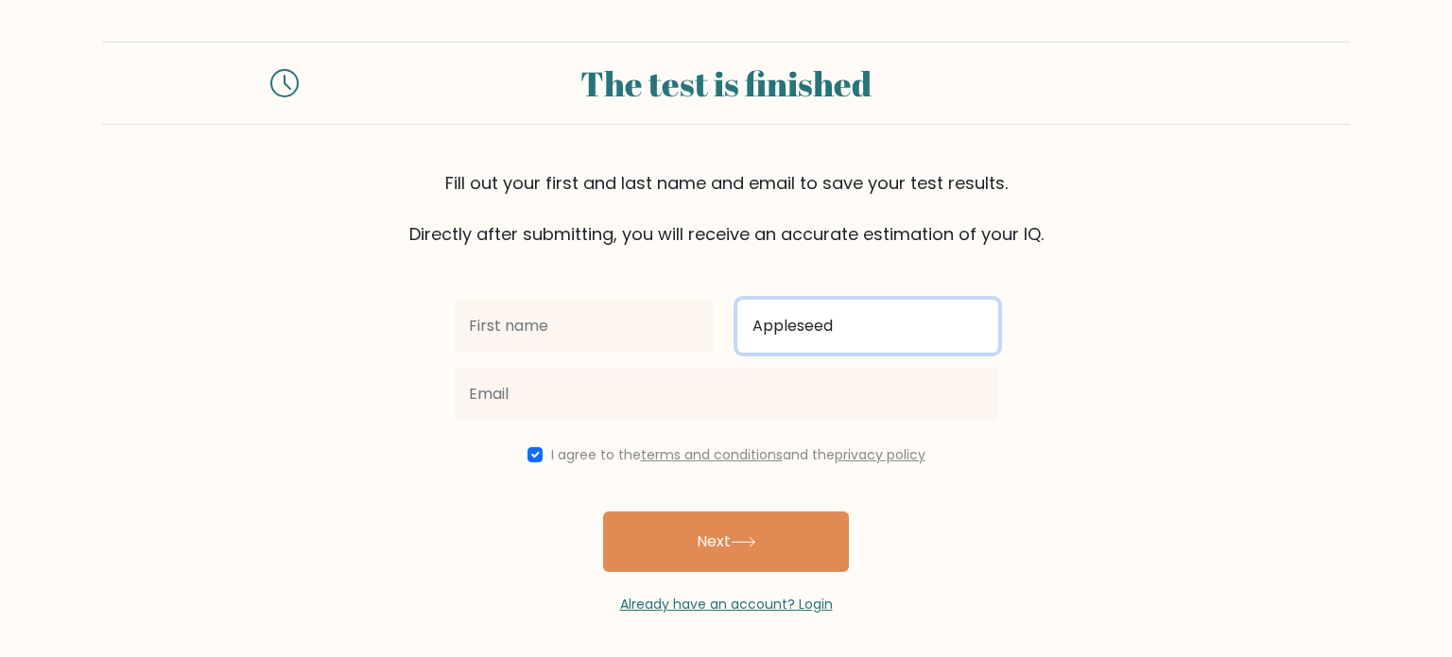
click at [942, 343] on input "Appleseed" at bounding box center [867, 326] width 261 height 53
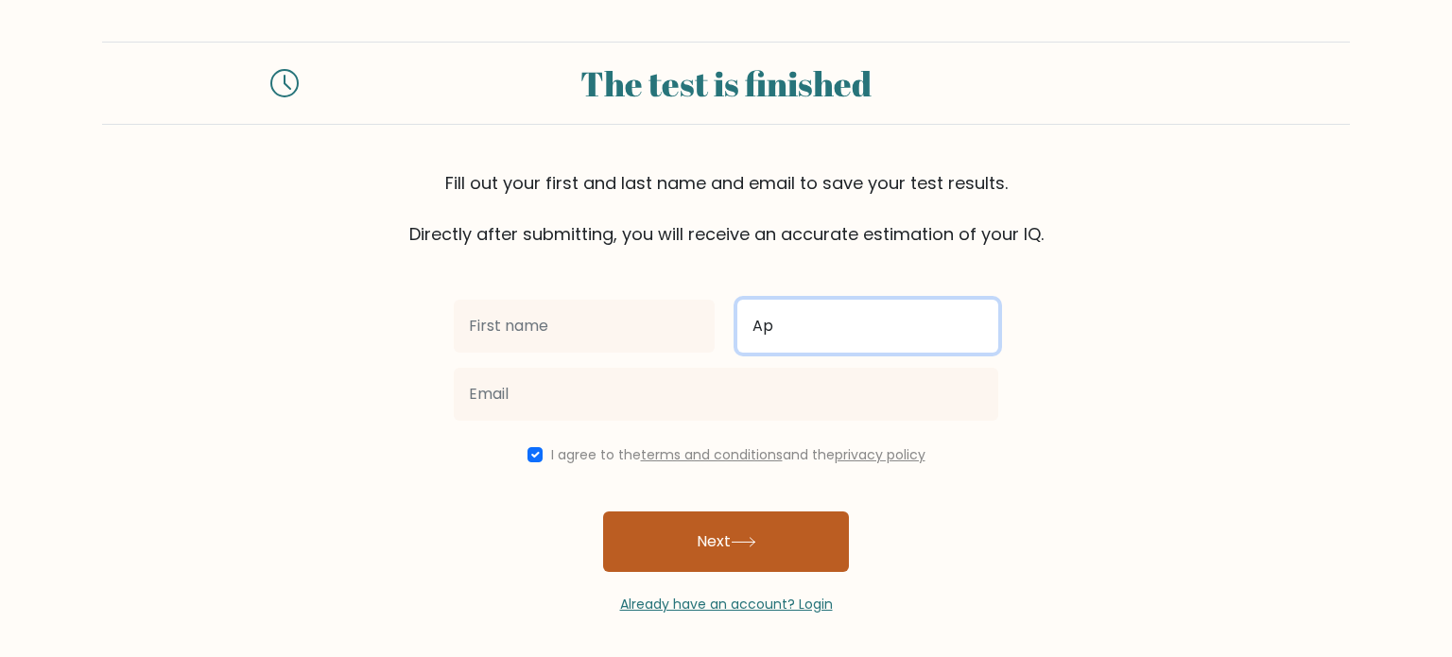
type input "A"
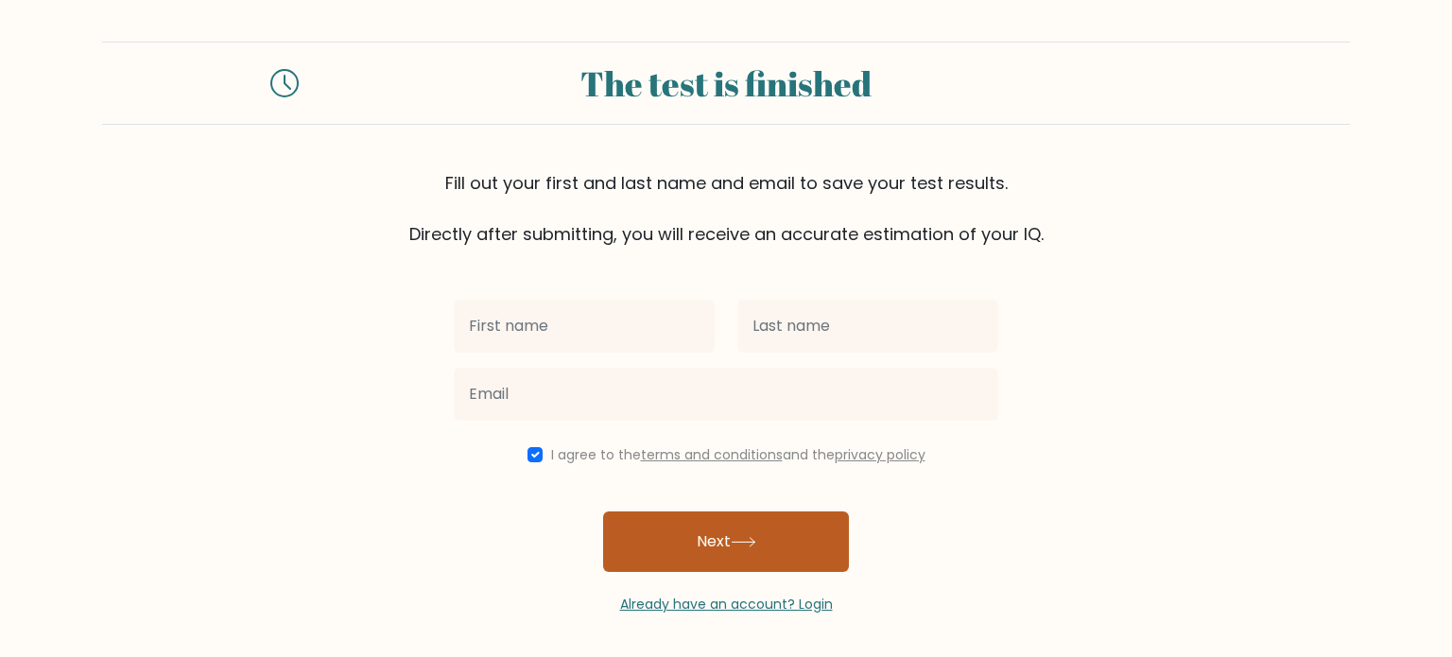
click at [778, 552] on button "Next" at bounding box center [726, 541] width 246 height 60
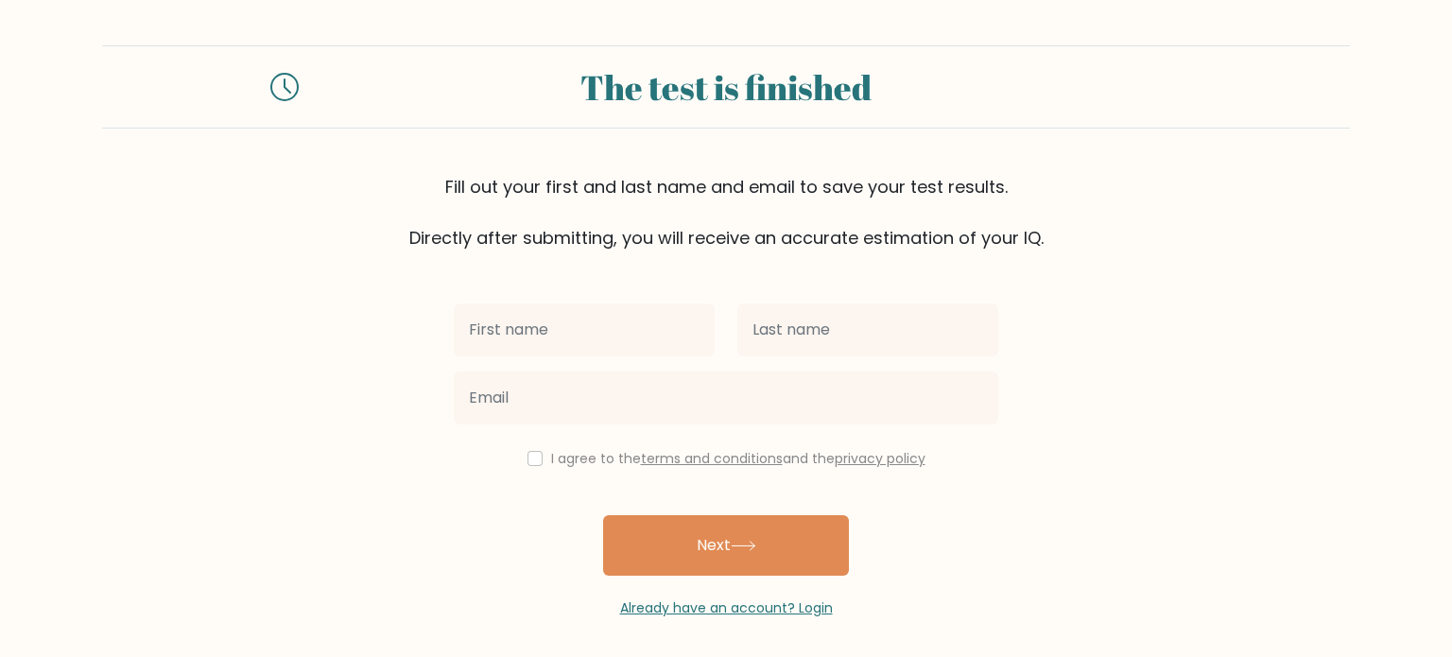
scroll to position [4, 0]
